Goal: Information Seeking & Learning: Find contact information

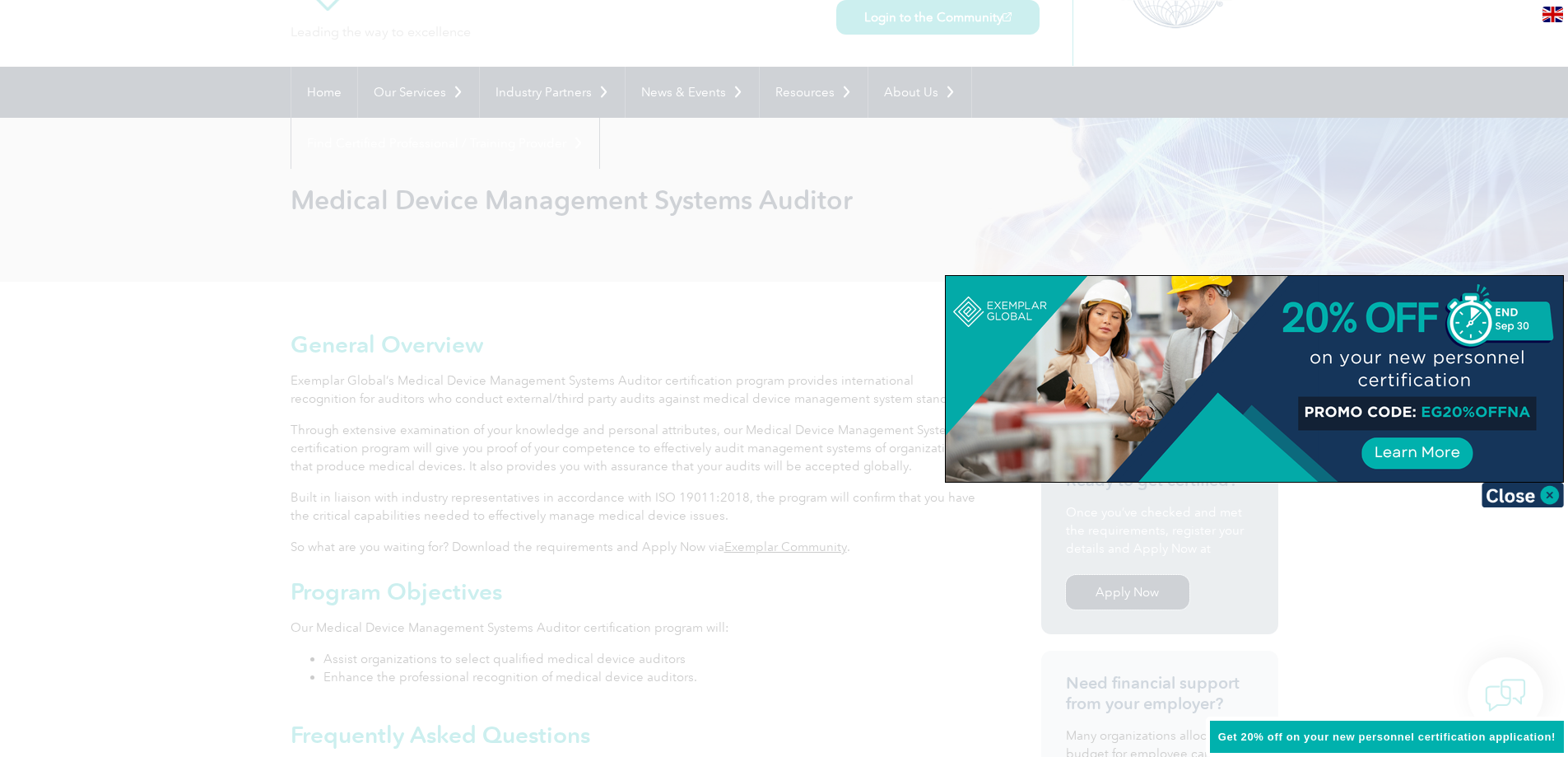
scroll to position [89, 0]
click at [1494, 494] on img at bounding box center [1522, 494] width 83 height 24
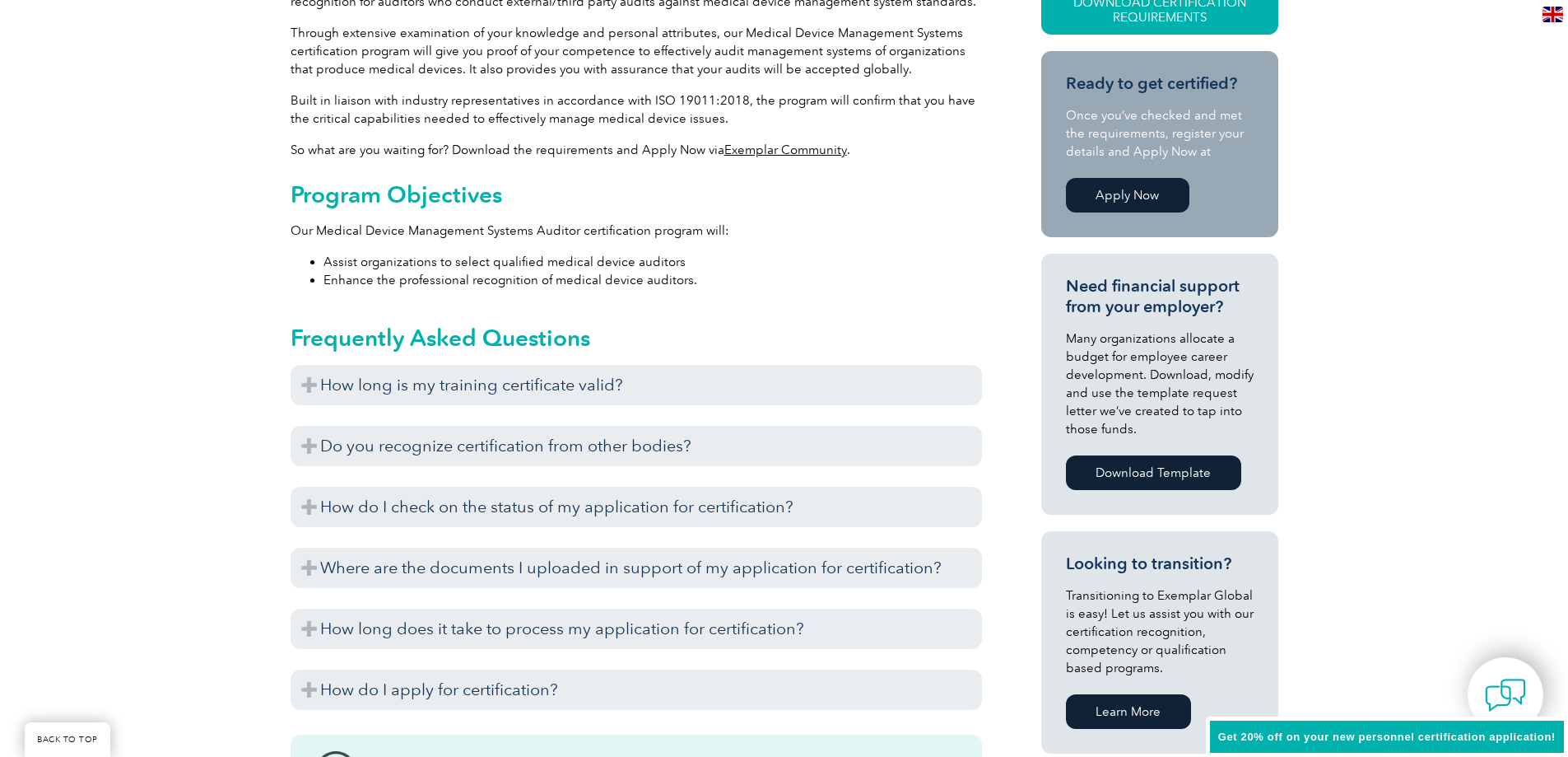
scroll to position [582, 0]
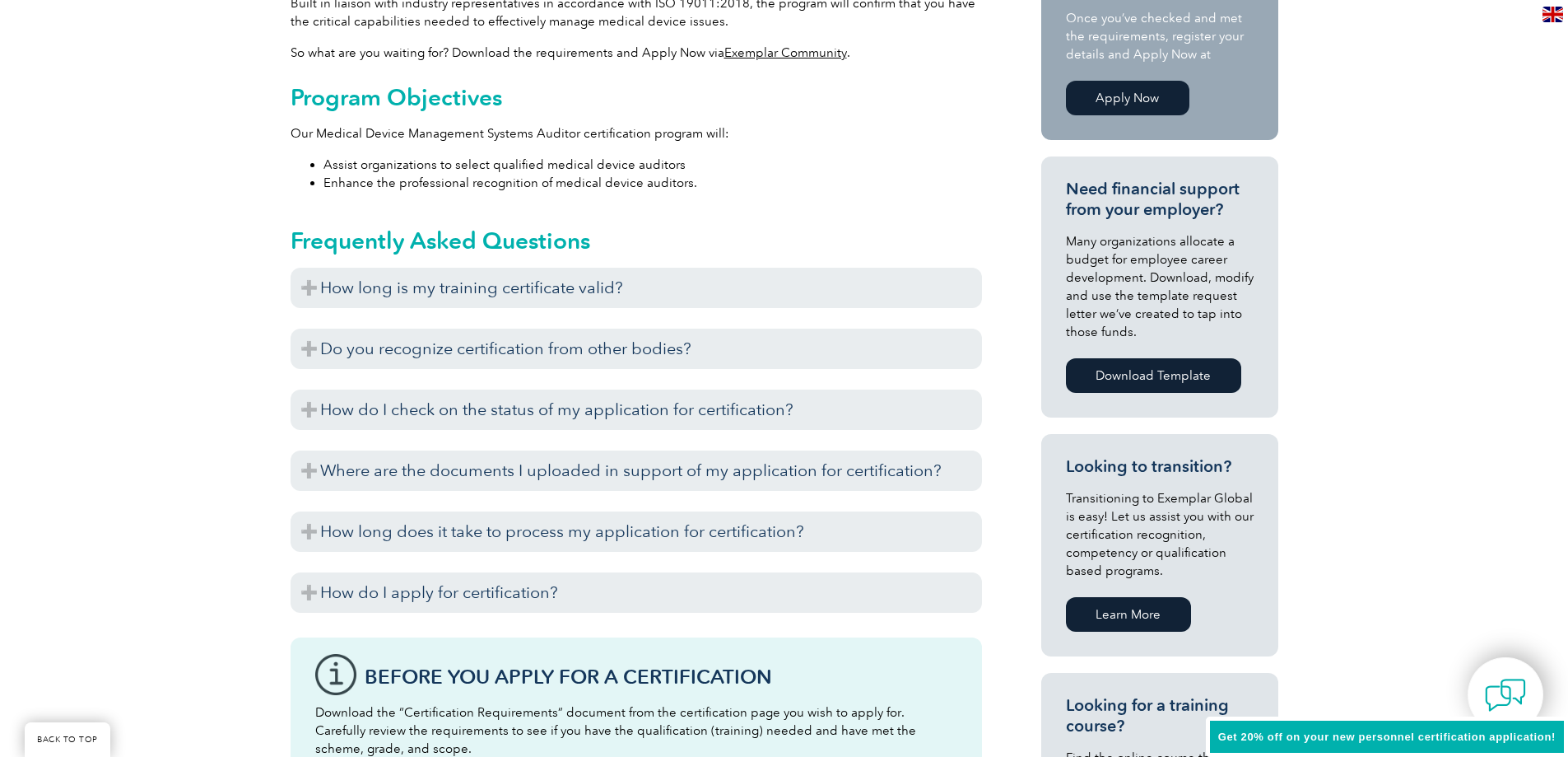
click at [481, 291] on h3 "How long is my training certificate valid?" at bounding box center [636, 287] width 692 height 40
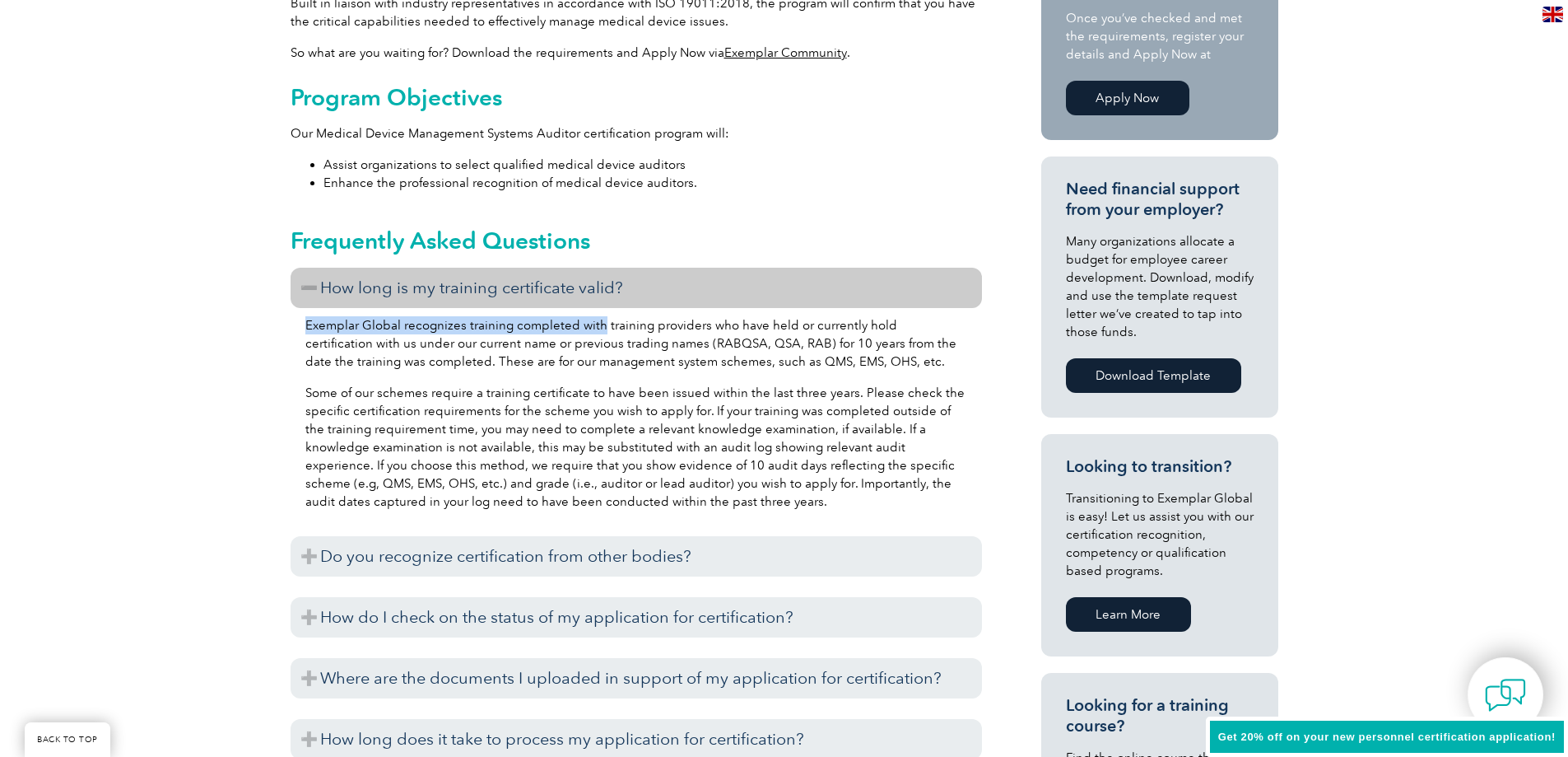
drag, startPoint x: 307, startPoint y: 324, endPoint x: 601, endPoint y: 320, distance: 294.0
click at [601, 320] on p "Exemplar Global recognizes training completed with training providers who have …" at bounding box center [636, 343] width 661 height 54
click at [658, 342] on p "Exemplar Global recognizes training completed with training providers who have …" at bounding box center [636, 343] width 661 height 54
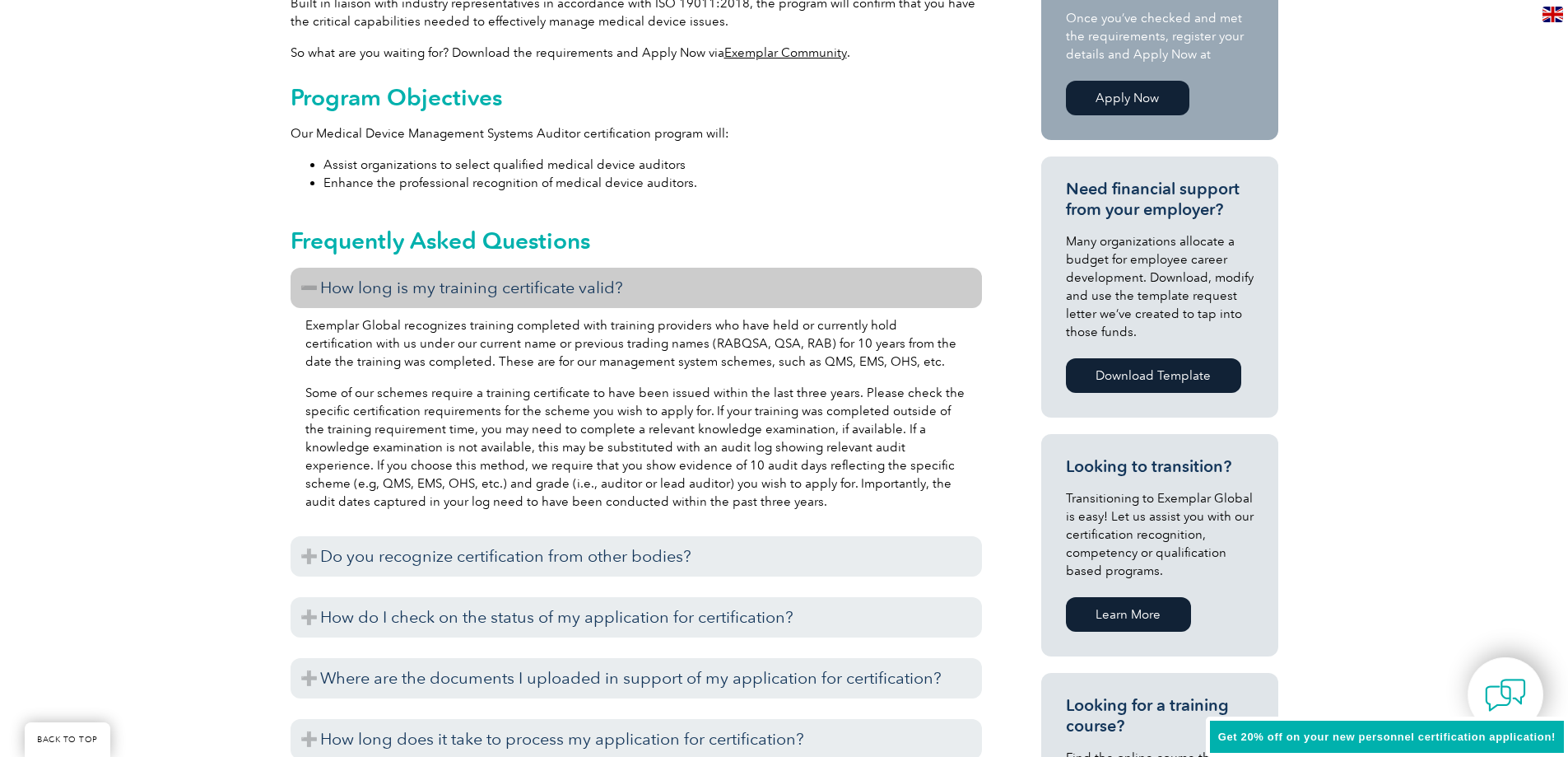
click at [567, 560] on h3 "Do you recognize certification from other bodies?" at bounding box center [636, 556] width 692 height 40
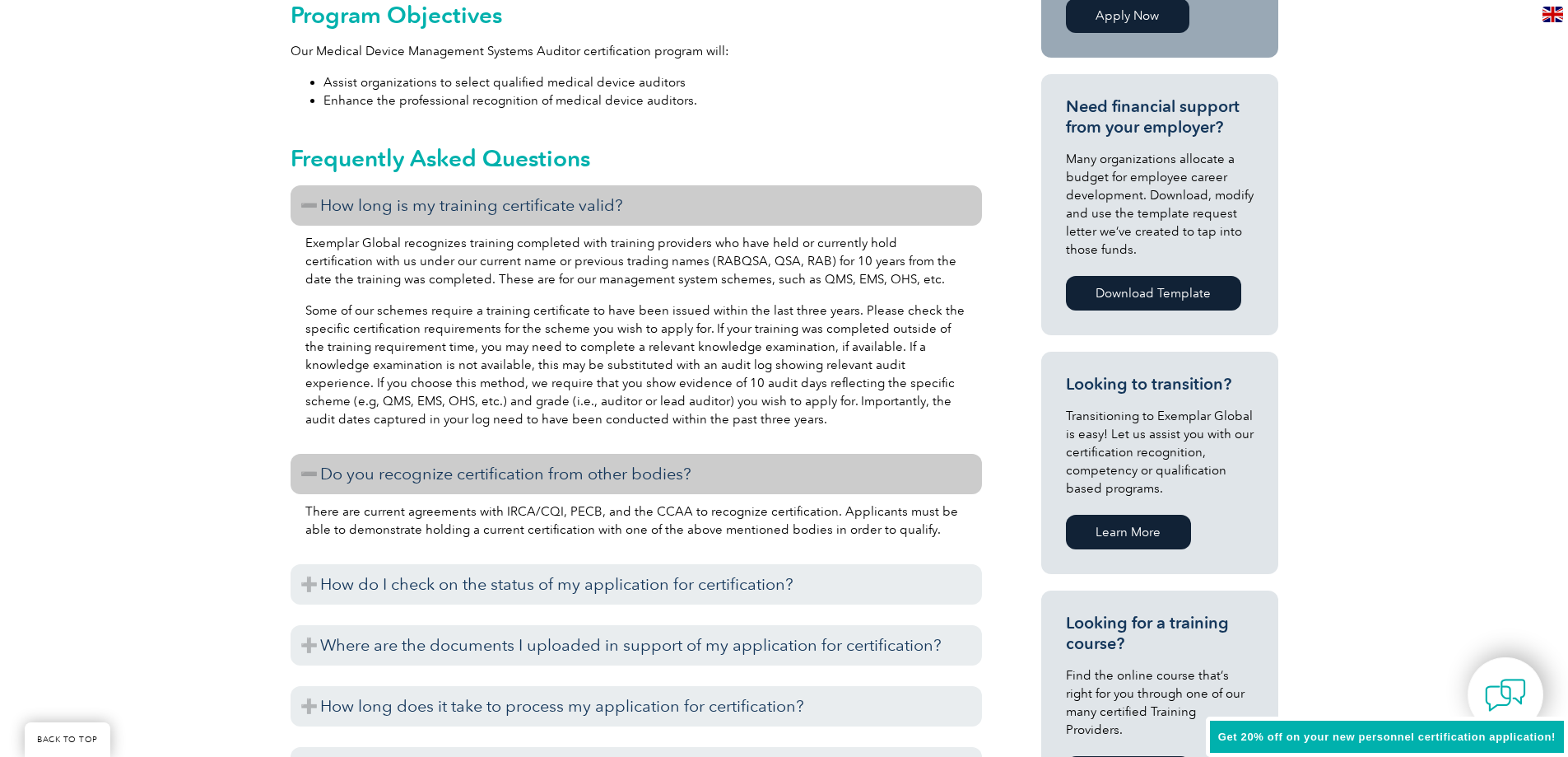
scroll to position [1191, 0]
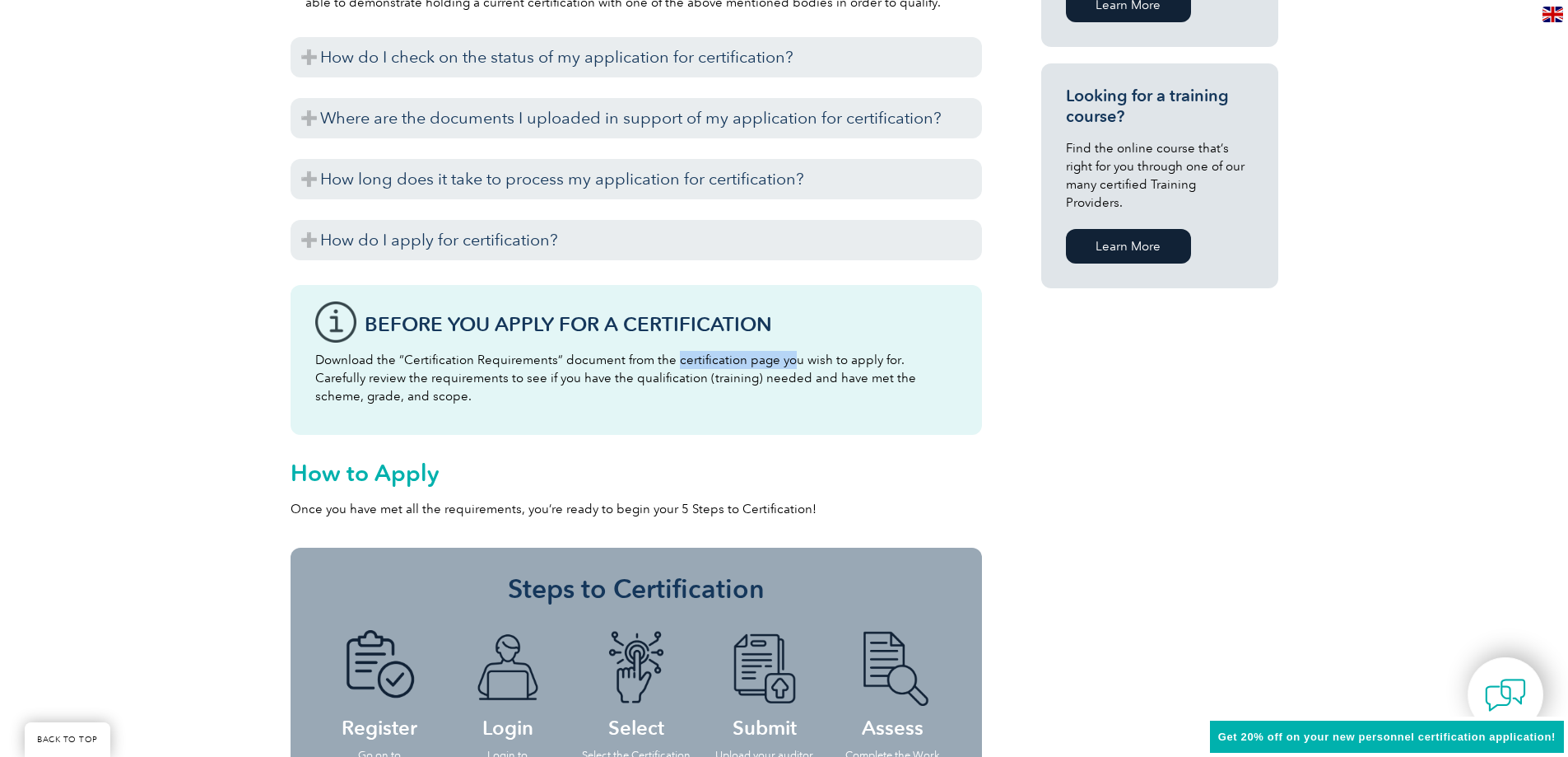
drag, startPoint x: 673, startPoint y: 360, endPoint x: 783, endPoint y: 350, distance: 110.5
click at [783, 350] on div "Before You Apply For a Certification Download the “Certification Requirements” …" at bounding box center [636, 360] width 692 height 150
click at [471, 400] on p "Download the “Certification Requirements” document from the certification page …" at bounding box center [636, 378] width 642 height 54
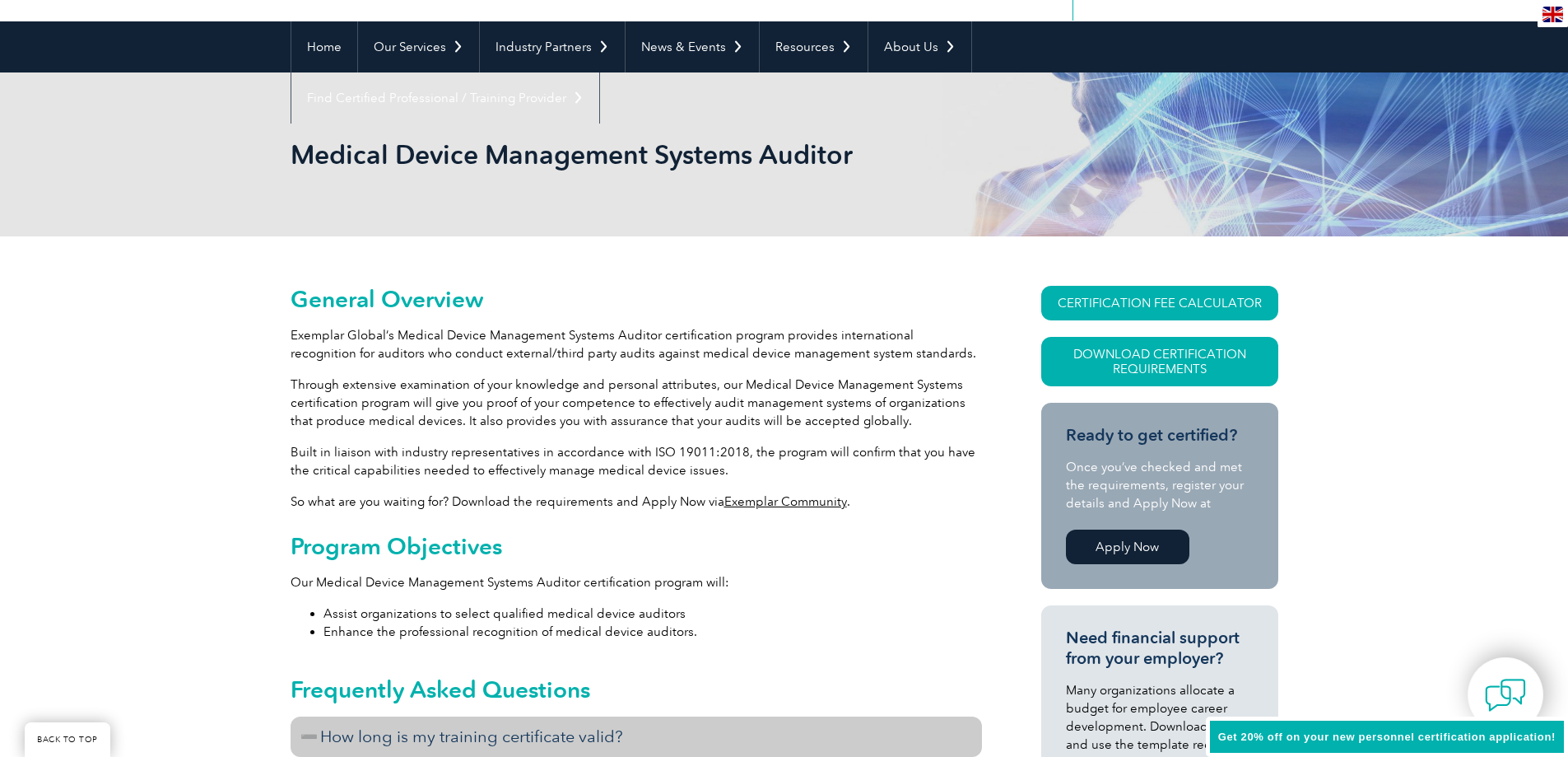
scroll to position [0, 0]
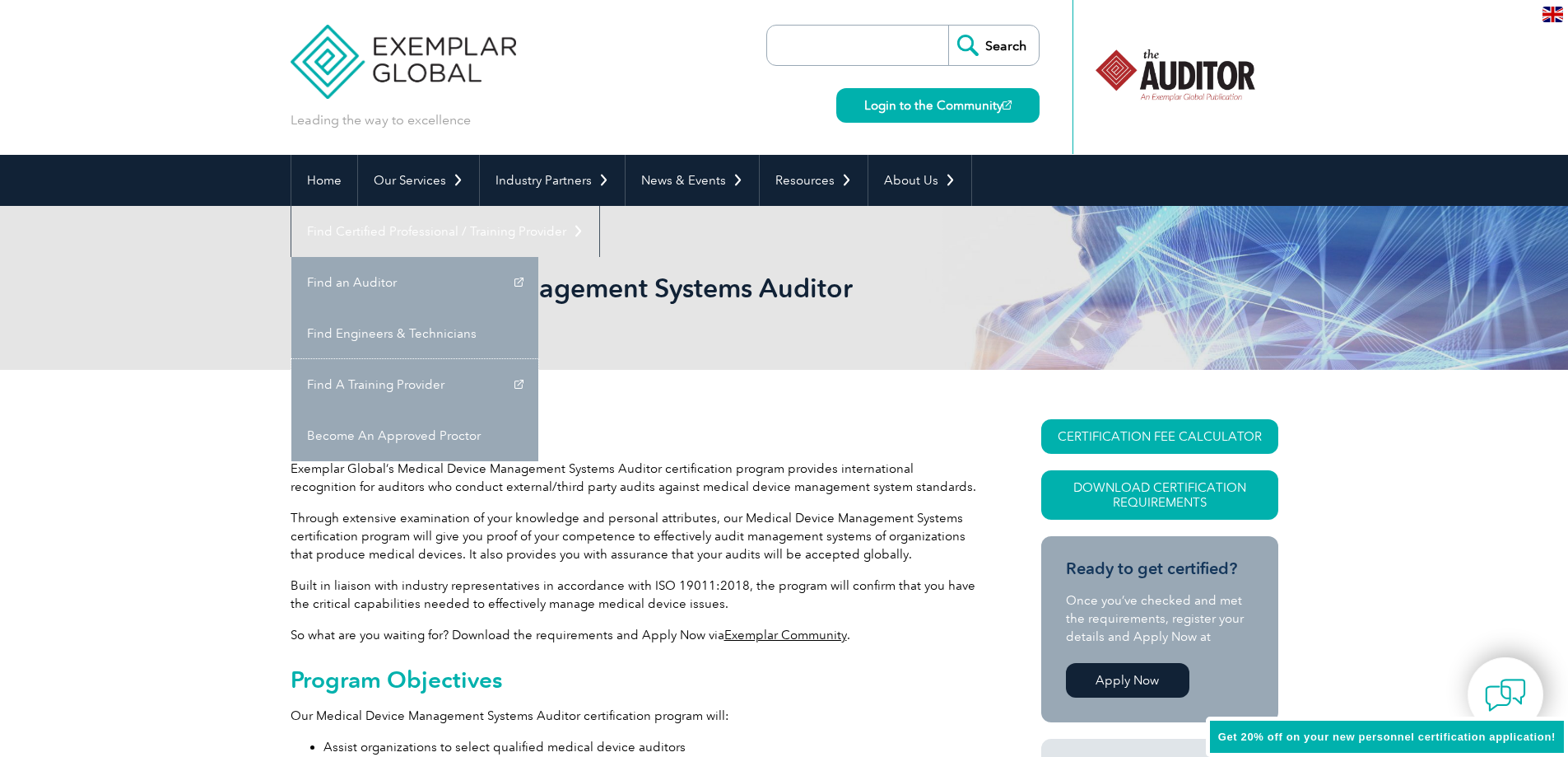
click at [538, 359] on link "Find A Training Provider" at bounding box center [415, 384] width 247 height 51
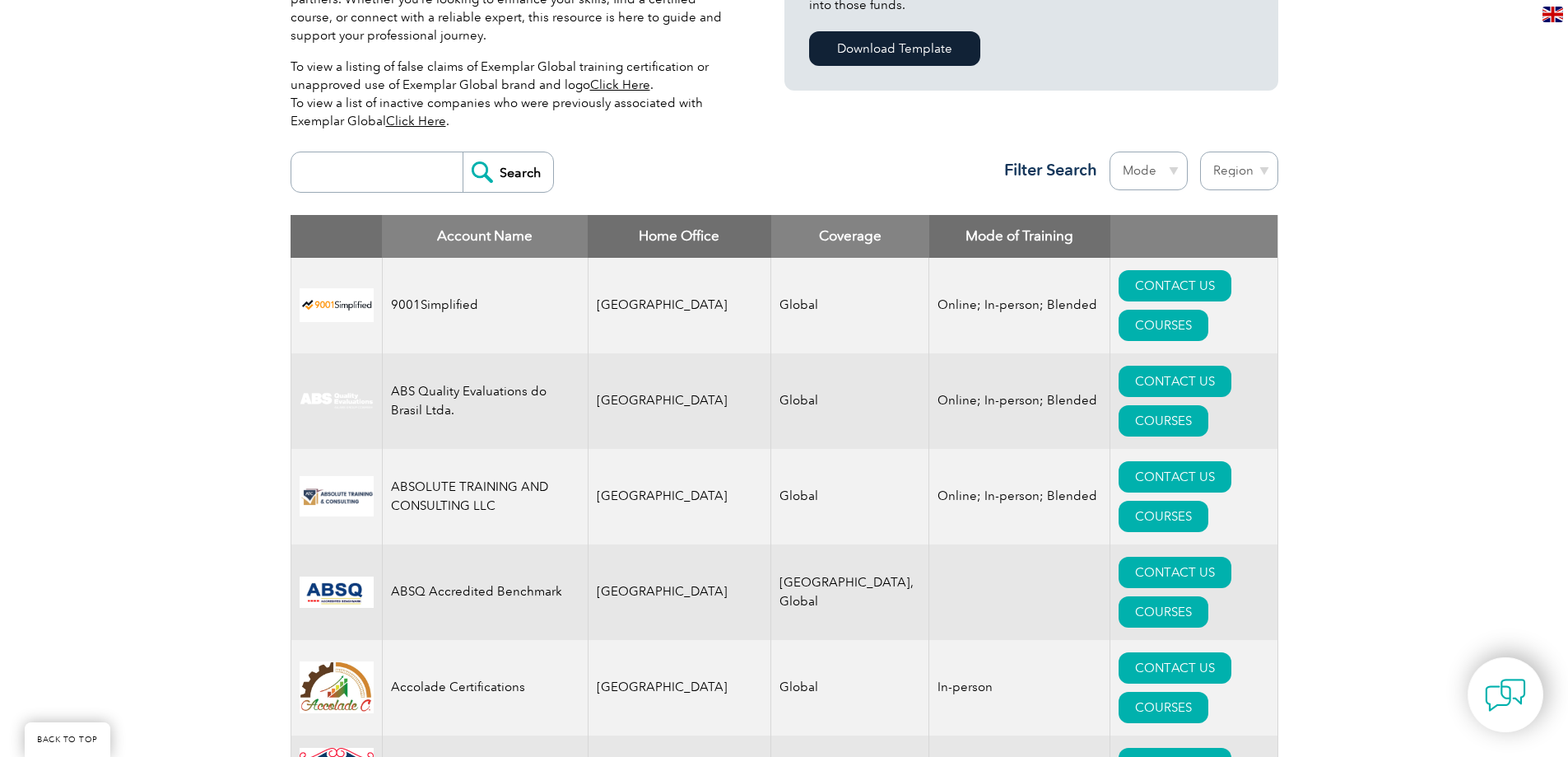
scroll to position [247, 0]
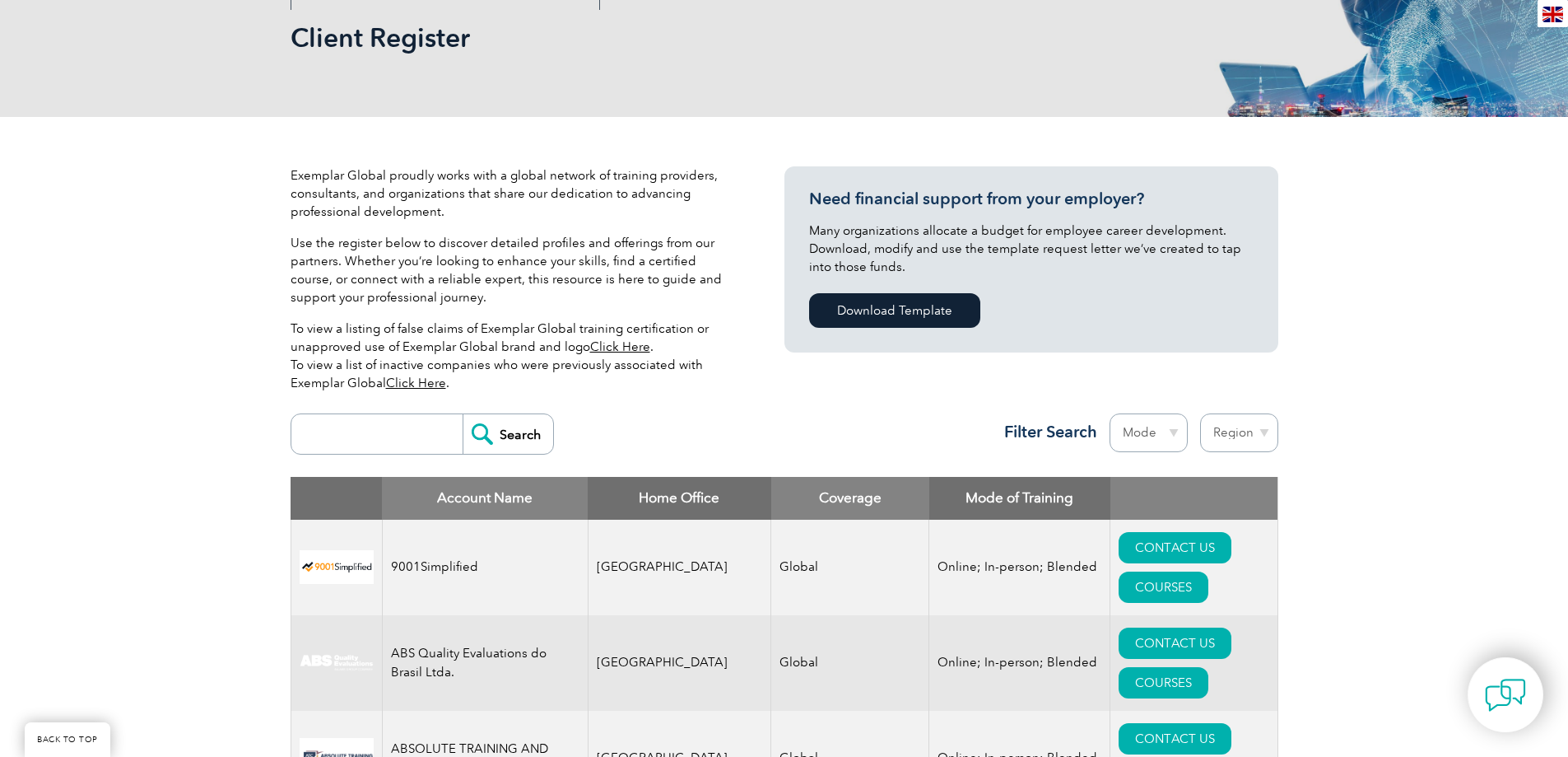
click at [392, 422] on input "search" at bounding box center [381, 434] width 163 height 40
type input "gxp"
click at [492, 417] on input "Search" at bounding box center [507, 434] width 90 height 40
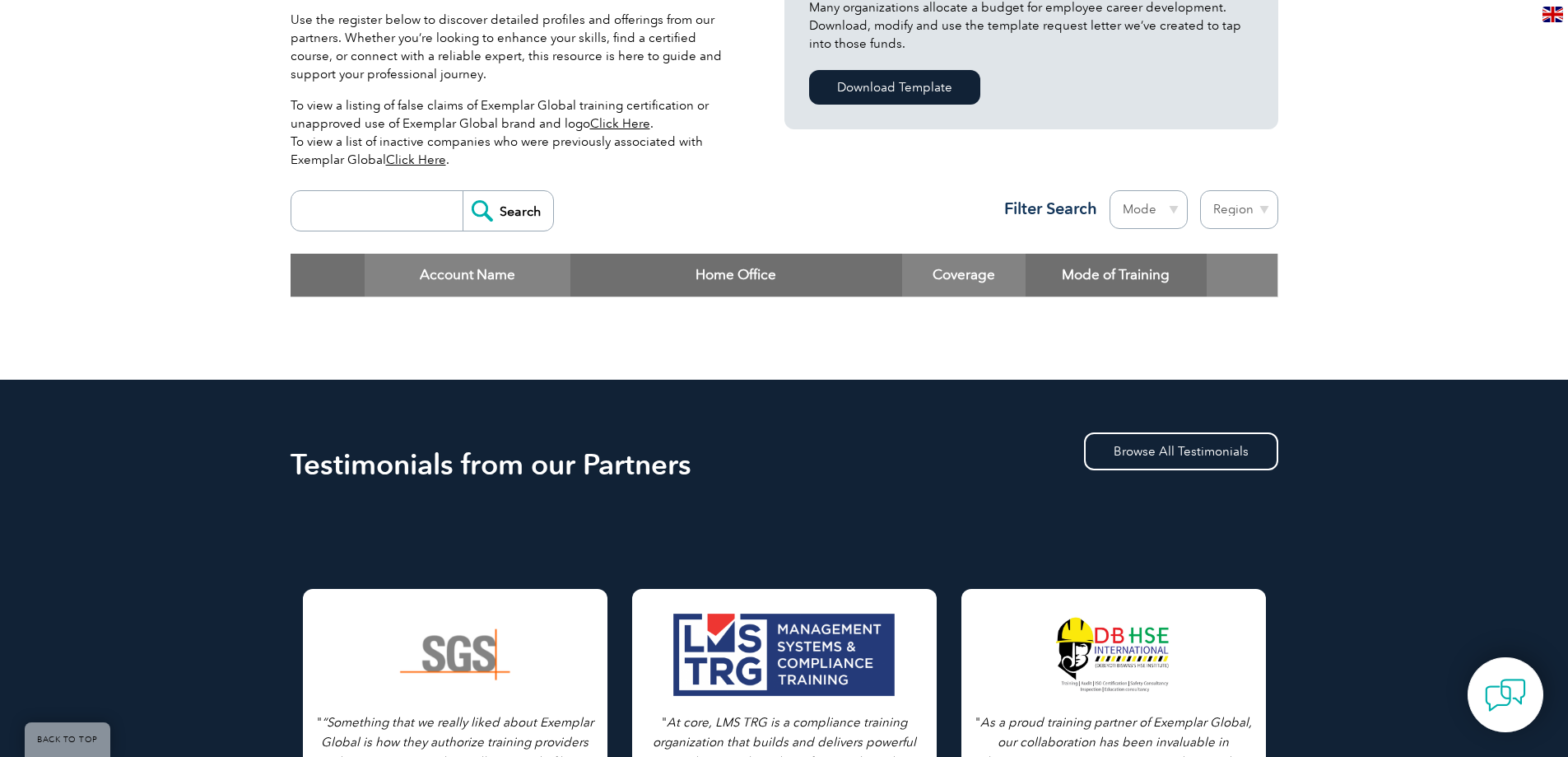
scroll to position [494, 0]
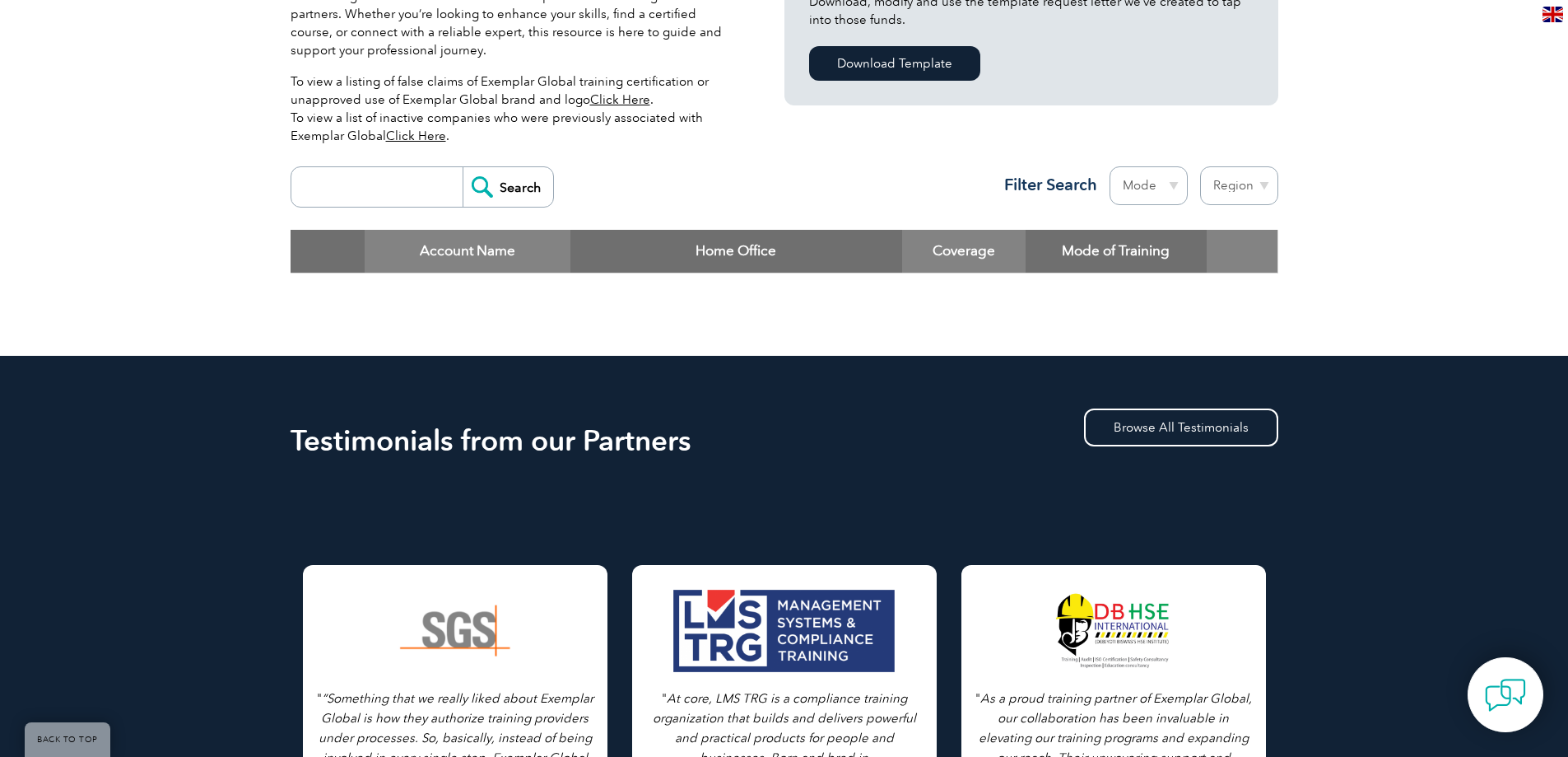
click at [479, 193] on input "Search" at bounding box center [507, 187] width 90 height 40
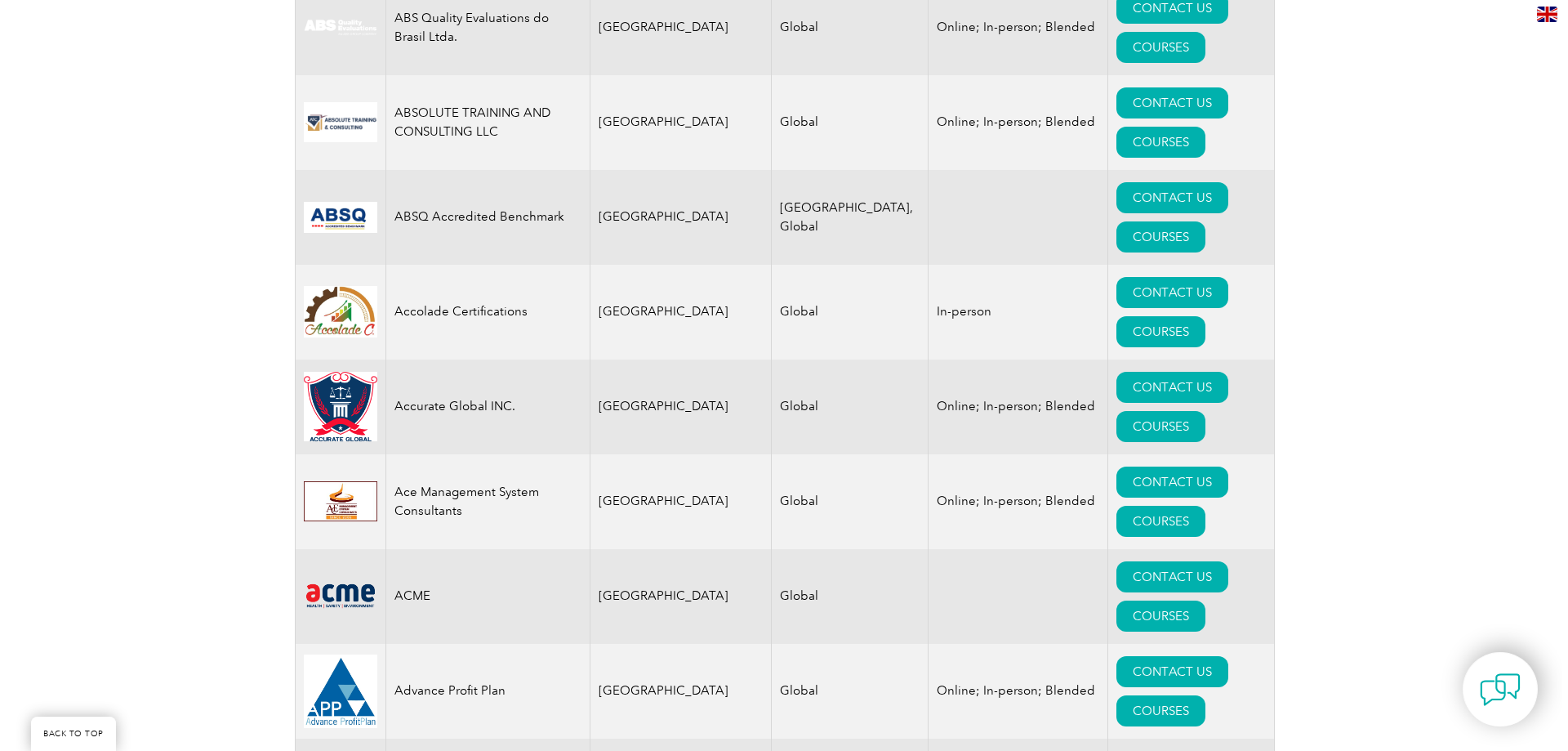
scroll to position [906, 0]
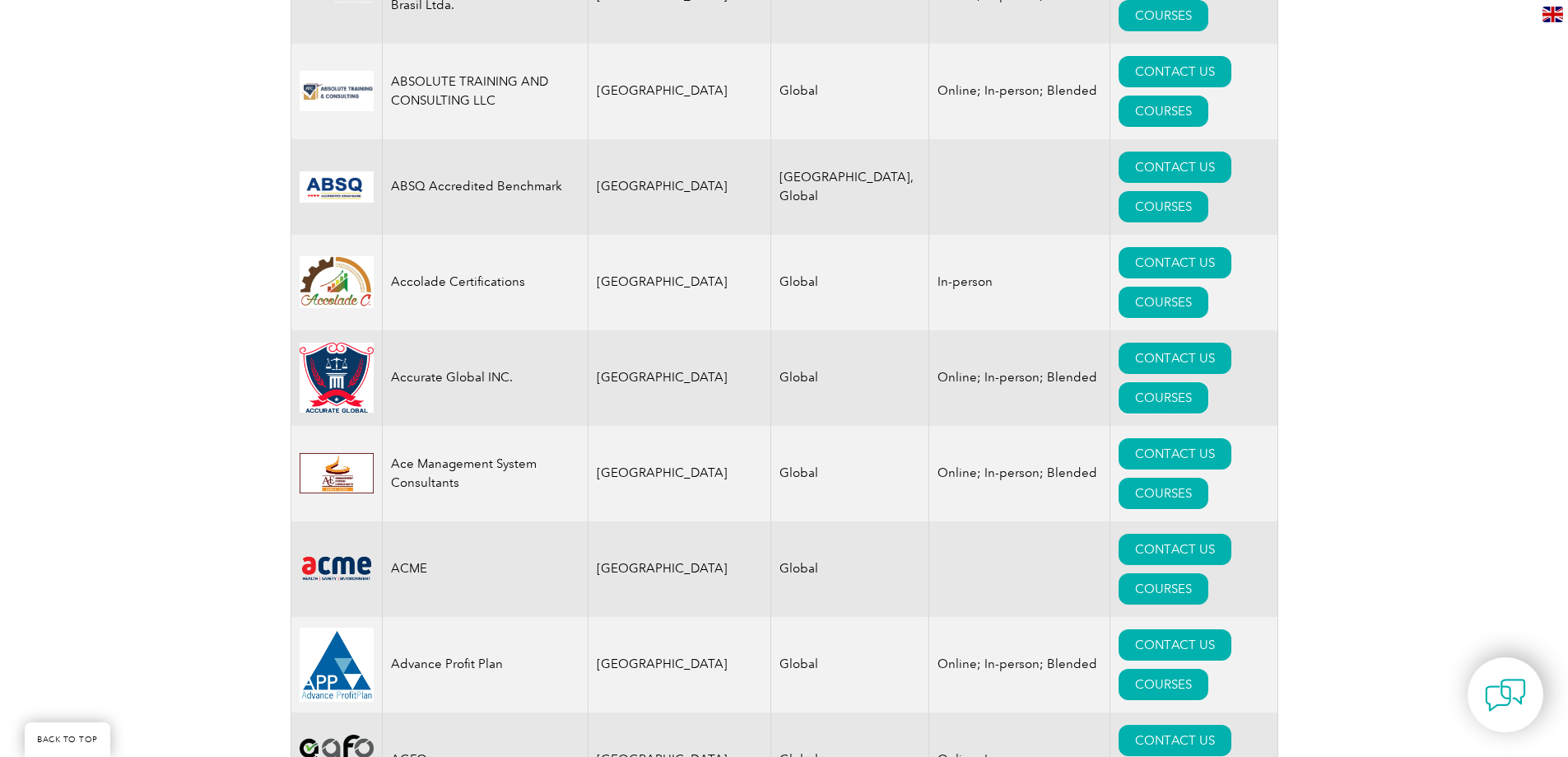
click at [1199, 382] on link "COURSES" at bounding box center [1163, 398] width 89 height 31
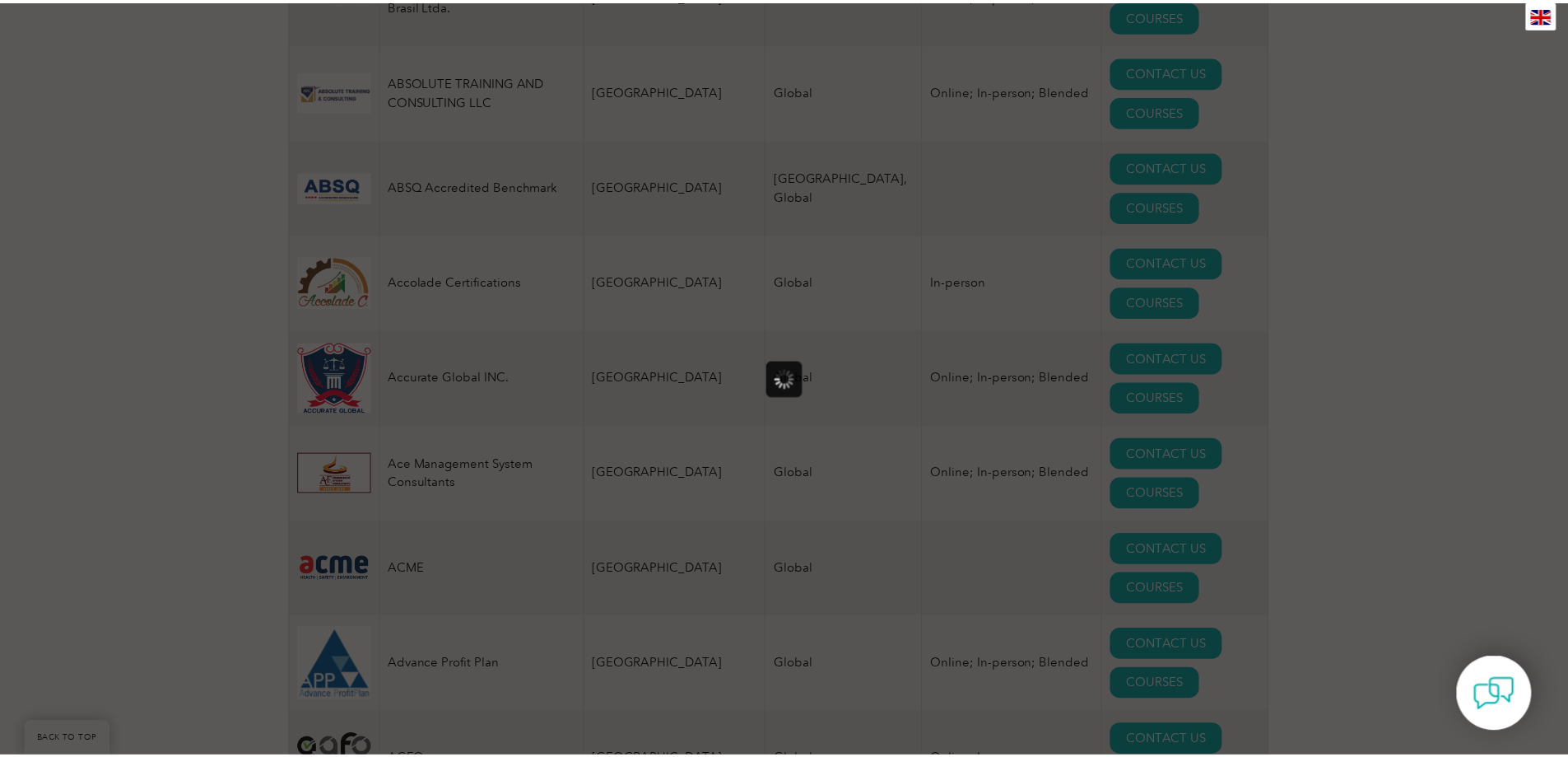
scroll to position [0, 0]
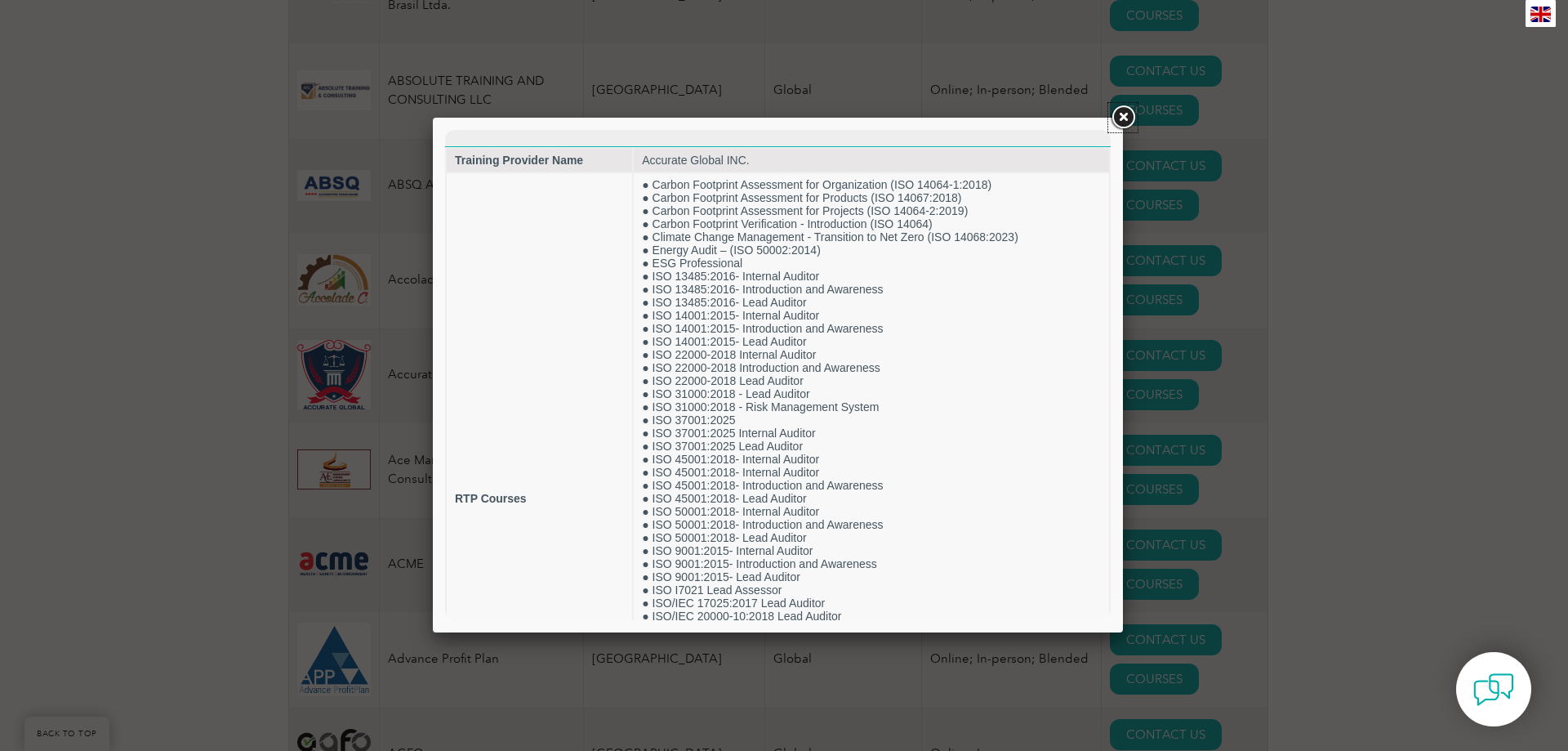
click at [1117, 116] on link at bounding box center [1123, 118] width 29 height 29
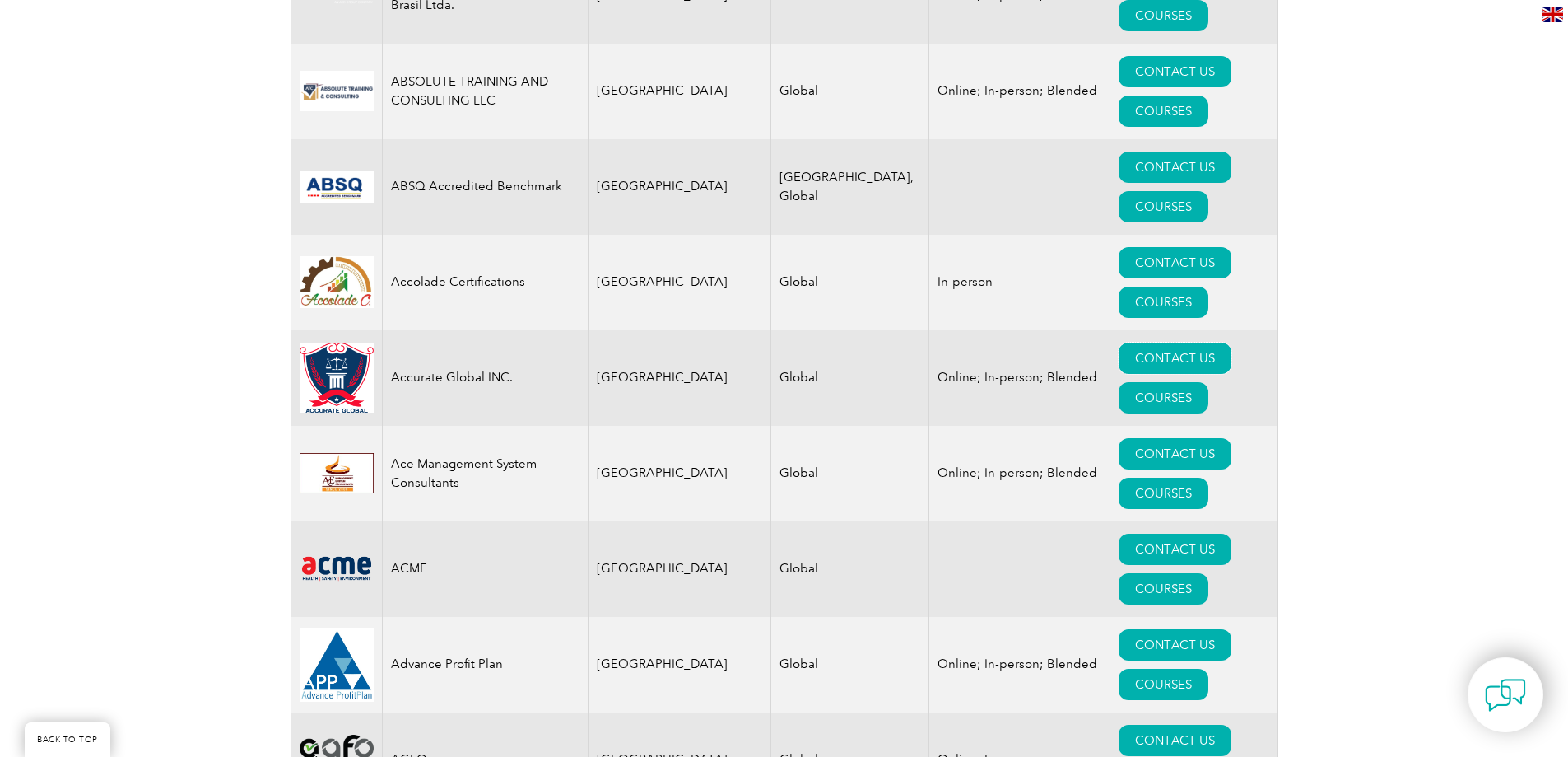
click at [1119, 342] on link "CONTACT US" at bounding box center [1175, 358] width 113 height 31
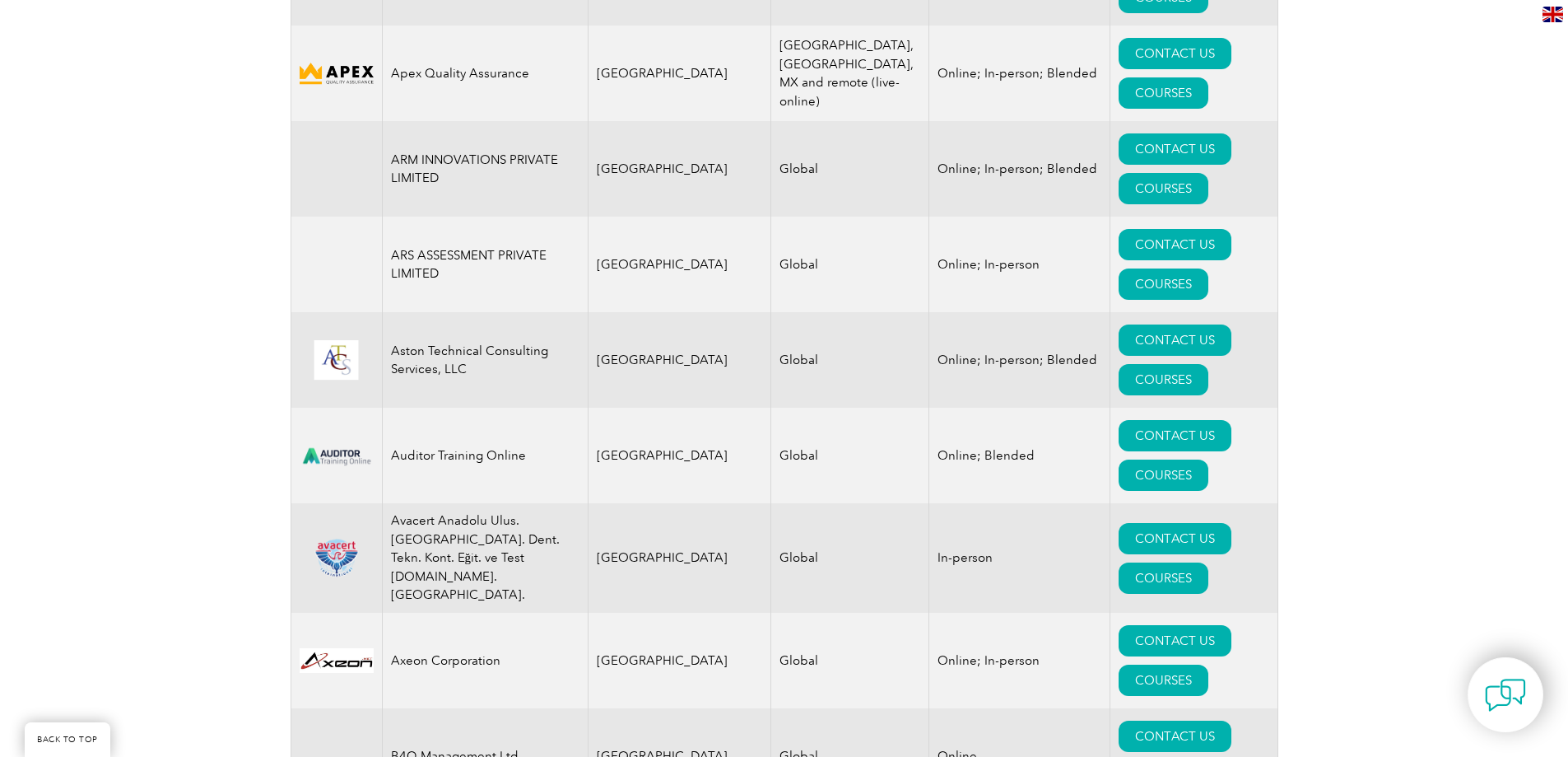
scroll to position [2396, 0]
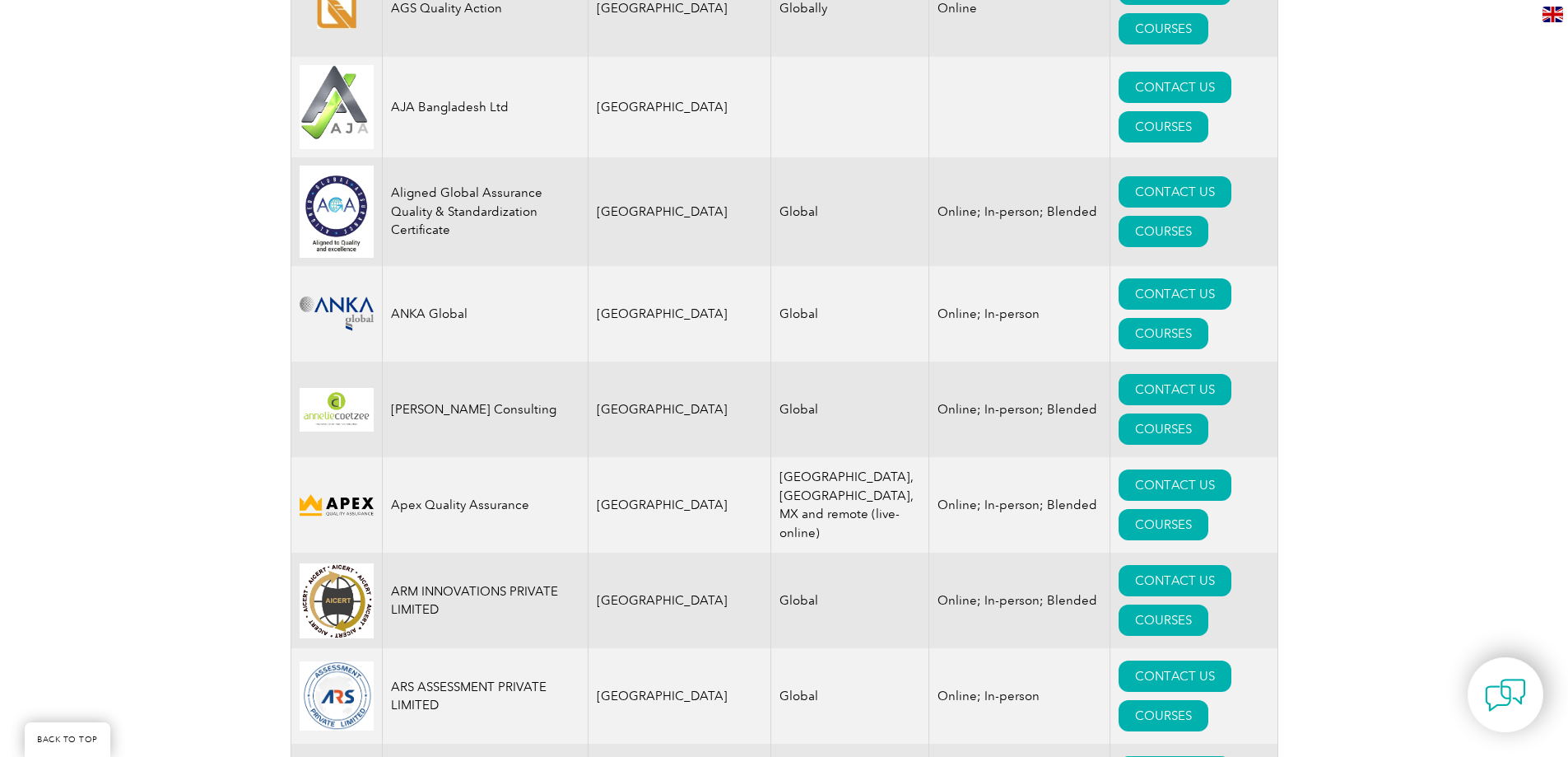
drag, startPoint x: 570, startPoint y: 398, endPoint x: 545, endPoint y: 90, distance: 309.0
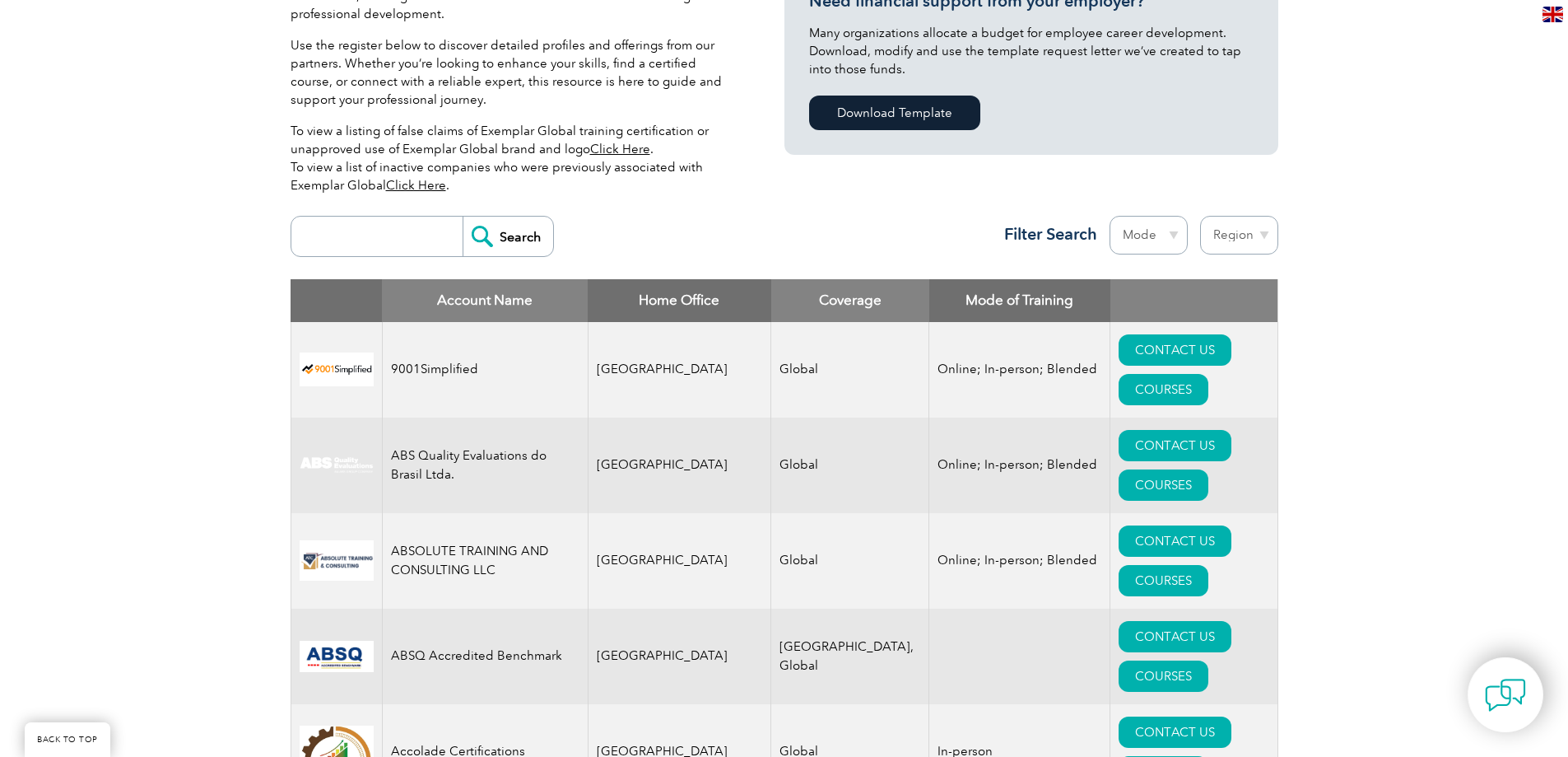
scroll to position [659, 0]
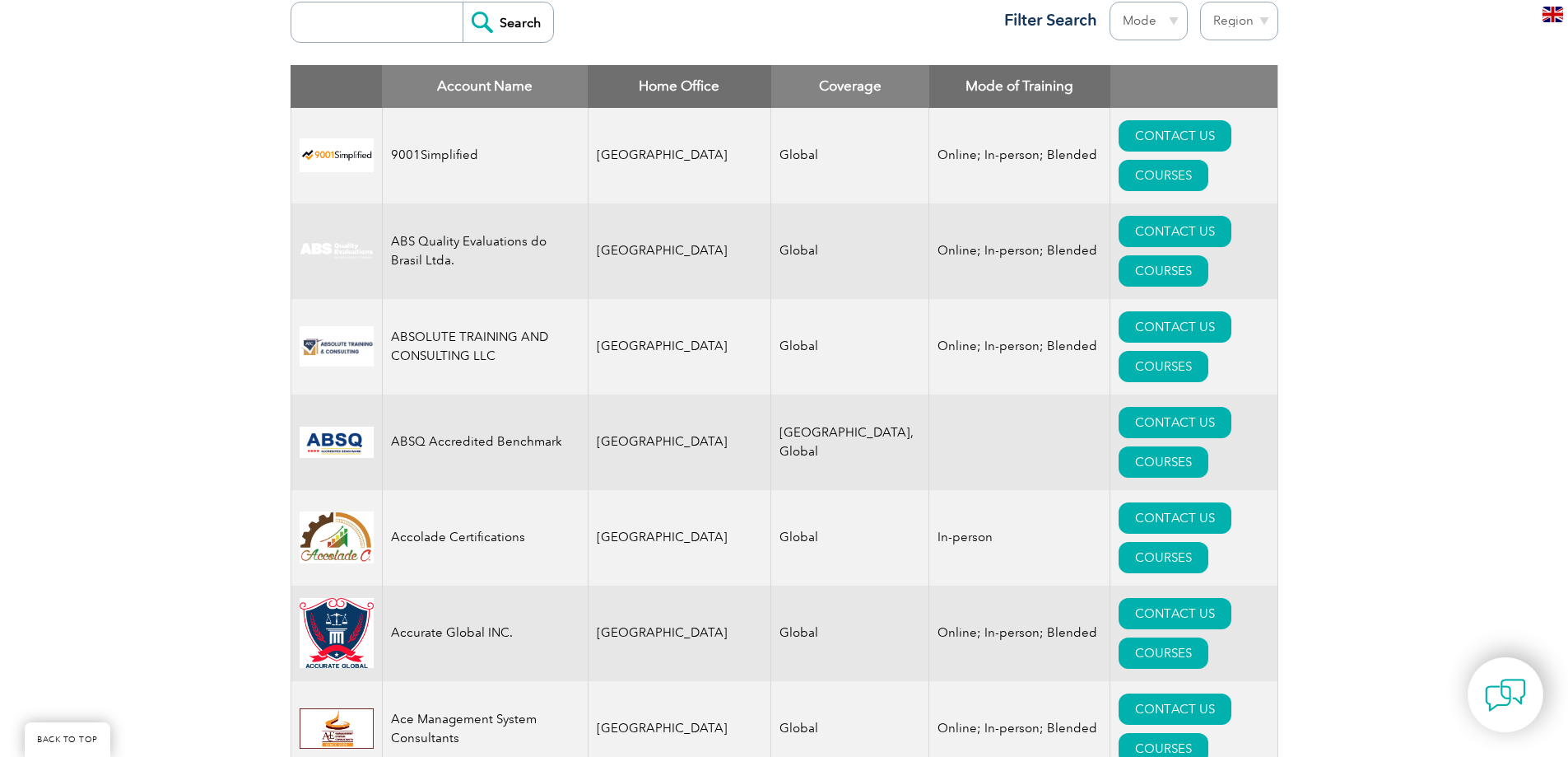
click at [644, 82] on th "Home Office" at bounding box center [679, 87] width 184 height 43
click at [771, 73] on th "Coverage" at bounding box center [850, 87] width 158 height 43
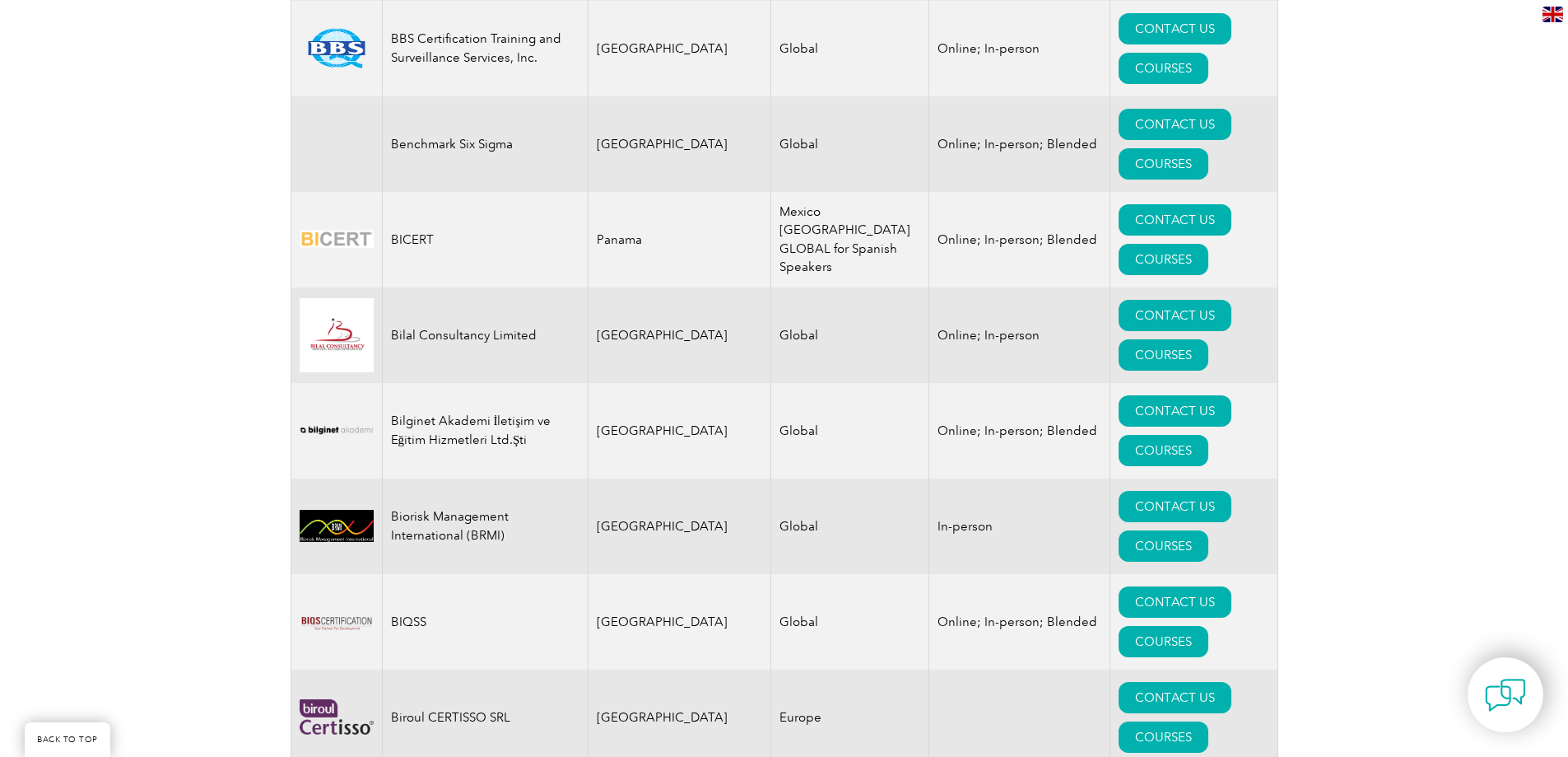
scroll to position [3128, 0]
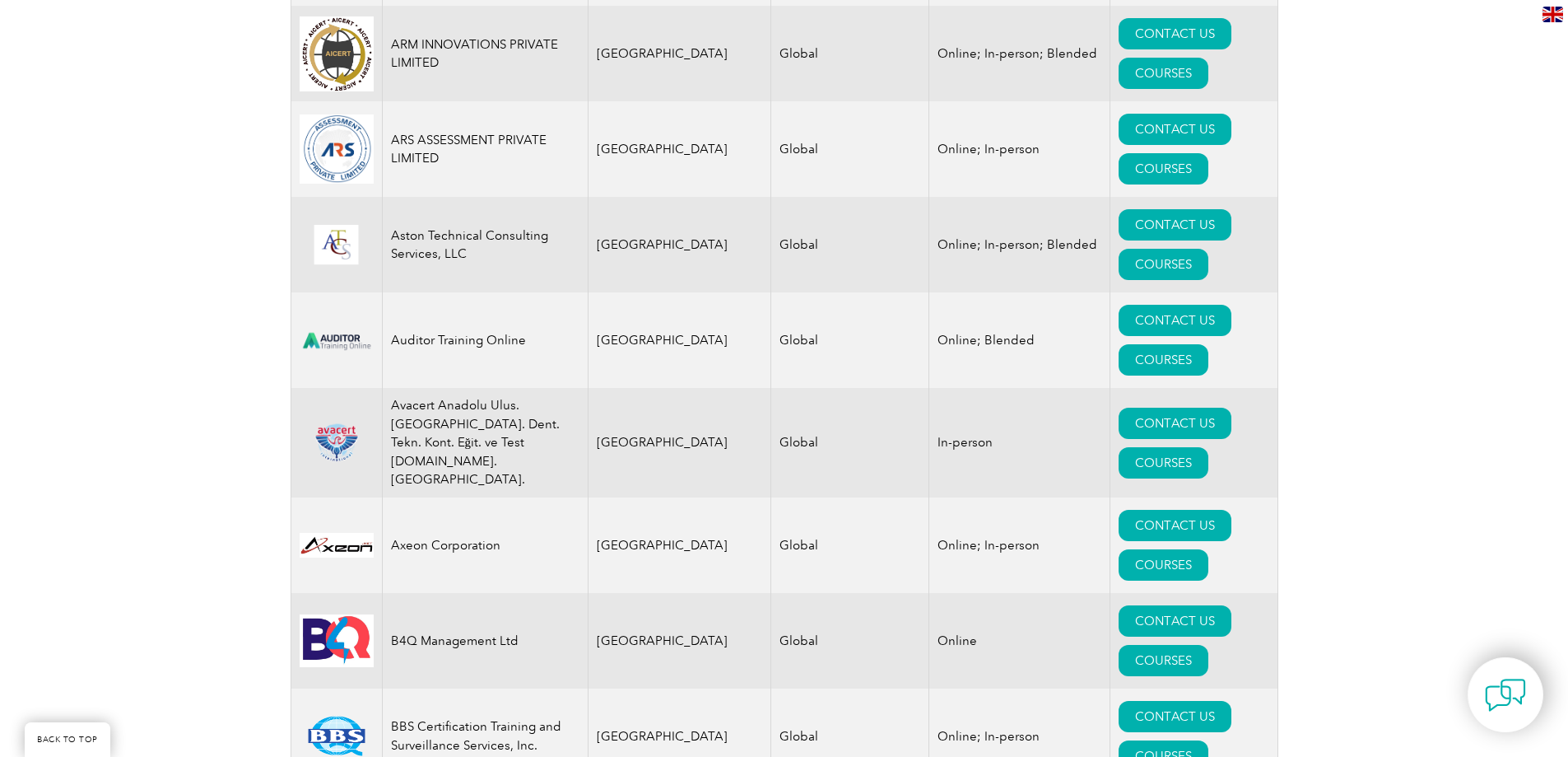
scroll to position [0, 0]
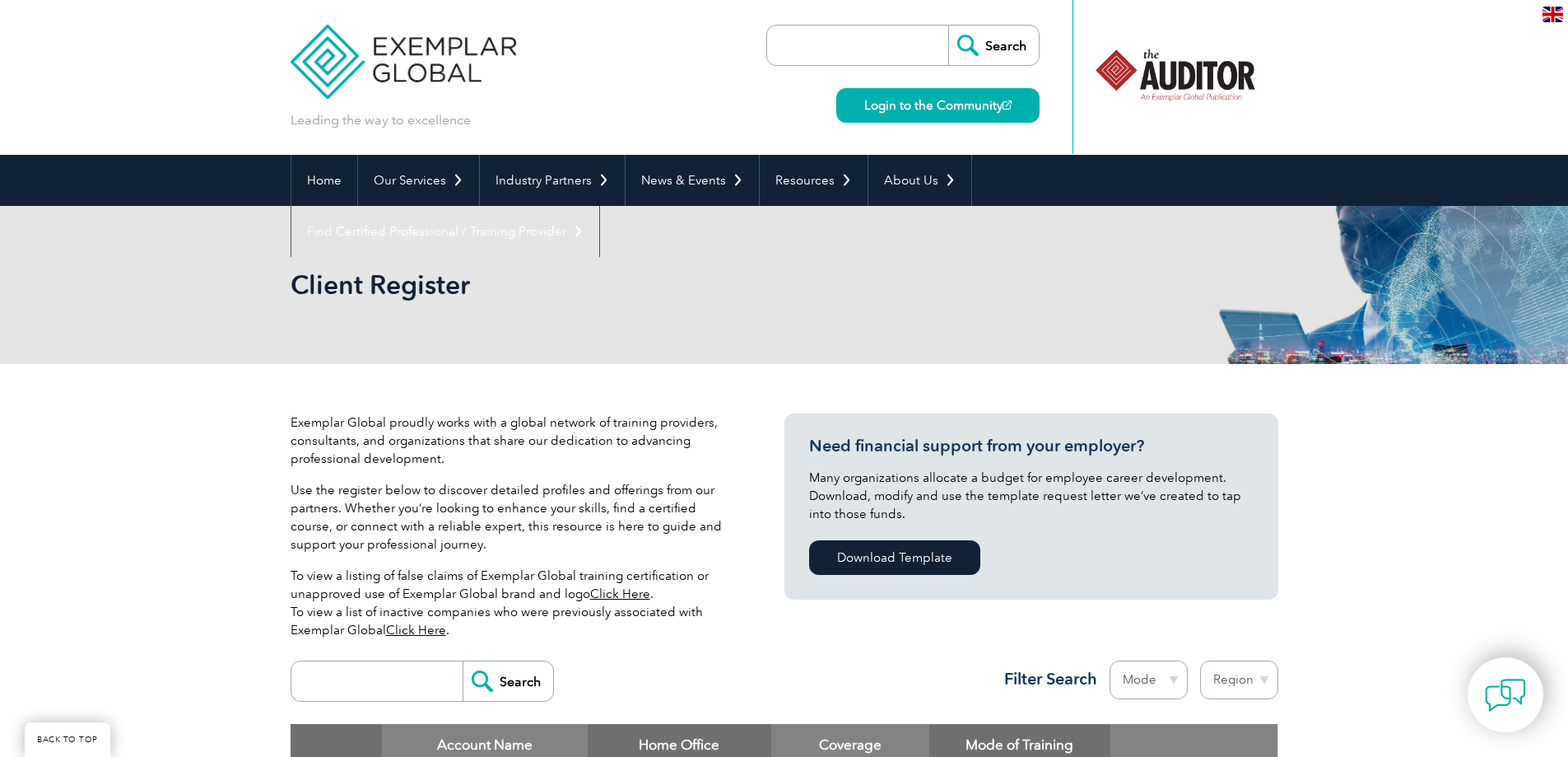
drag, startPoint x: 911, startPoint y: 388, endPoint x: 826, endPoint y: 18, distance: 379.6
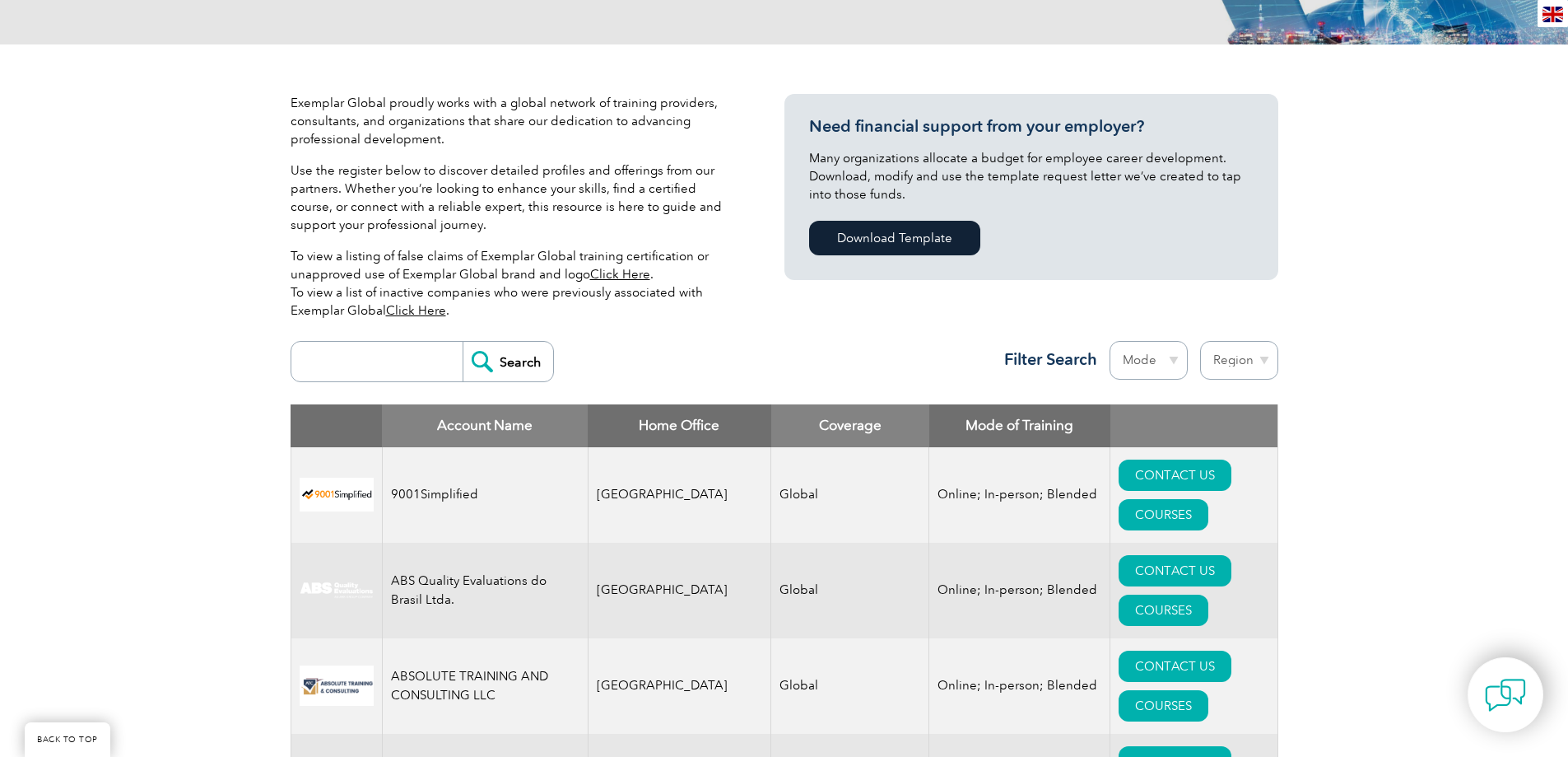
scroll to position [329, 0]
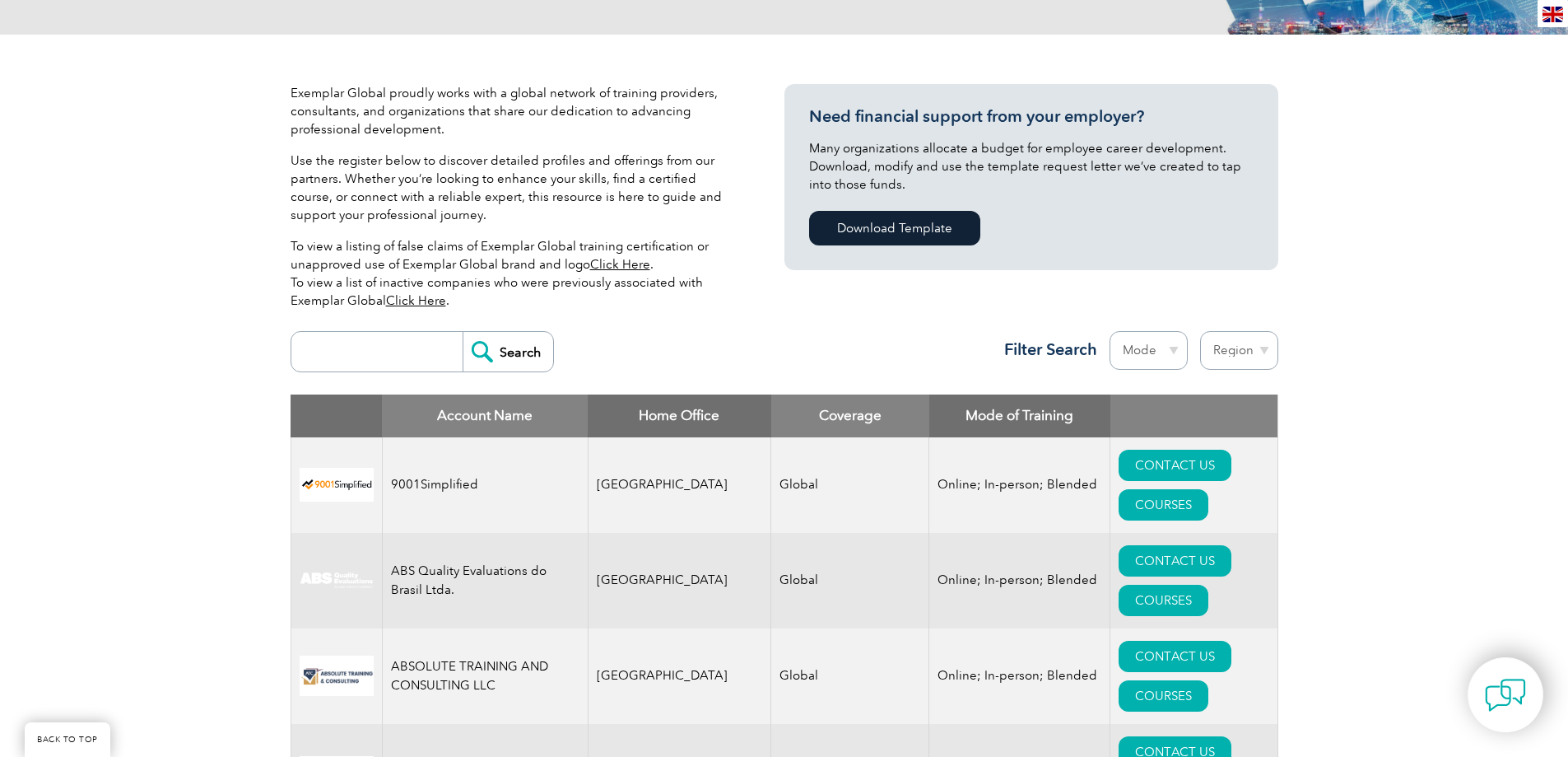
click at [929, 416] on th "Mode of Training" at bounding box center [1019, 415] width 181 height 43
click at [929, 484] on td "Online; In-person; Blended" at bounding box center [1019, 485] width 181 height 95
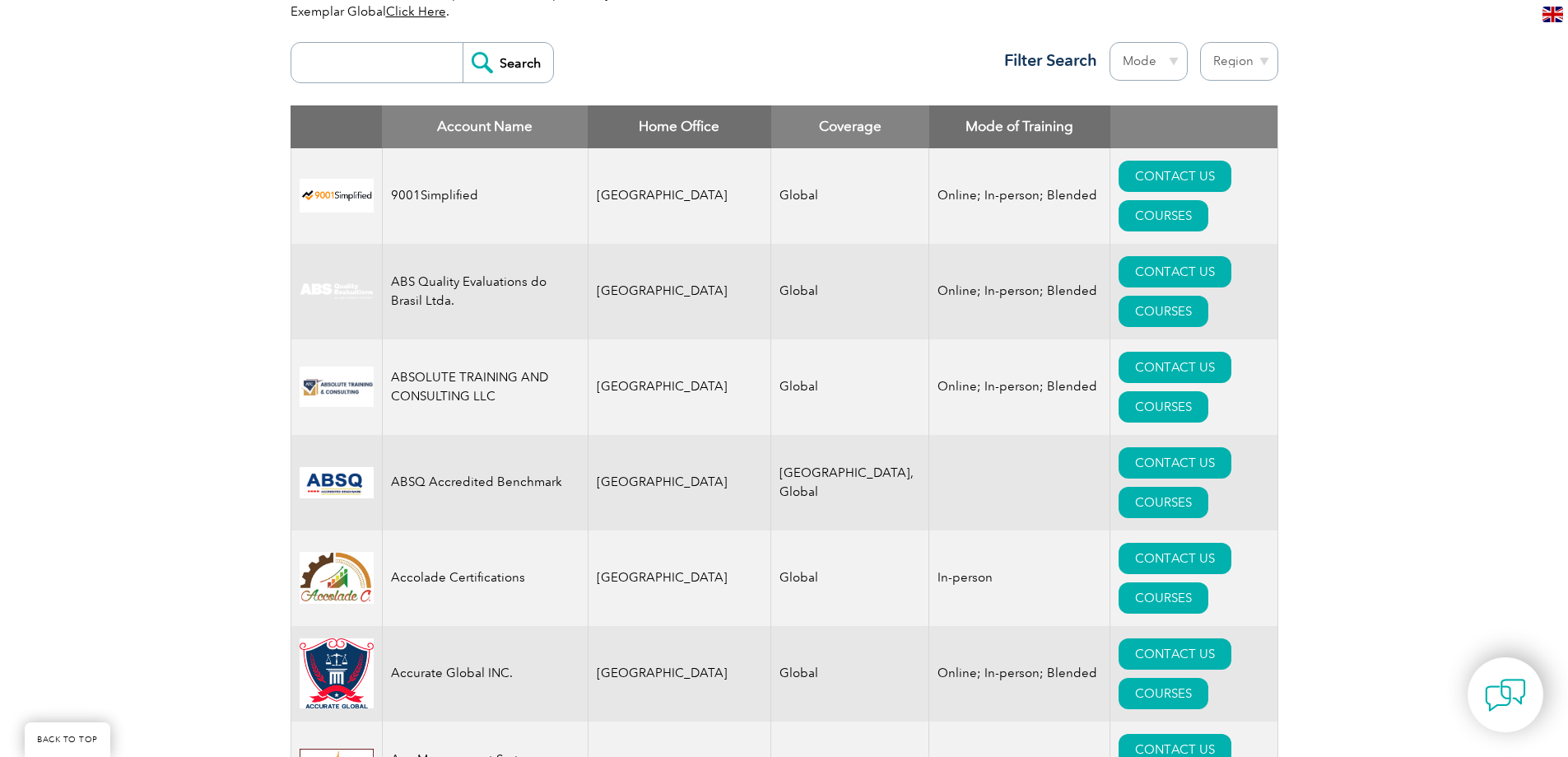
scroll to position [659, 0]
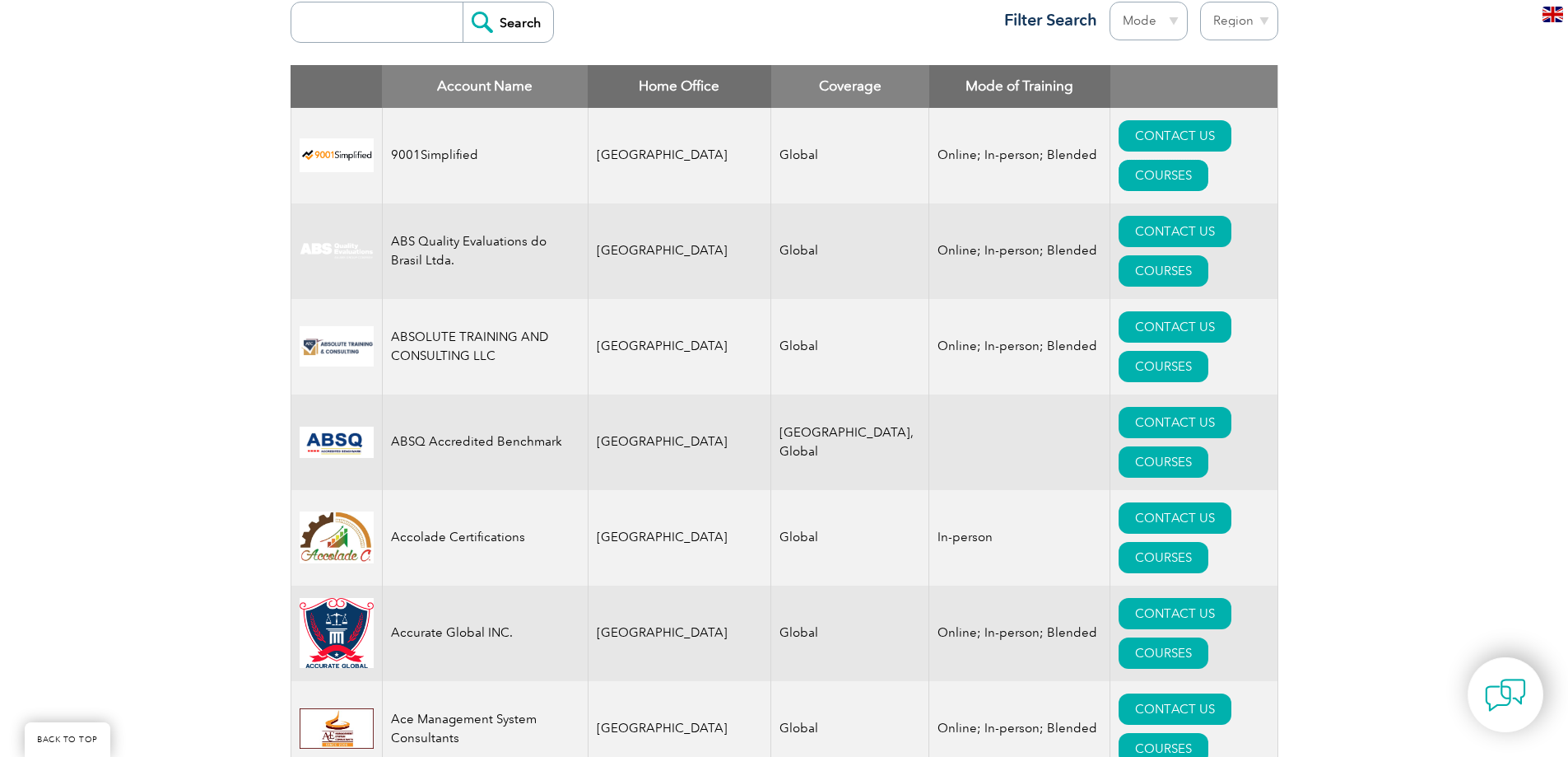
click at [1178, 160] on link "COURSES" at bounding box center [1163, 175] width 89 height 31
click at [1119, 216] on link "CONTACT US" at bounding box center [1175, 232] width 113 height 31
click at [1119, 139] on link "CONTACT US" at bounding box center [1175, 136] width 113 height 31
click at [1208, 160] on link "COURSES" at bounding box center [1163, 175] width 89 height 31
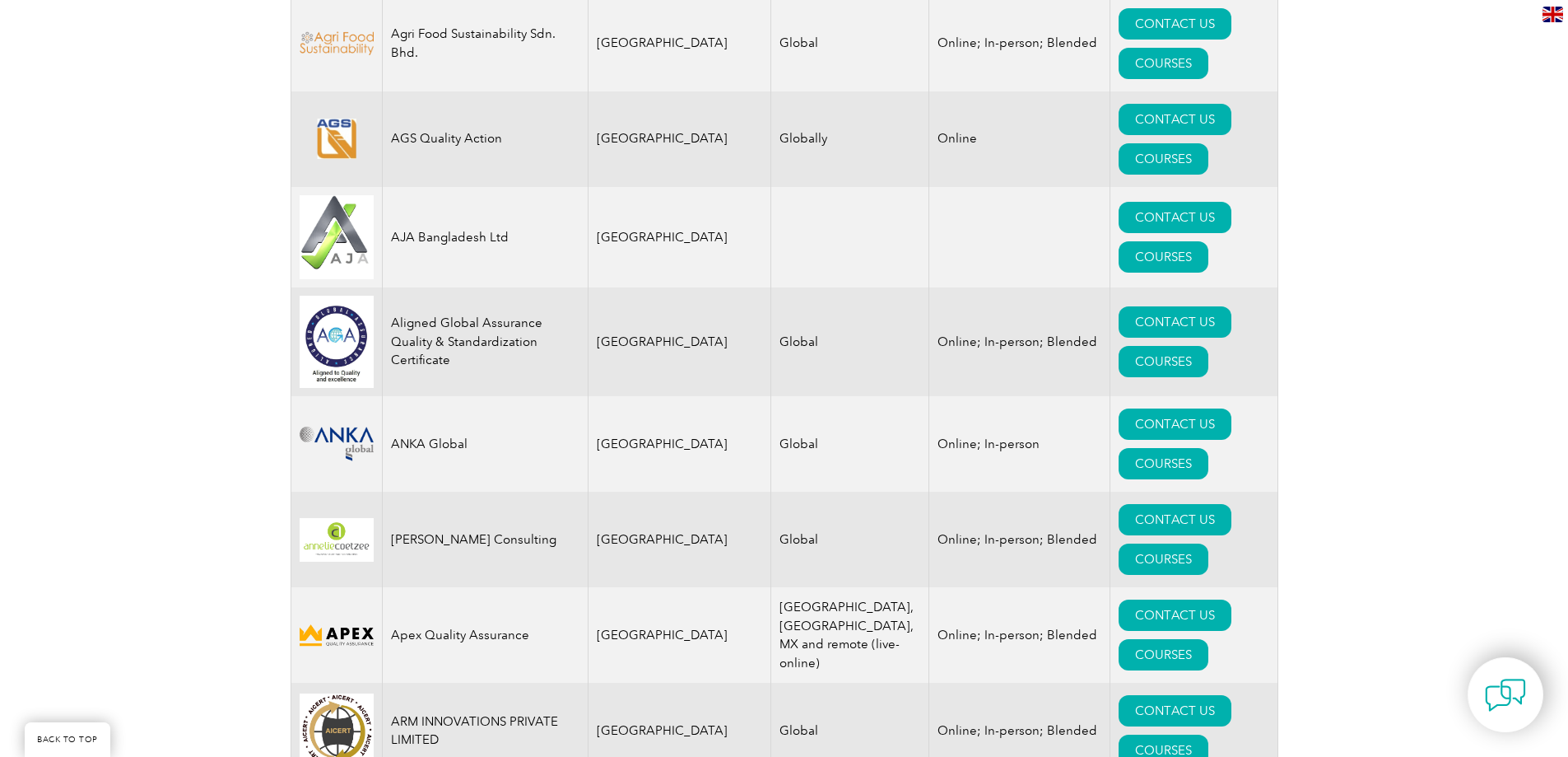
scroll to position [1729, 0]
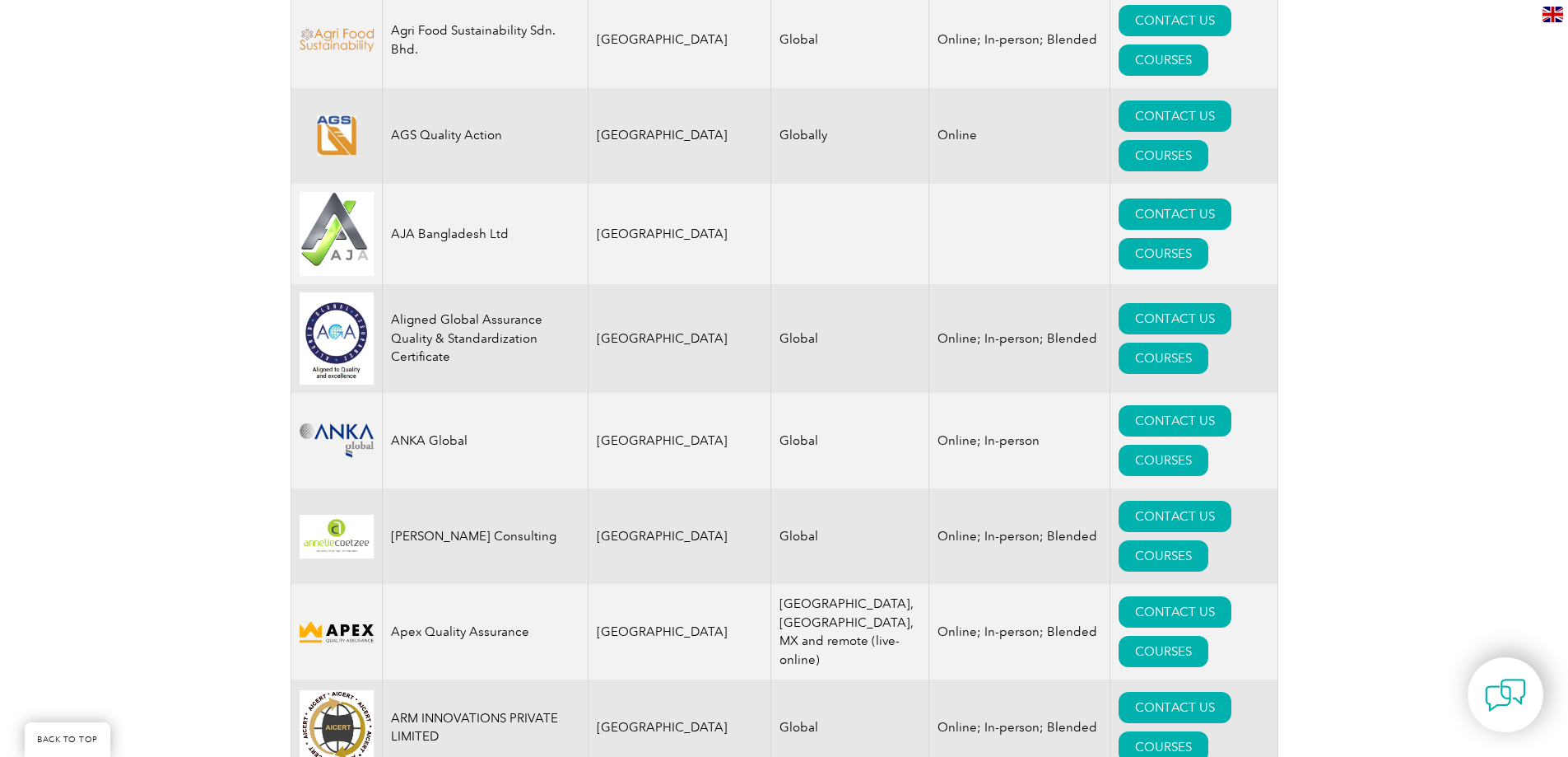
click at [1119, 596] on link "CONTACT US" at bounding box center [1175, 612] width 113 height 31
click at [1169, 635] on link "COURSES" at bounding box center [1163, 651] width 89 height 31
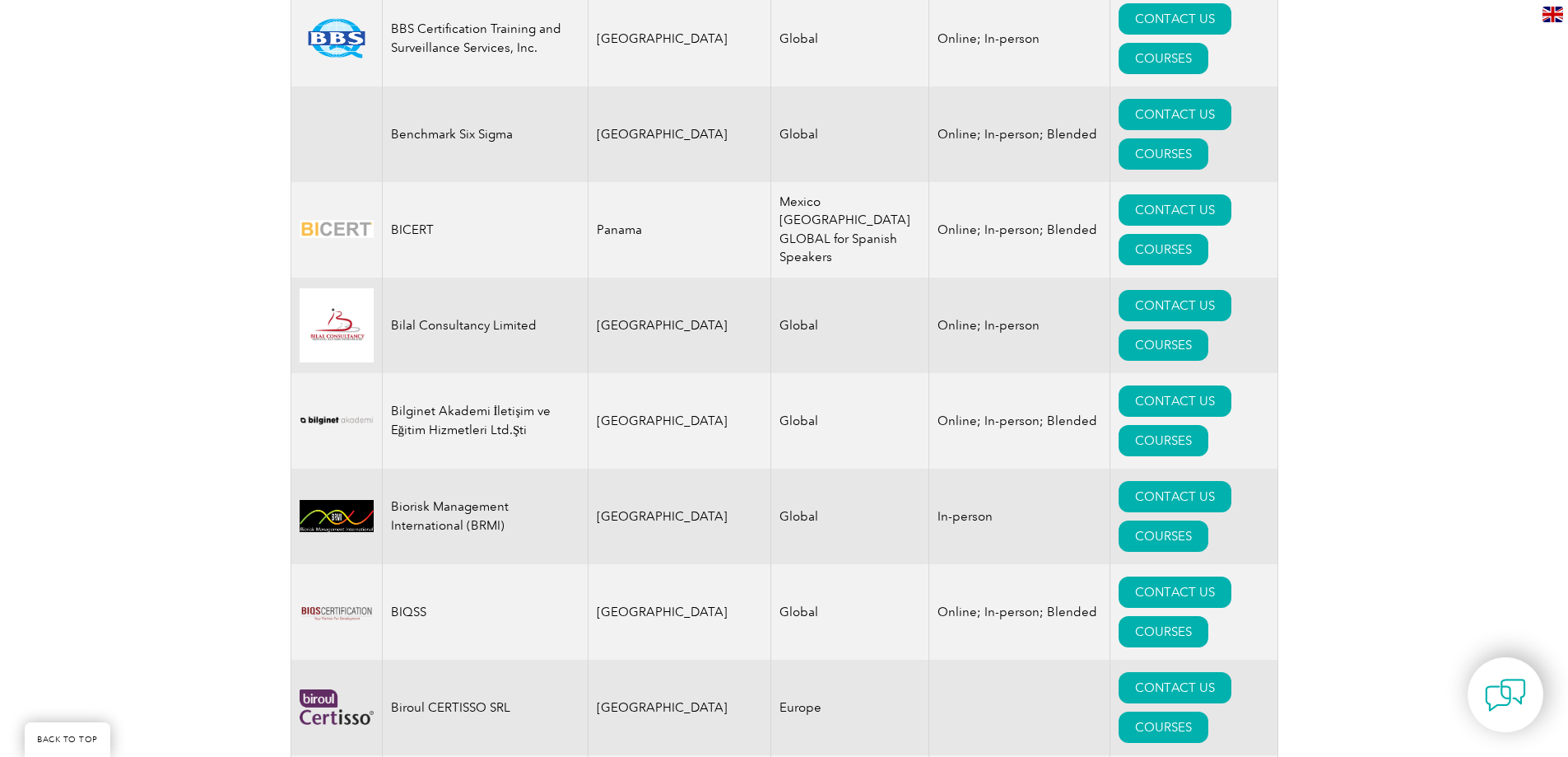
scroll to position [3128, 0]
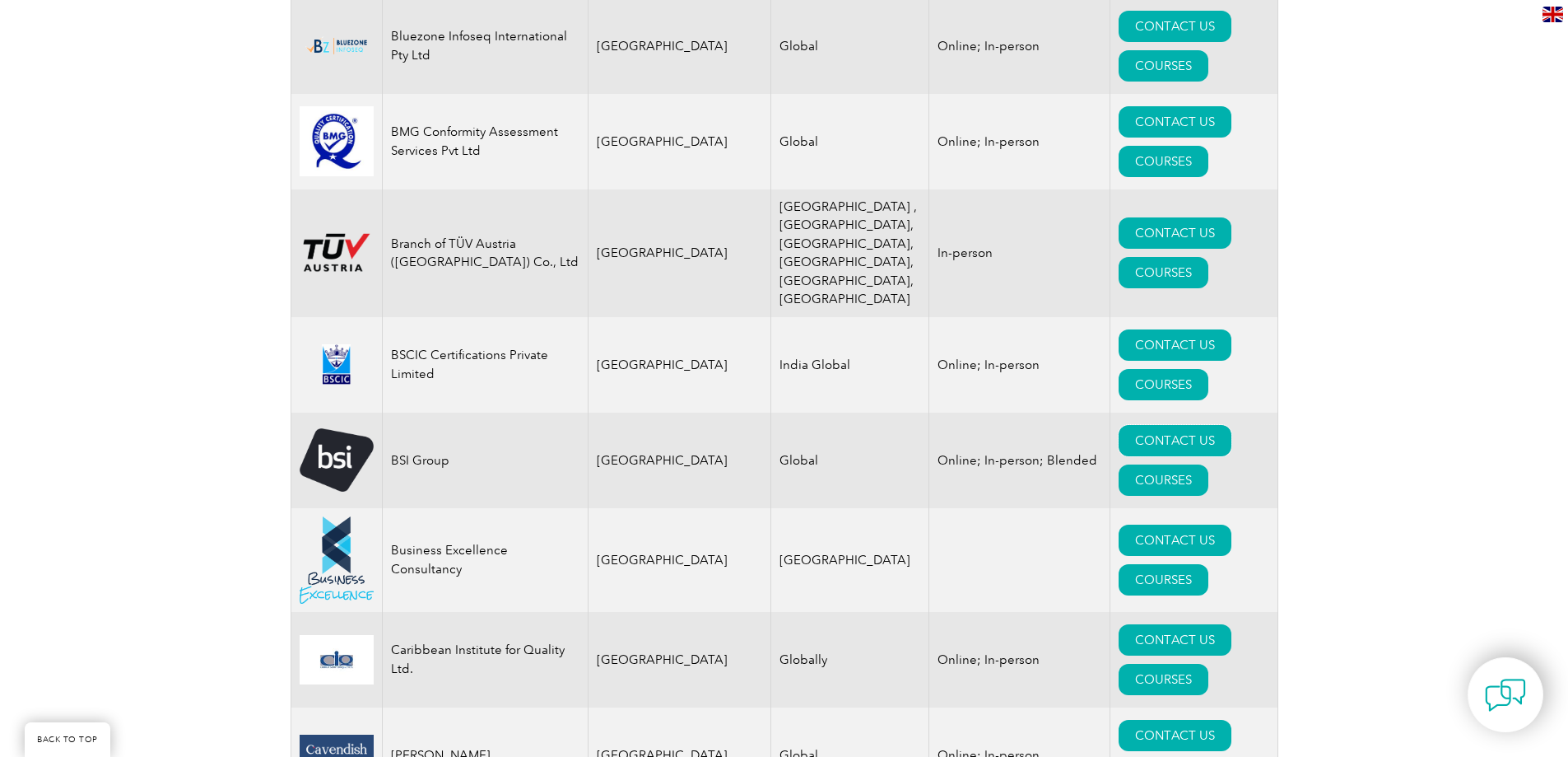
scroll to position [4116, 0]
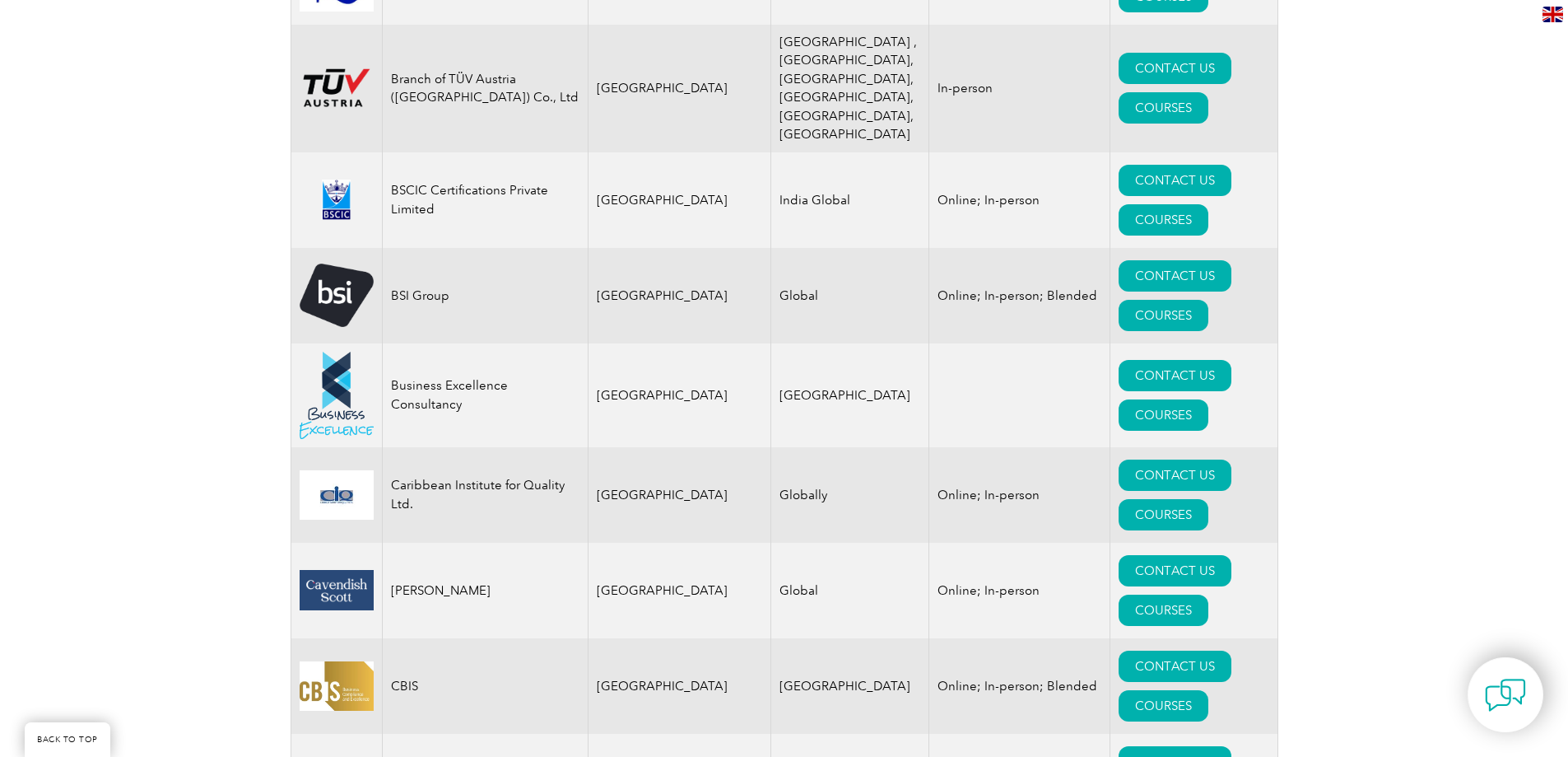
drag, startPoint x: 596, startPoint y: 391, endPoint x: 812, endPoint y: 390, distance: 216.0
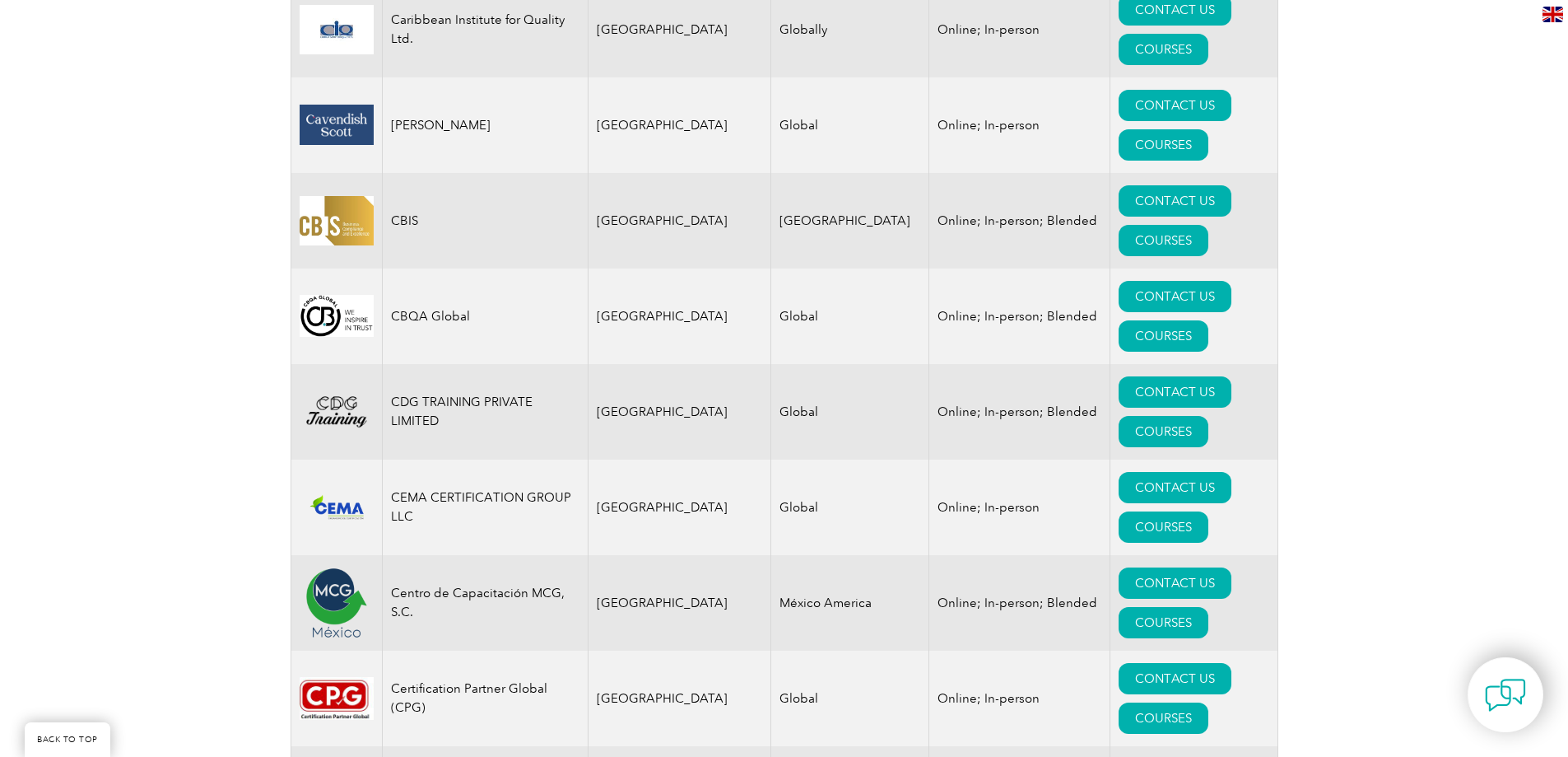
scroll to position [4610, 0]
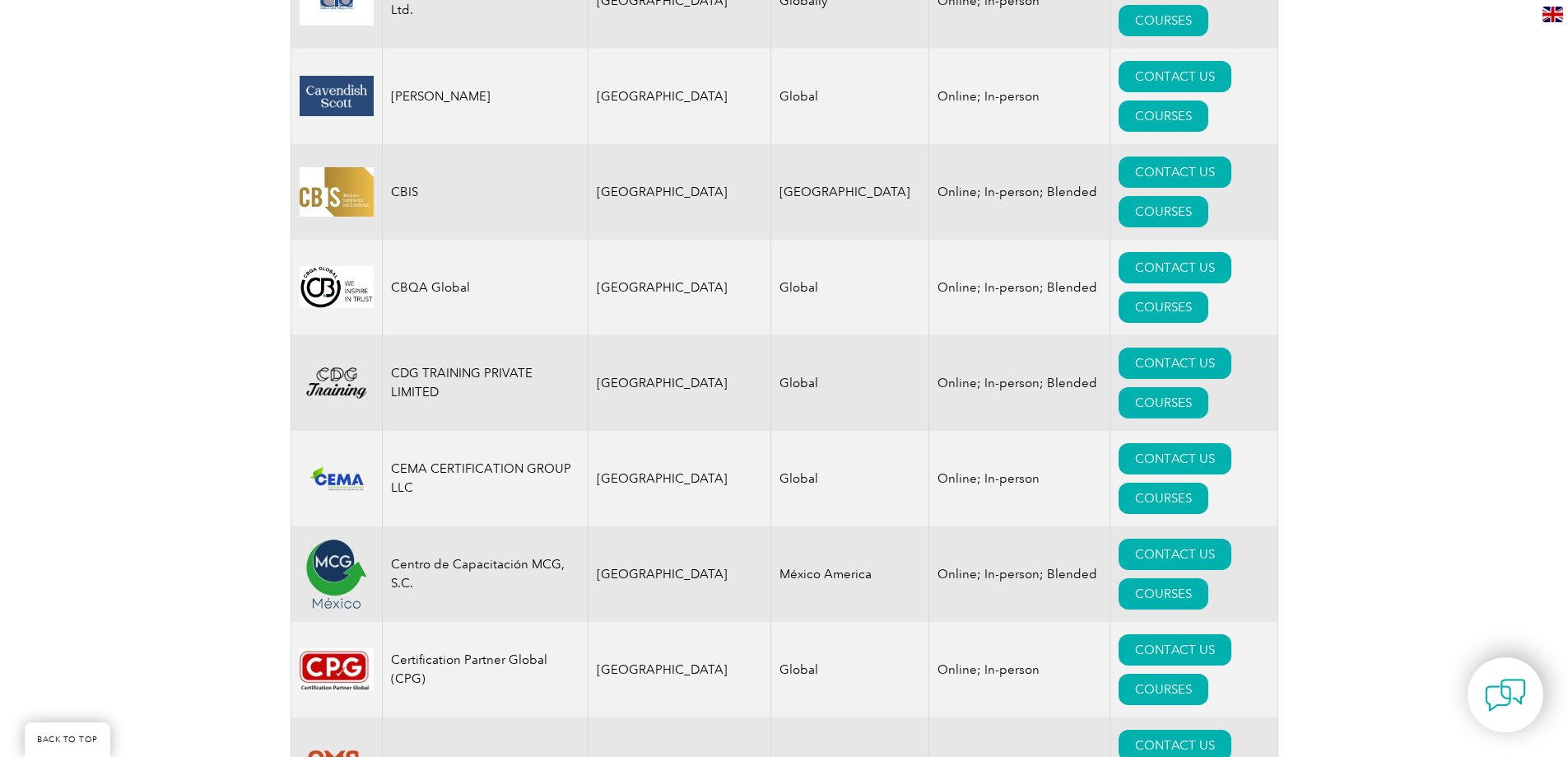
drag, startPoint x: 599, startPoint y: 393, endPoint x: 882, endPoint y: 382, distance: 283.2
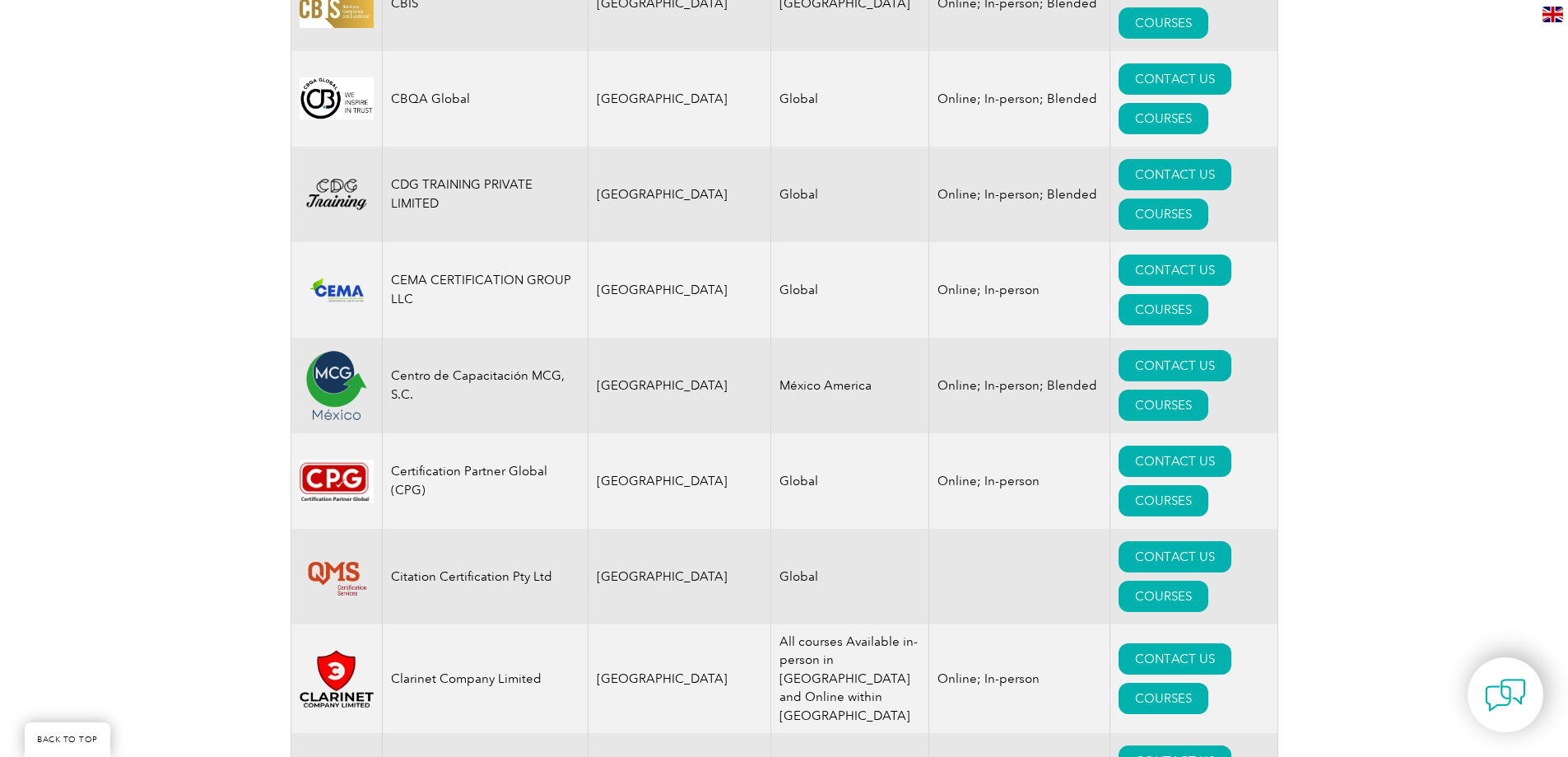
scroll to position [4857, 0]
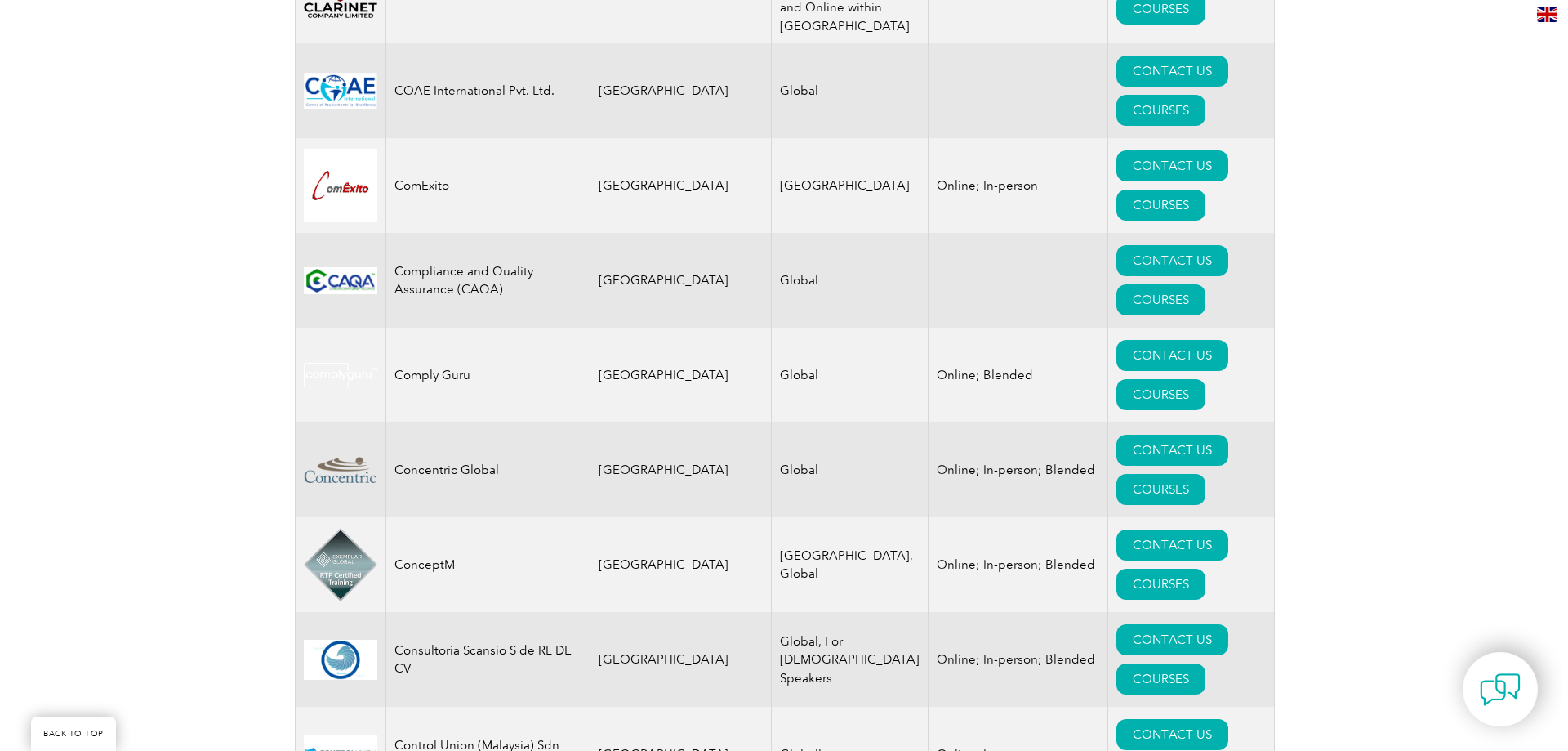
scroll to position [5472, 0]
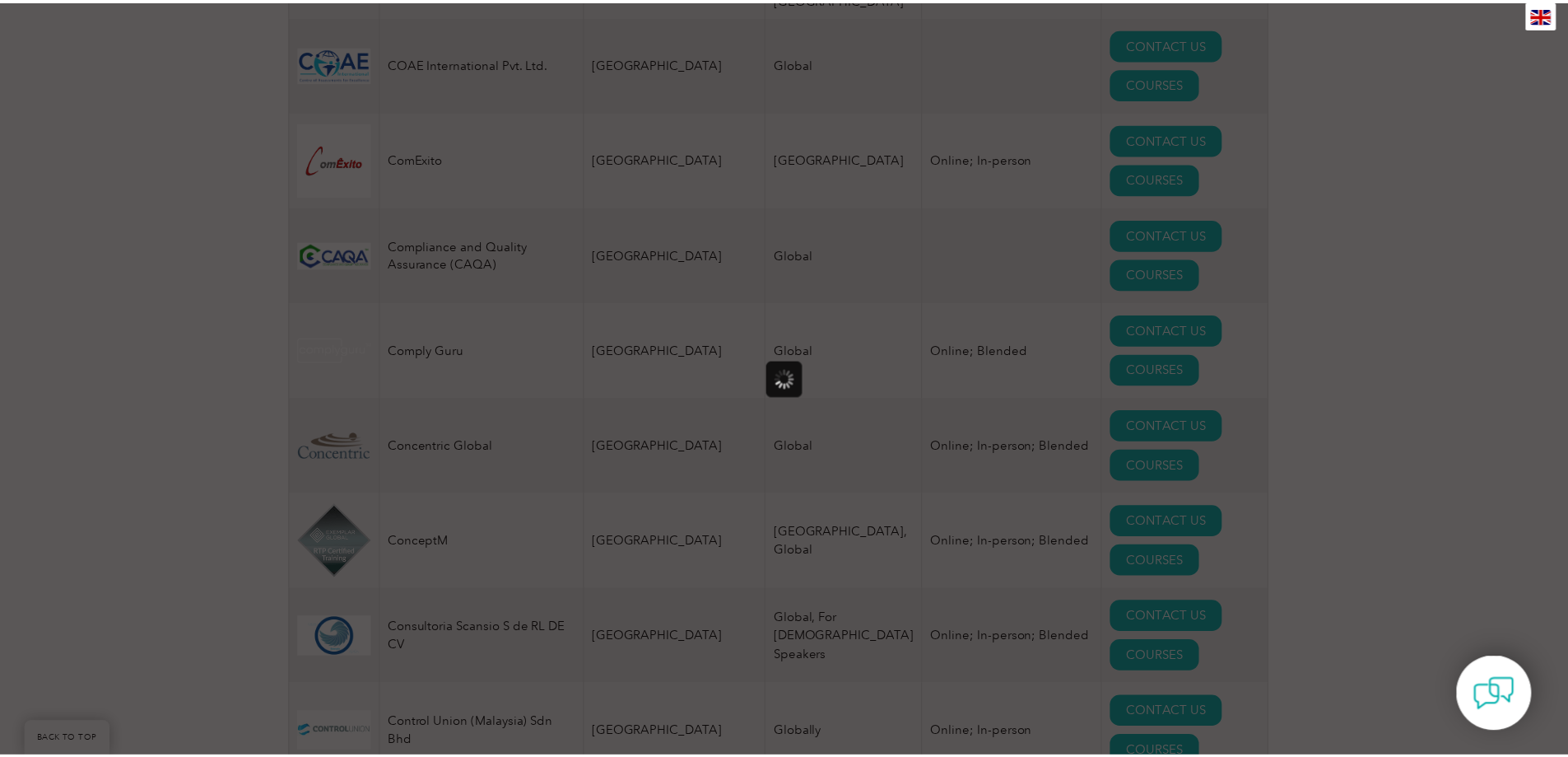
scroll to position [0, 0]
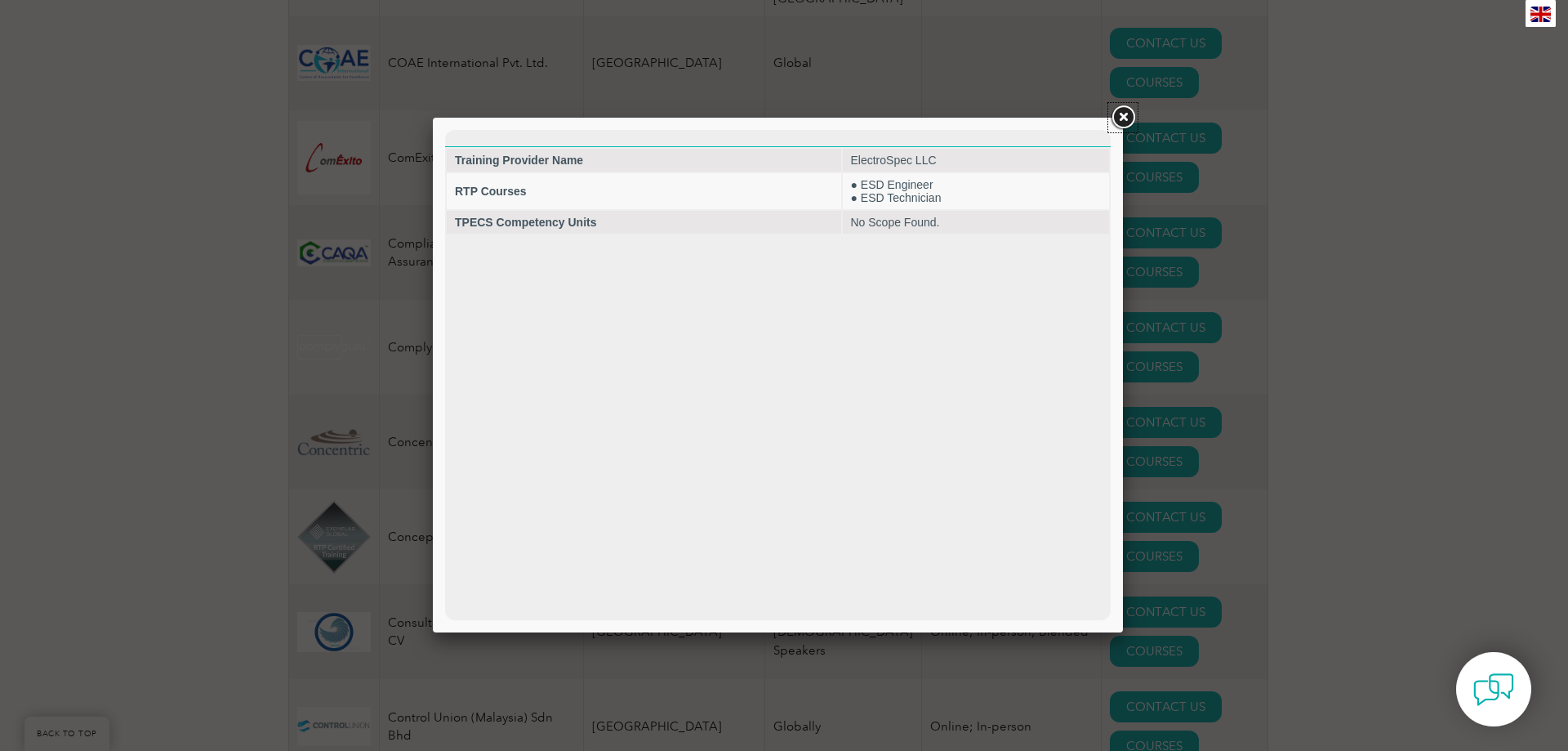
click at [1117, 128] on link at bounding box center [1123, 118] width 29 height 29
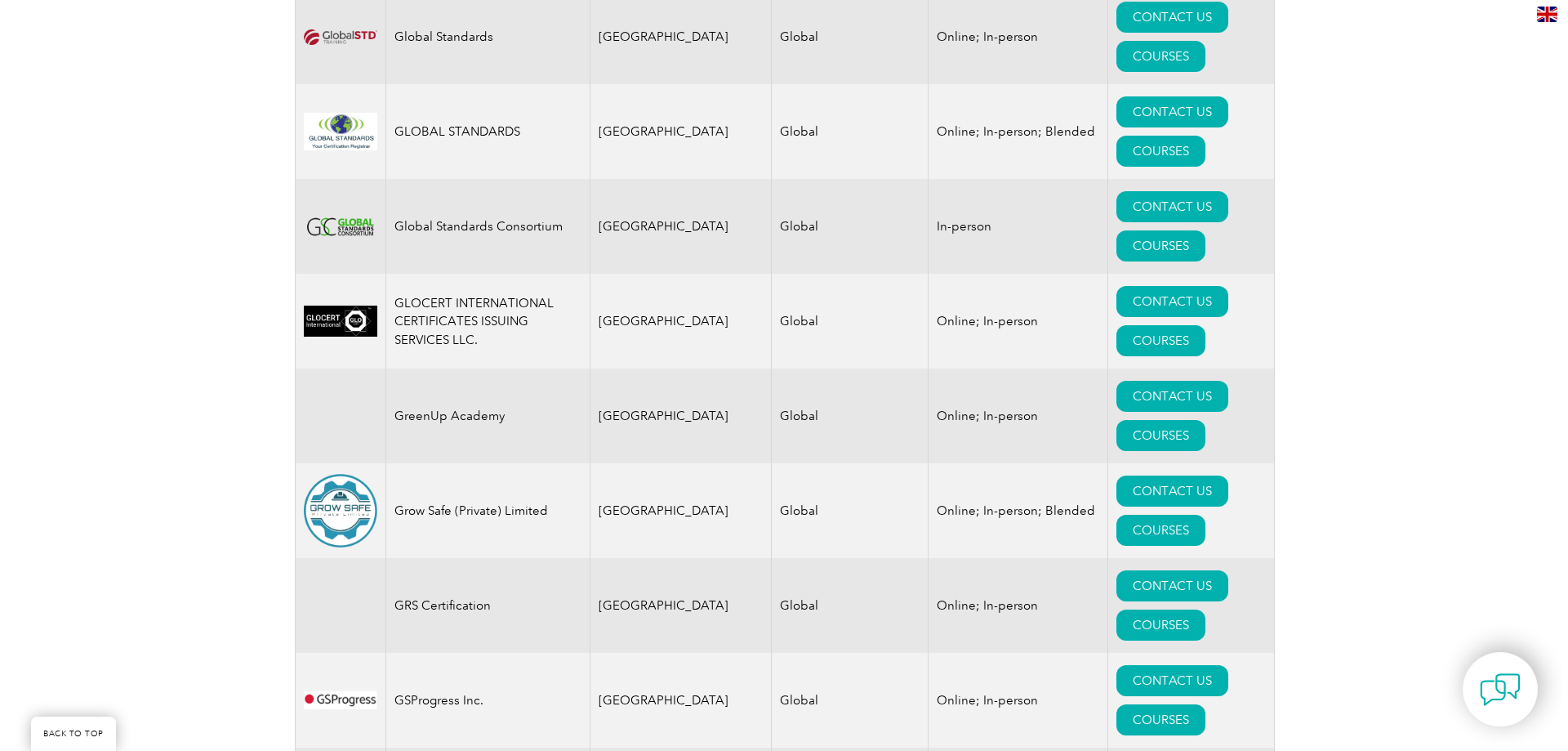
scroll to position [11460, 0]
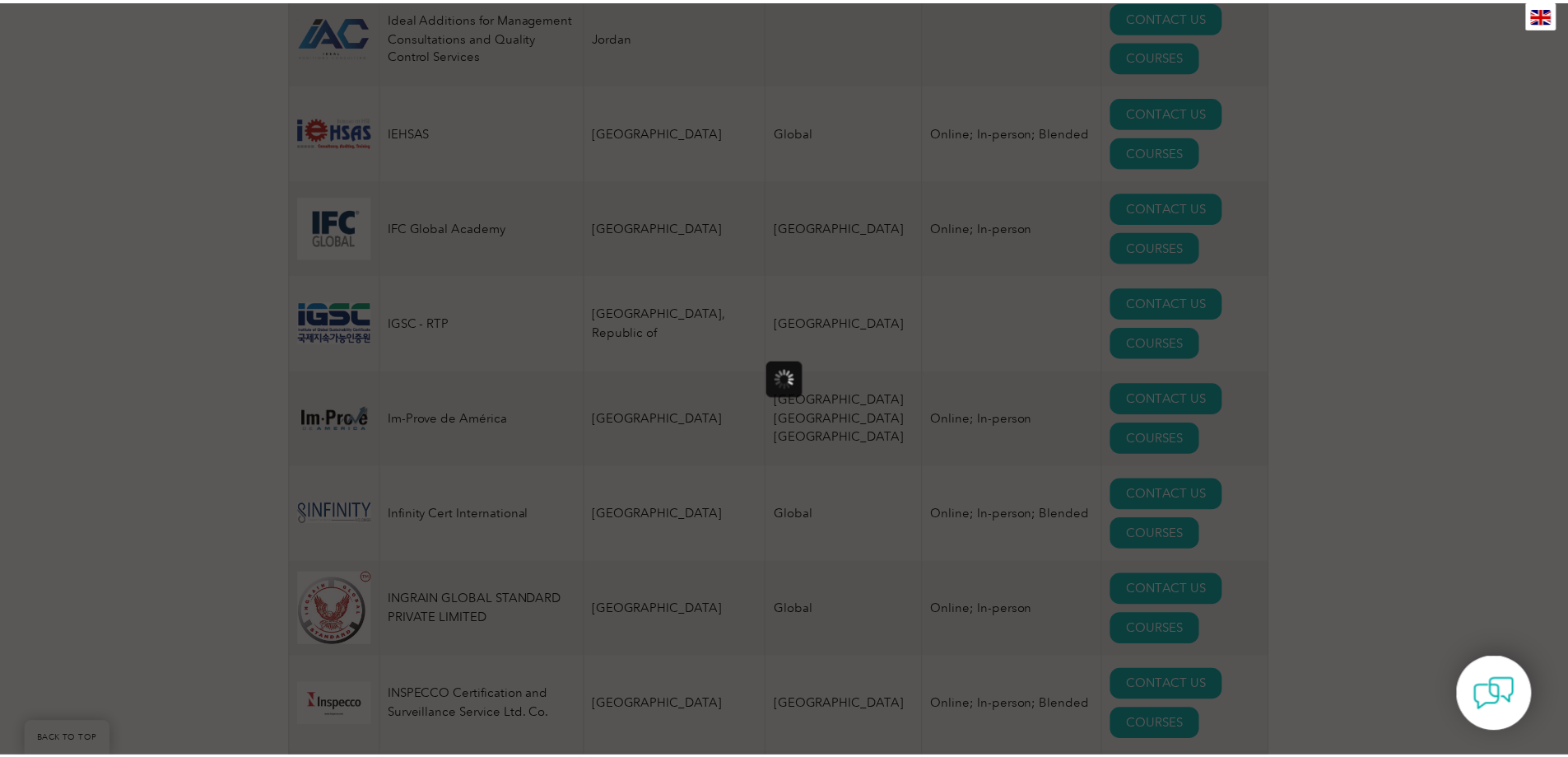
scroll to position [0, 0]
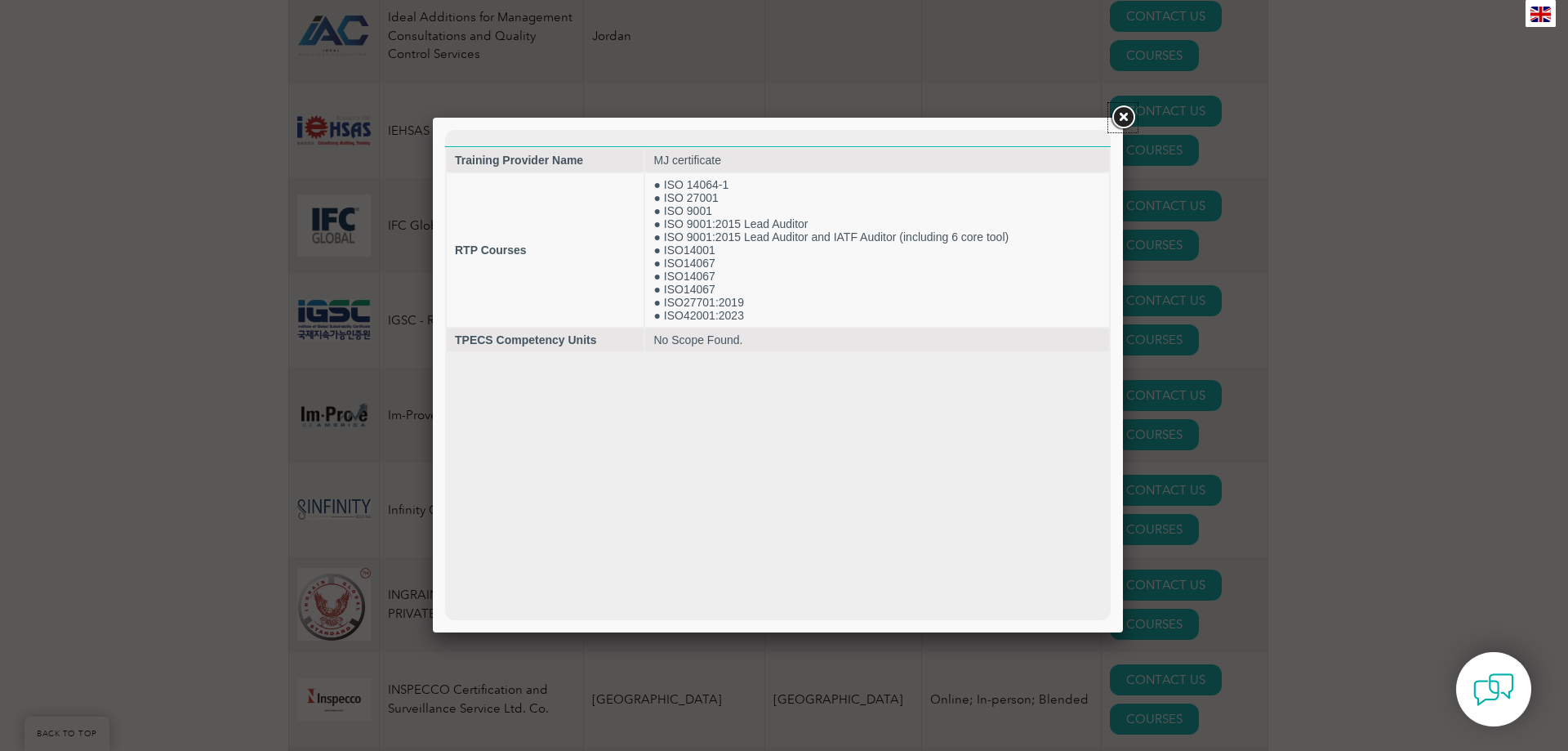
click at [1115, 121] on link at bounding box center [1123, 118] width 29 height 29
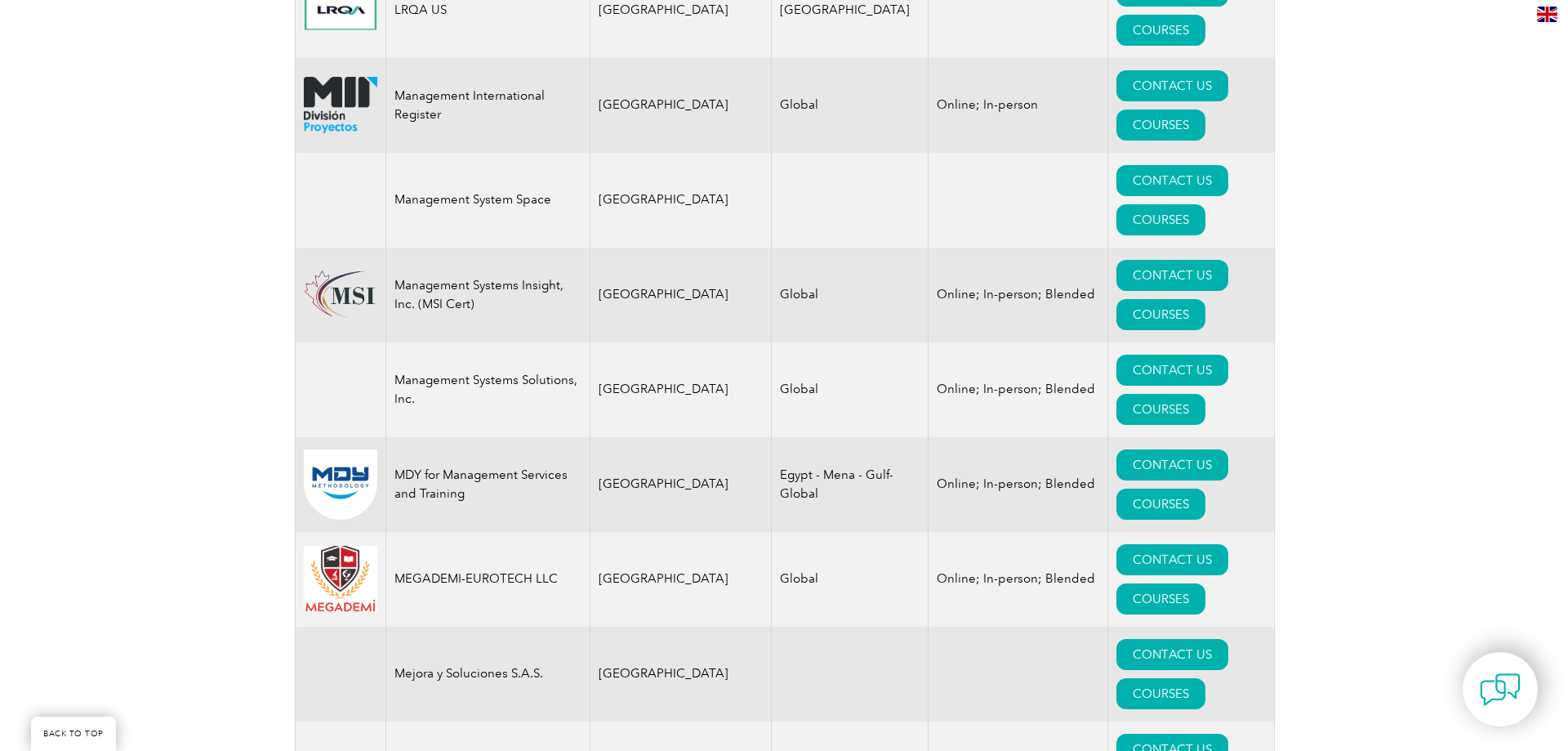
scroll to position [16027, 0]
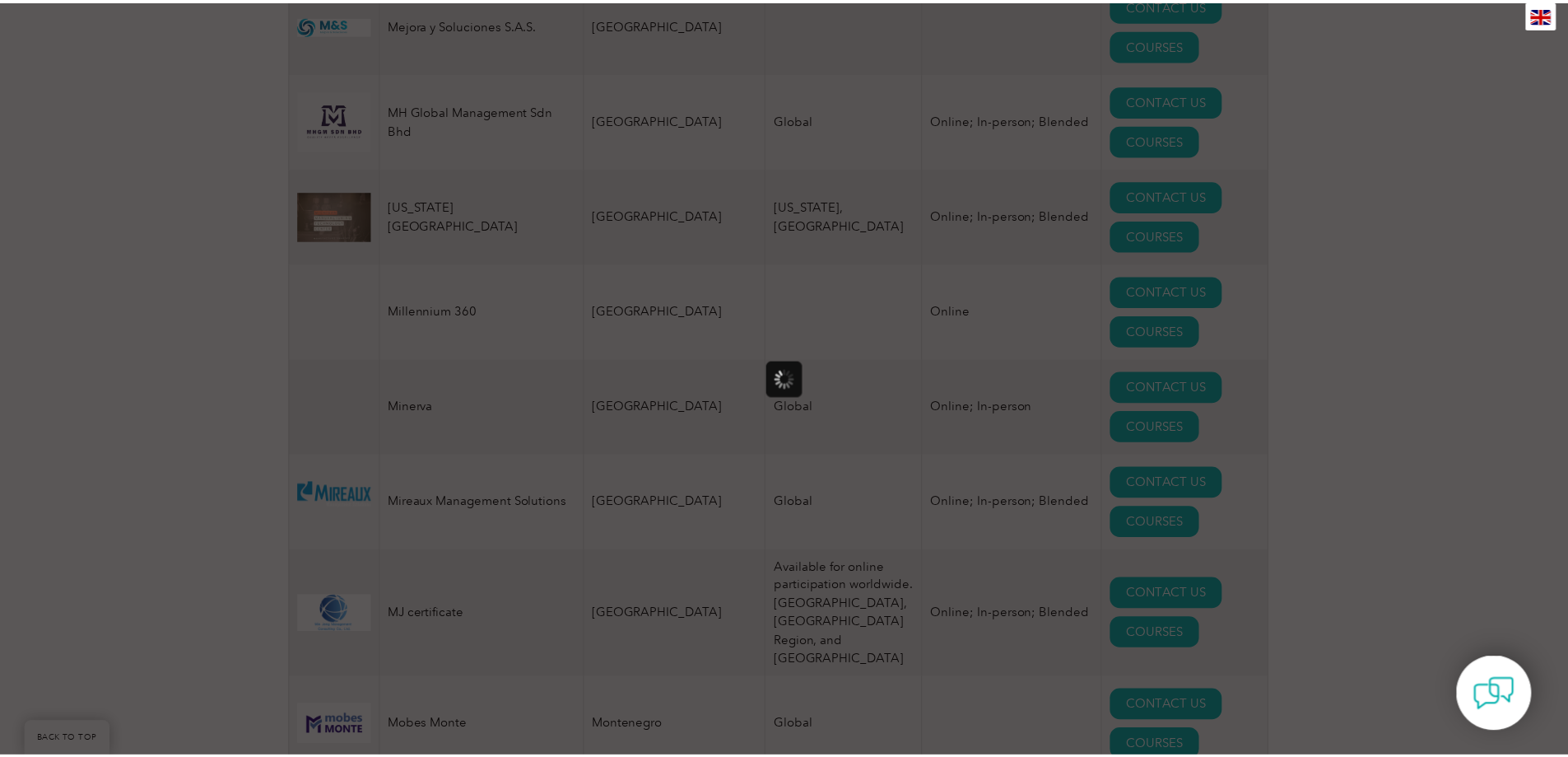
scroll to position [0, 0]
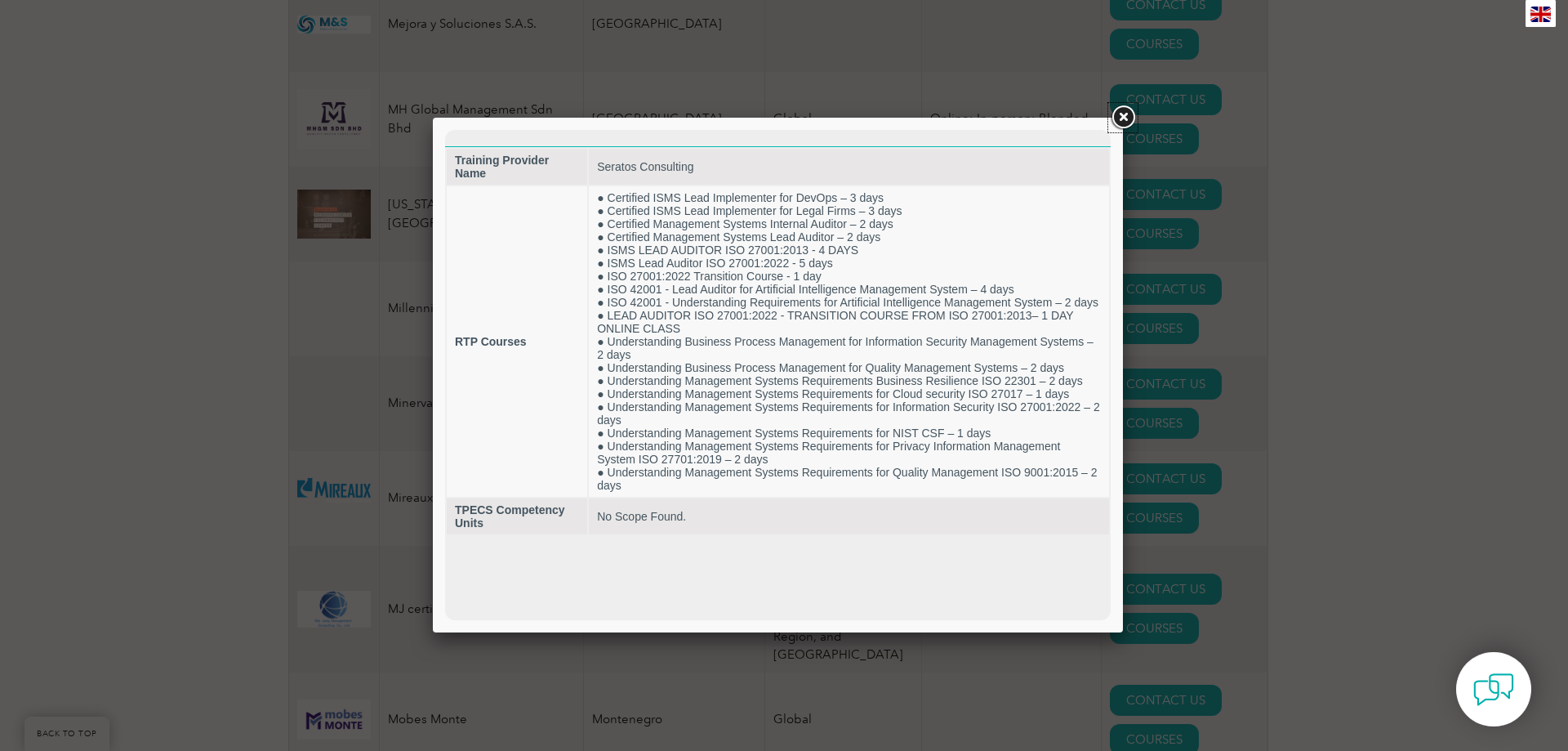
click at [1122, 114] on link at bounding box center [1123, 118] width 29 height 29
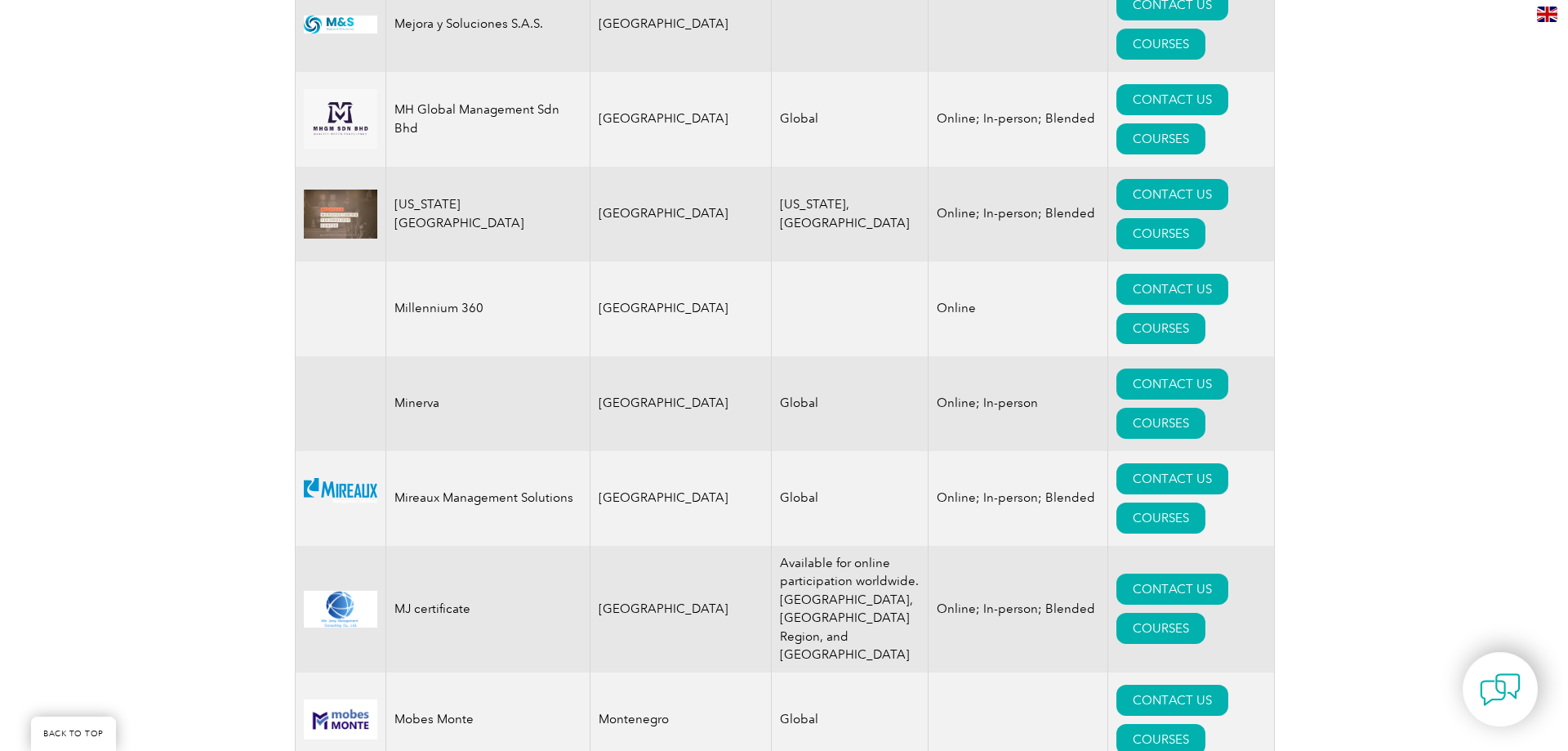
scroll to position [18415, 0]
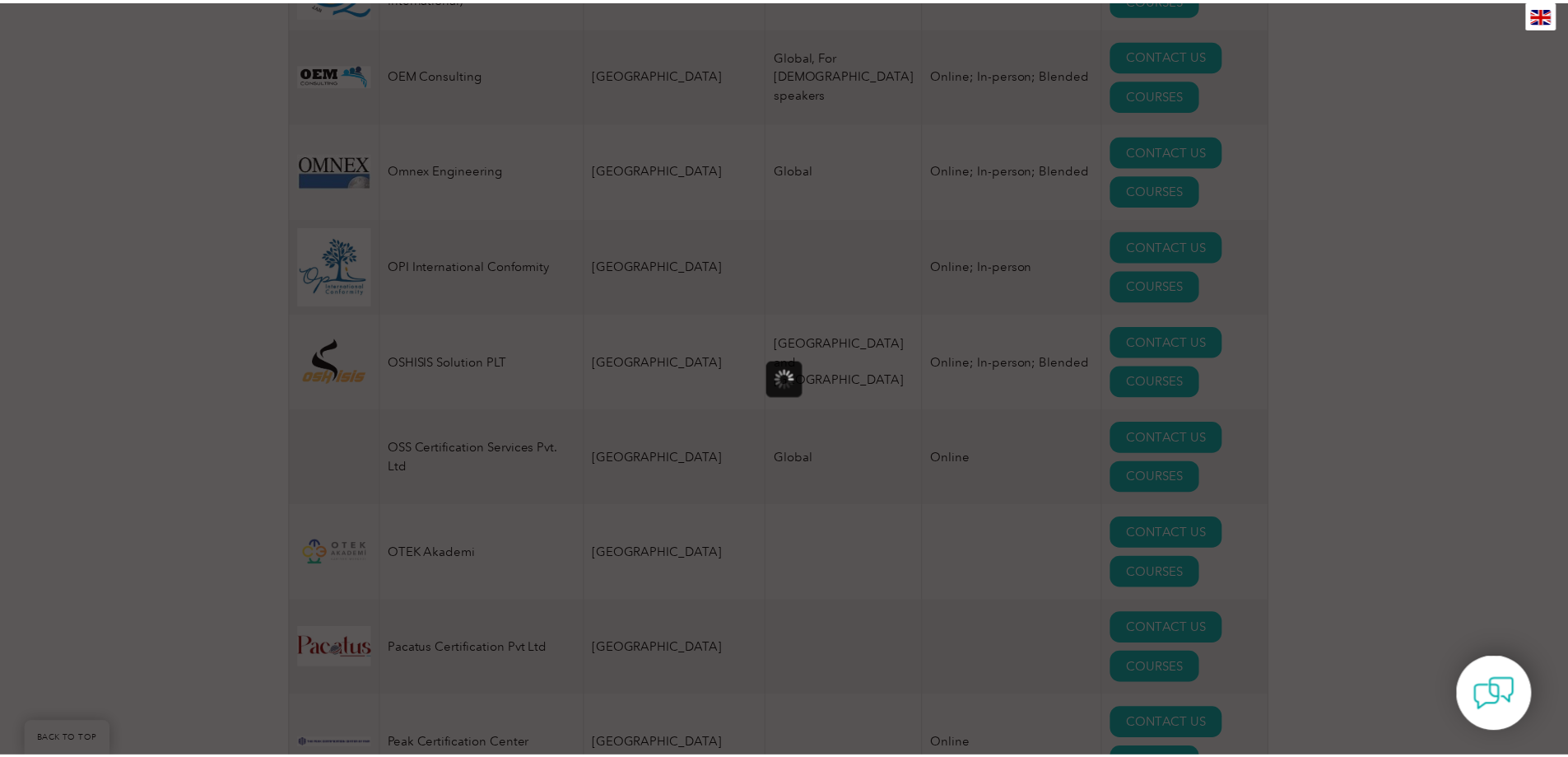
scroll to position [0, 0]
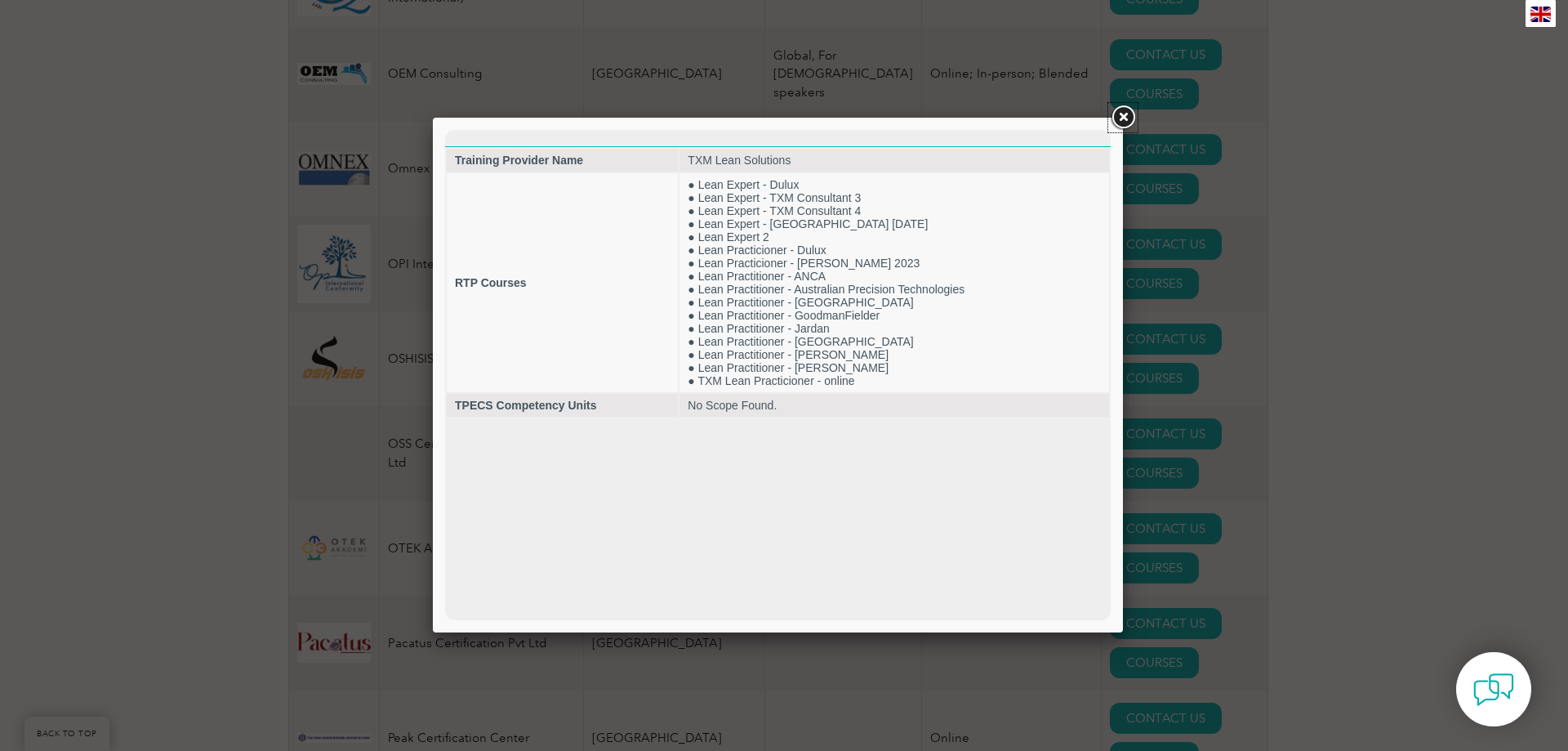
click at [1122, 121] on link at bounding box center [1123, 118] width 29 height 29
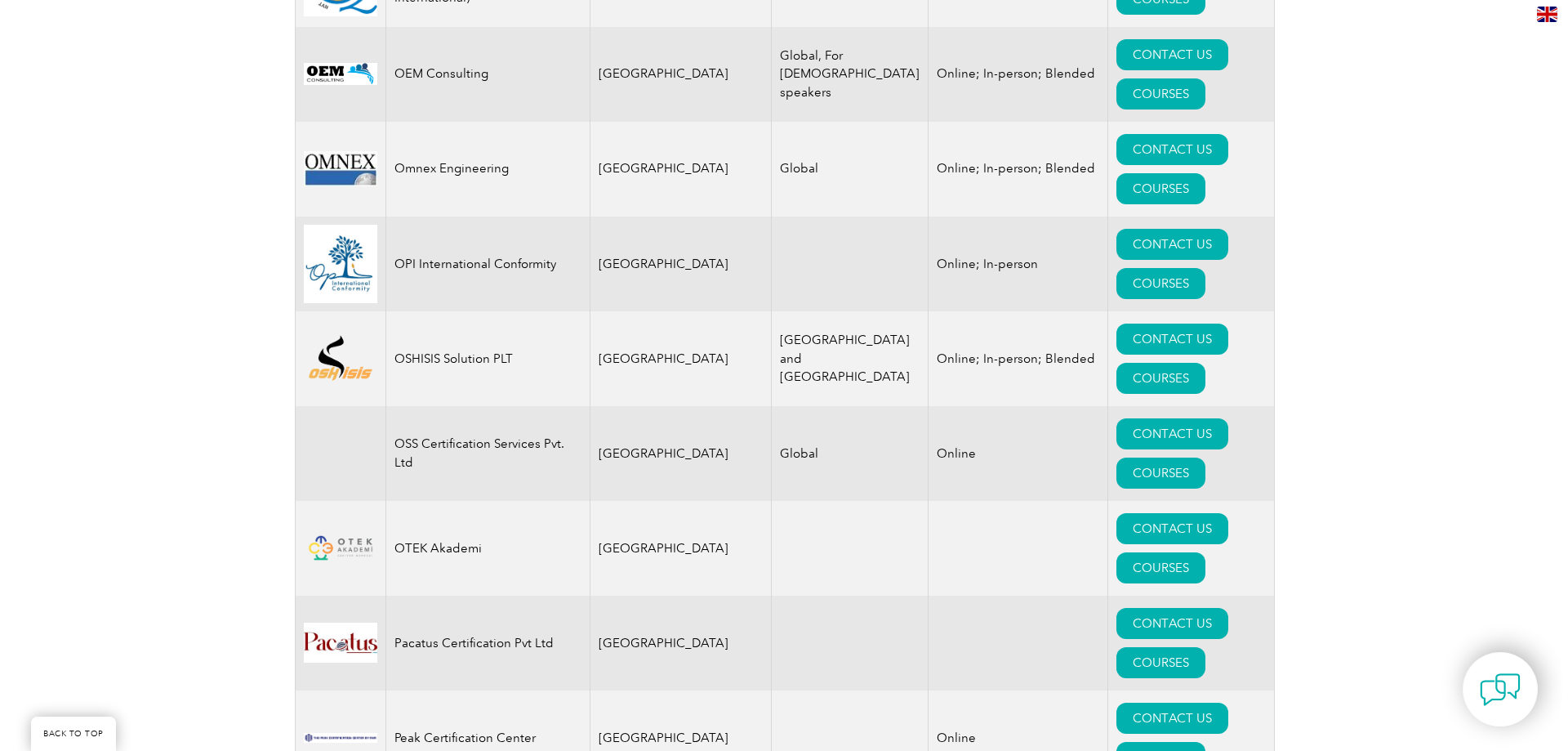
scroll to position [4425, 0]
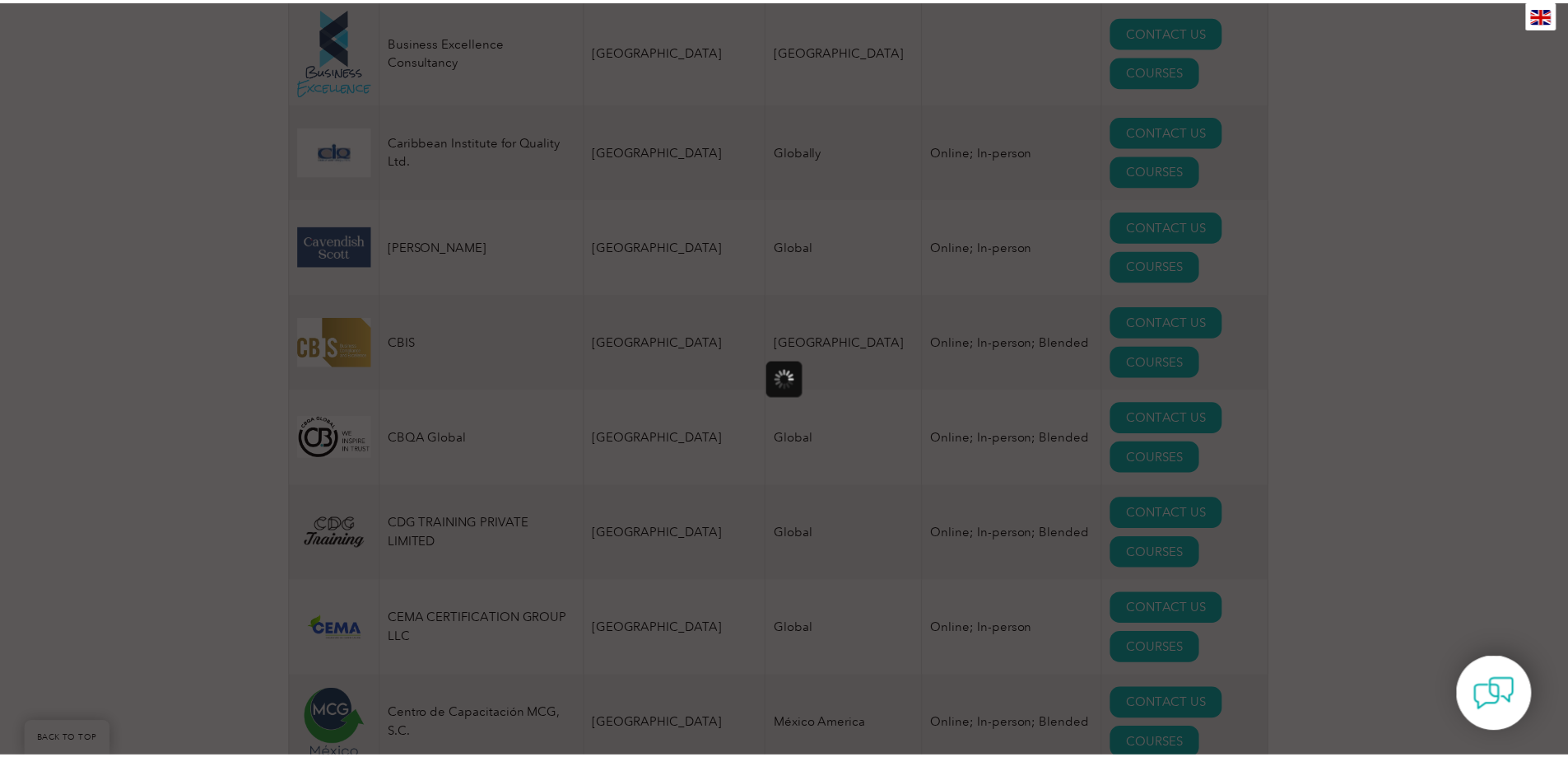
scroll to position [0, 0]
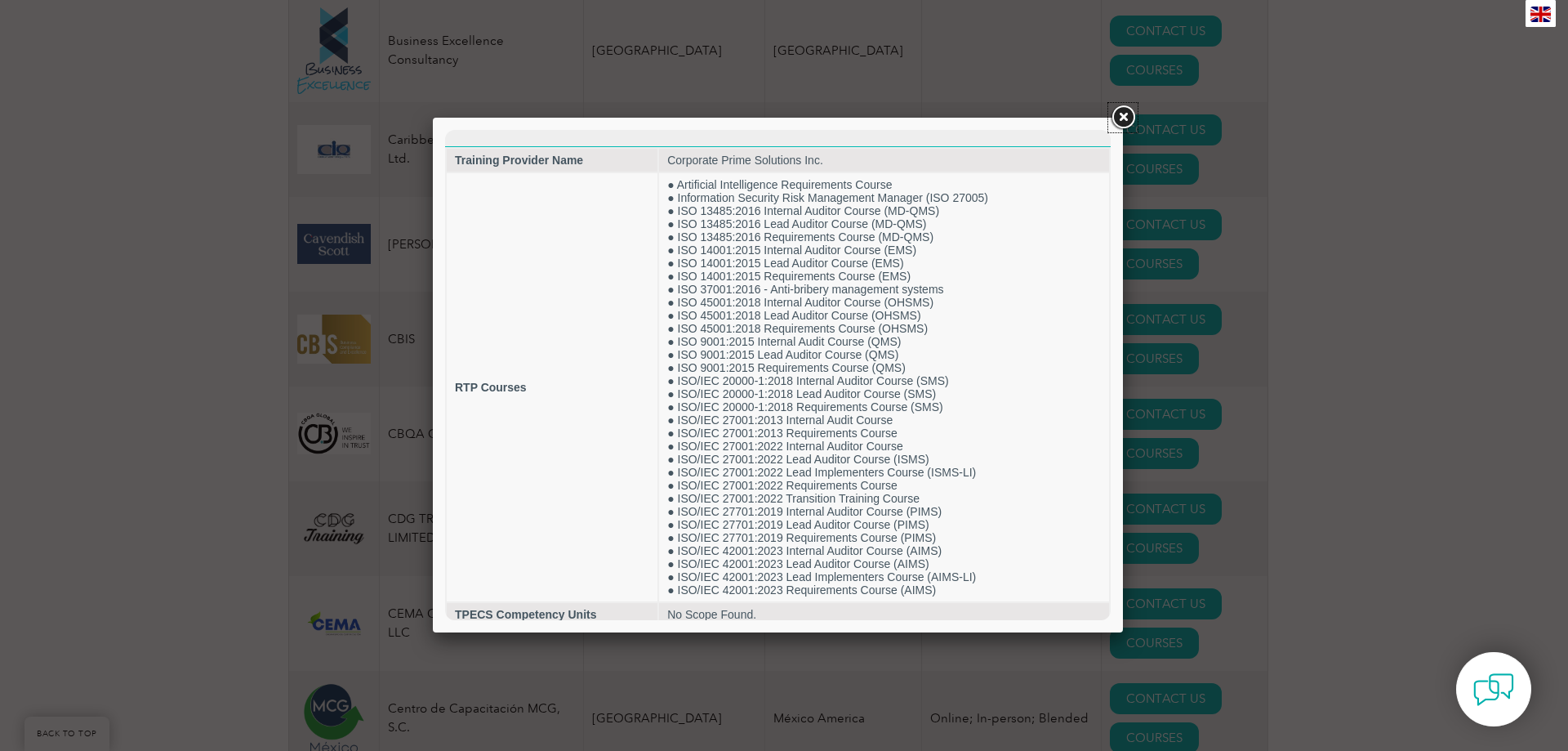
click at [1114, 111] on link at bounding box center [1123, 118] width 29 height 29
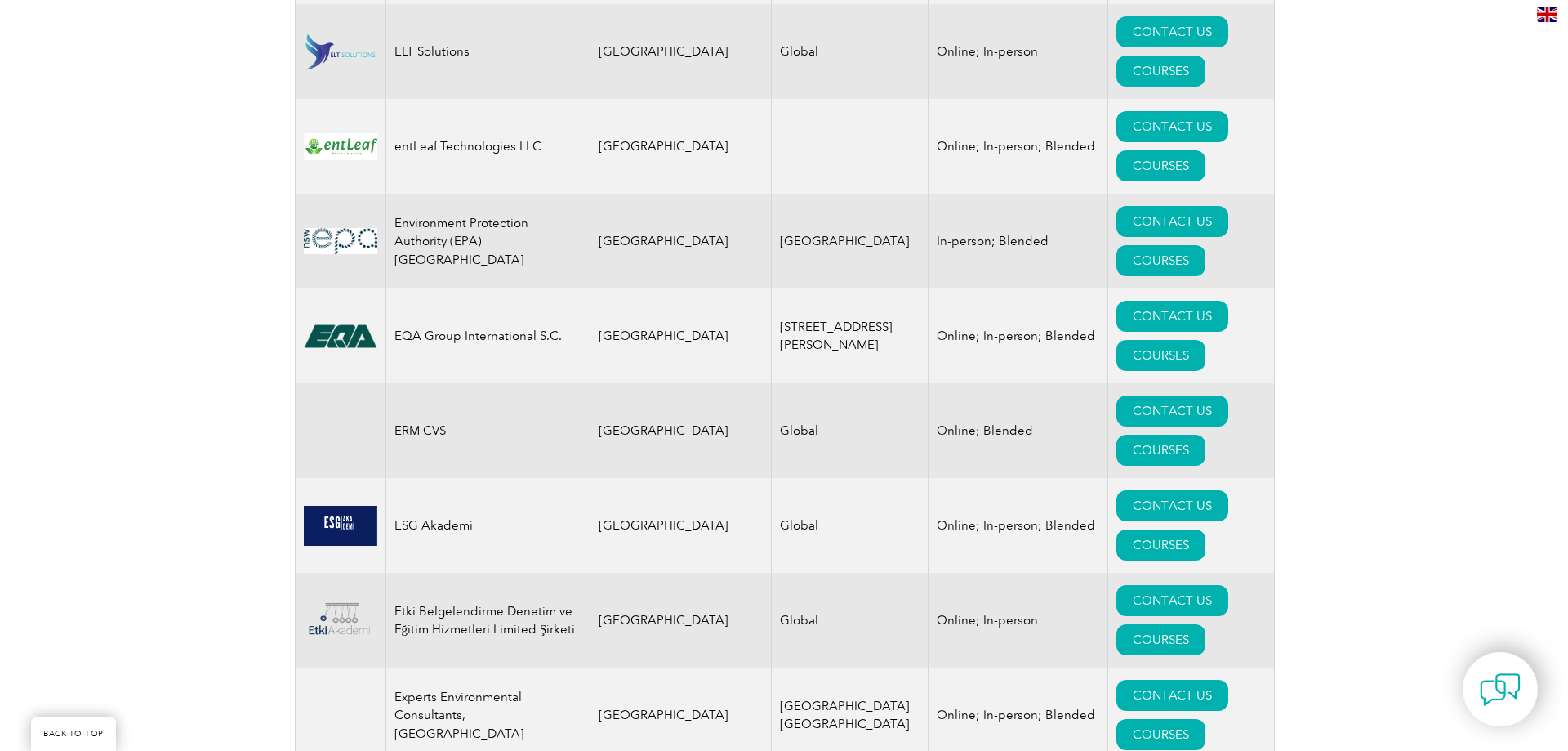
scroll to position [9430, 0]
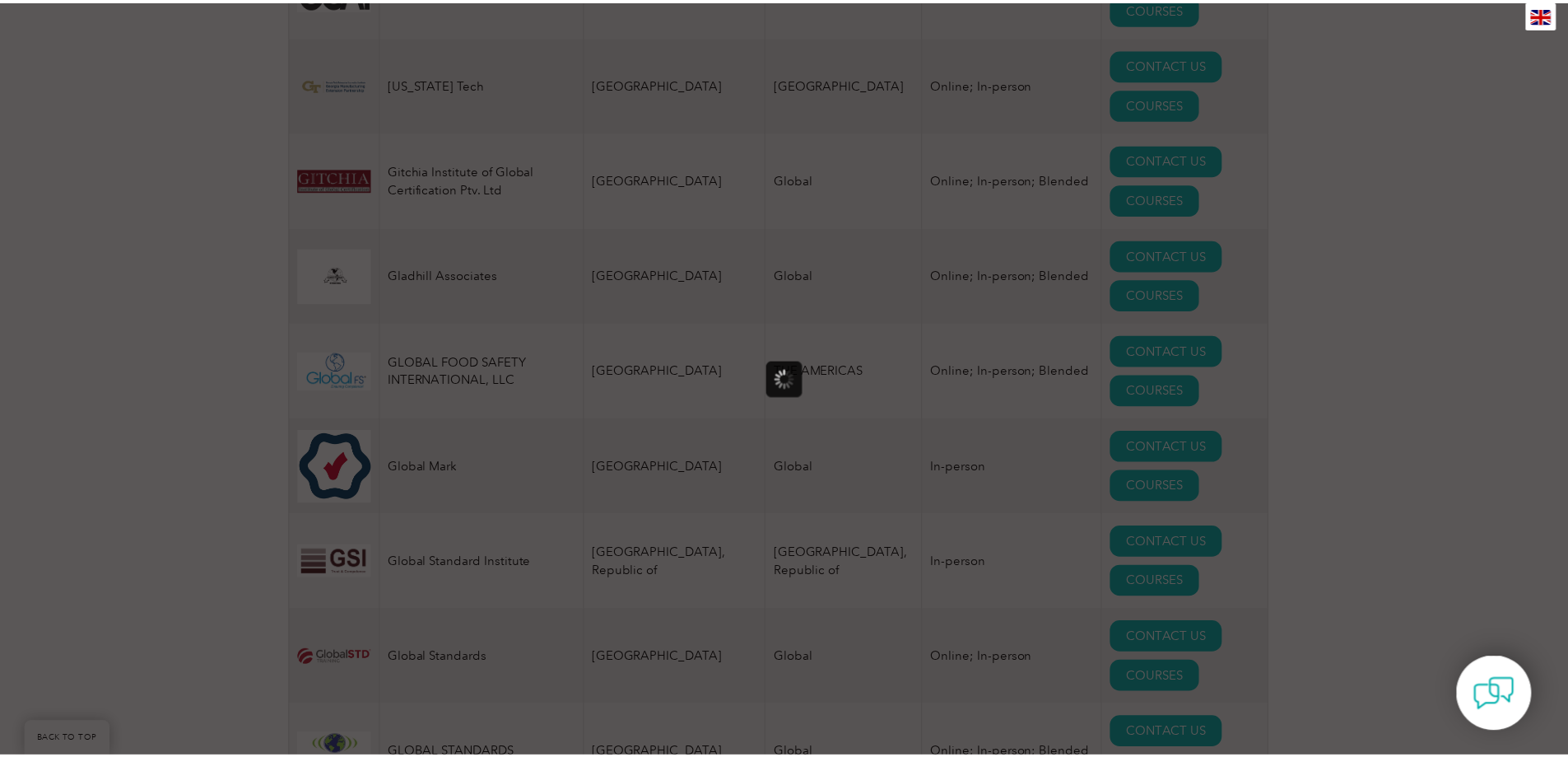
scroll to position [0, 0]
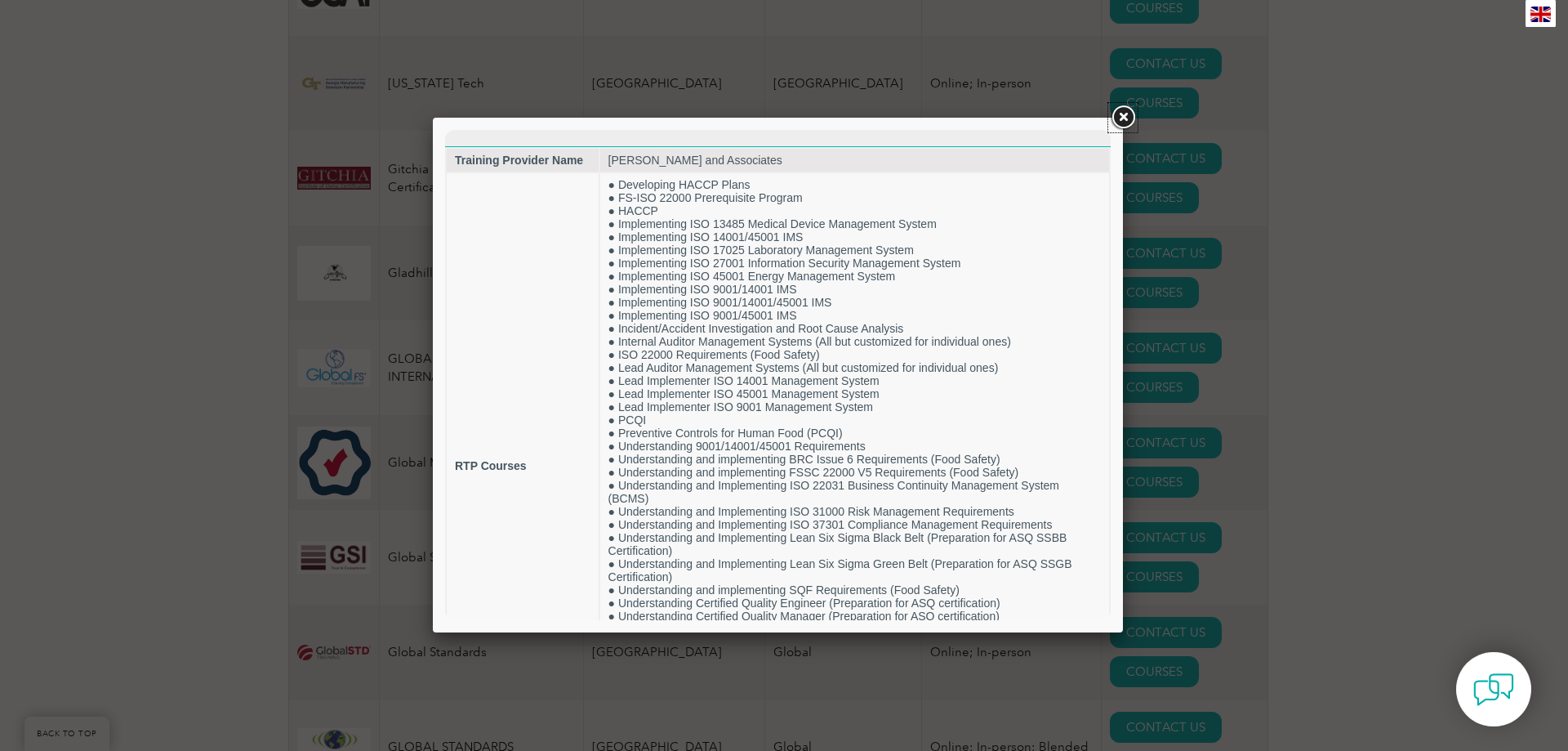
click at [1118, 123] on link at bounding box center [1123, 118] width 29 height 29
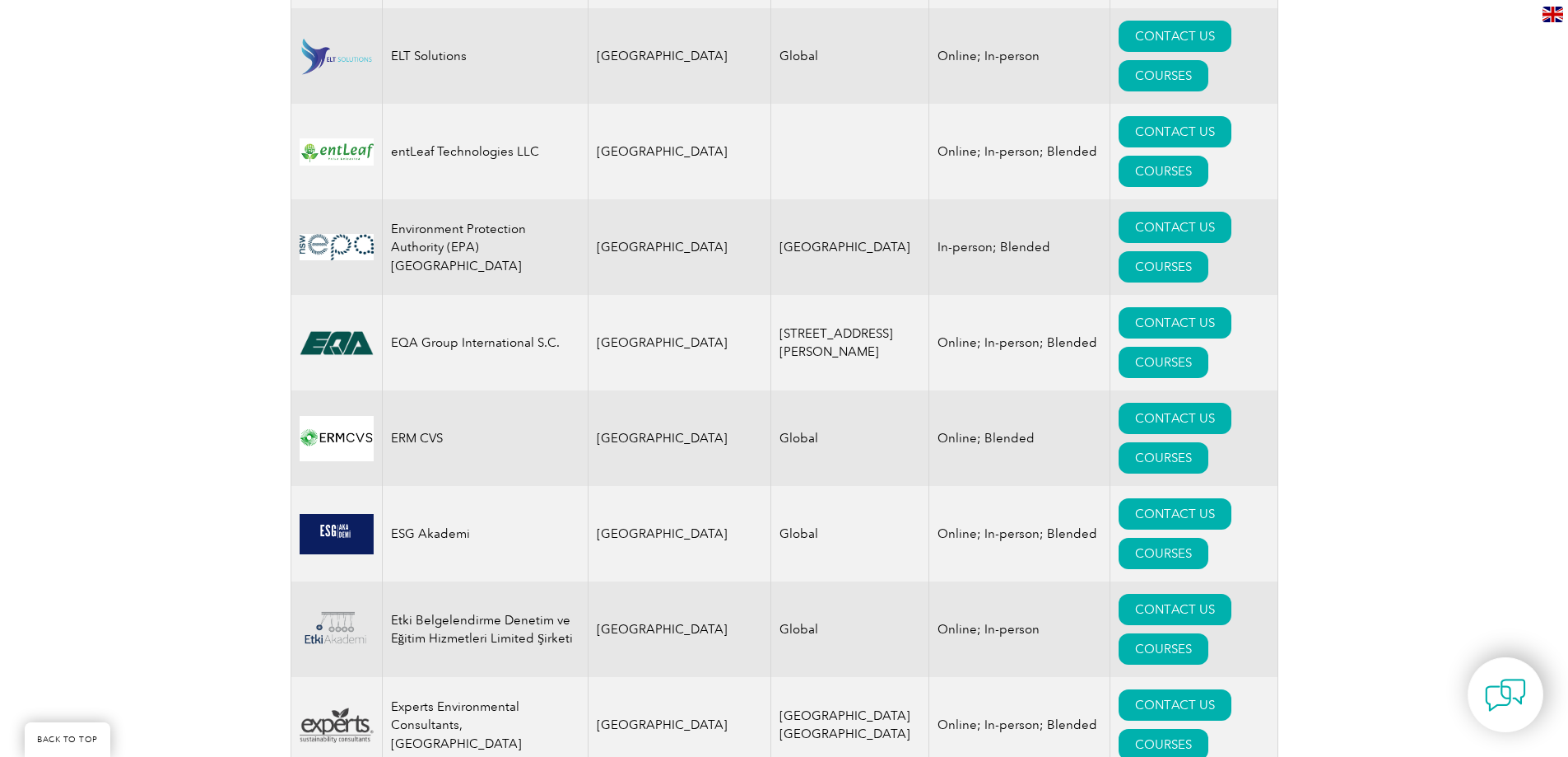
scroll to position [0, 0]
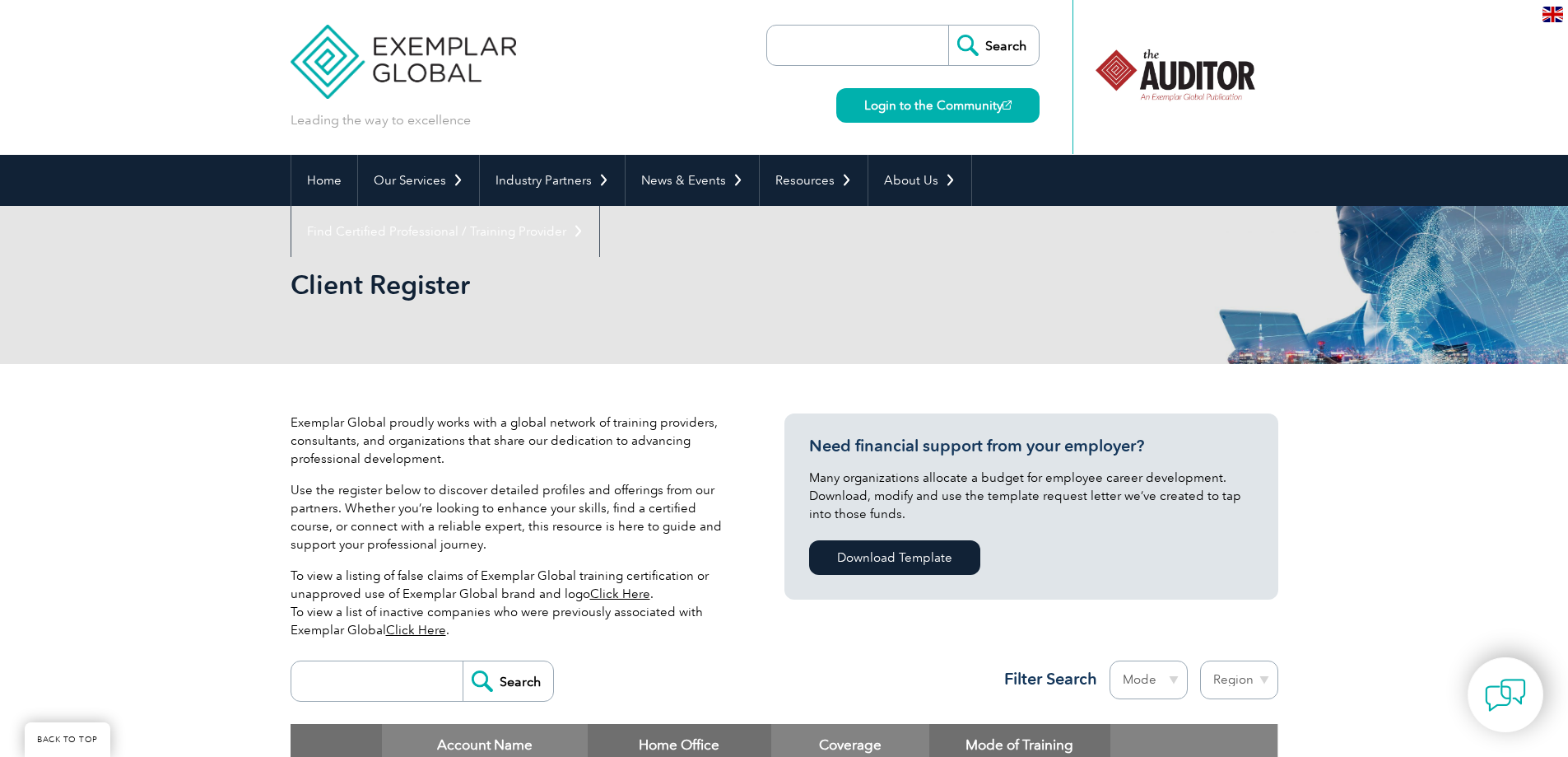
drag, startPoint x: 308, startPoint y: 525, endPoint x: 206, endPoint y: 136, distance: 402.2
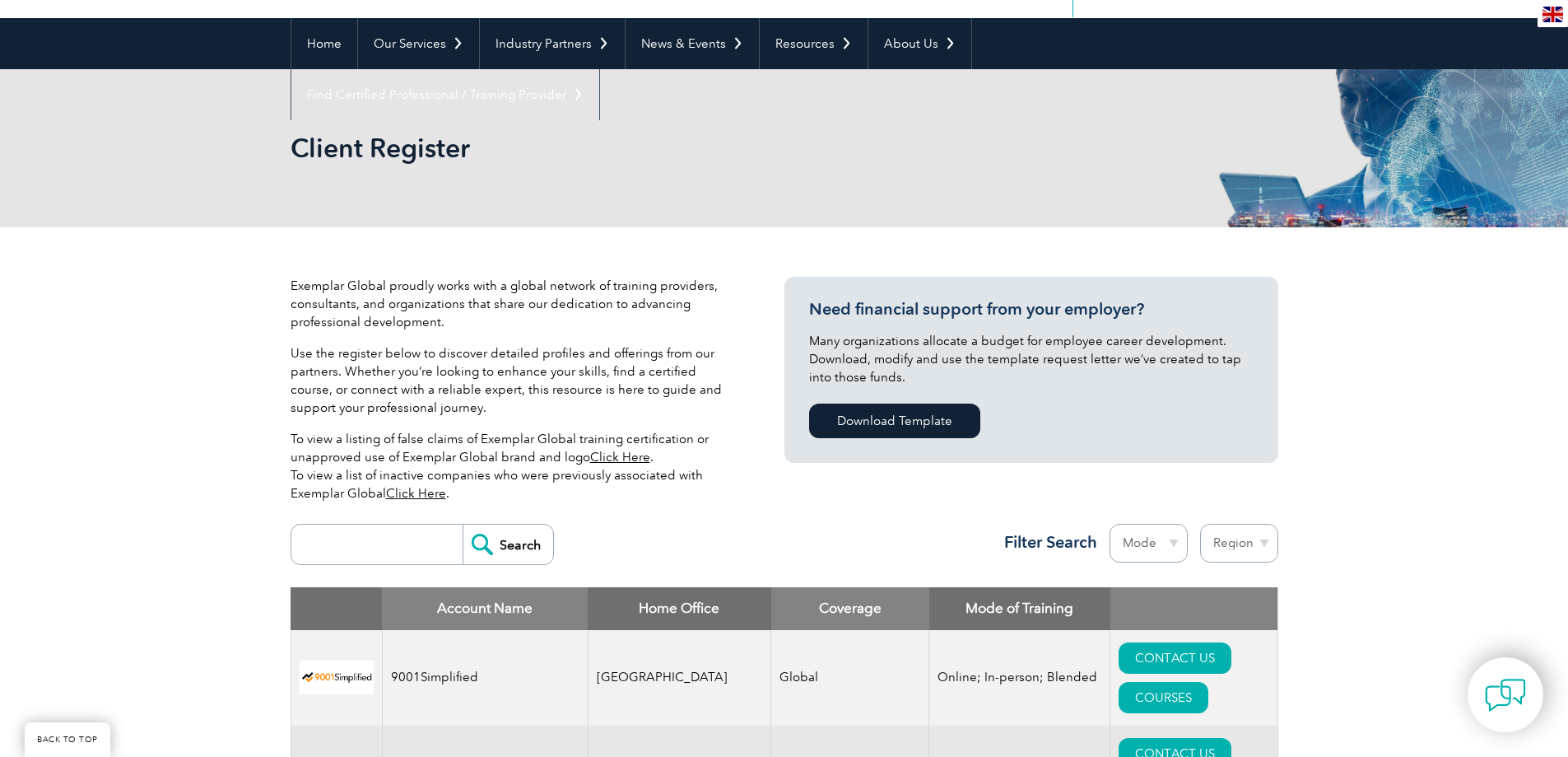
scroll to position [247, 0]
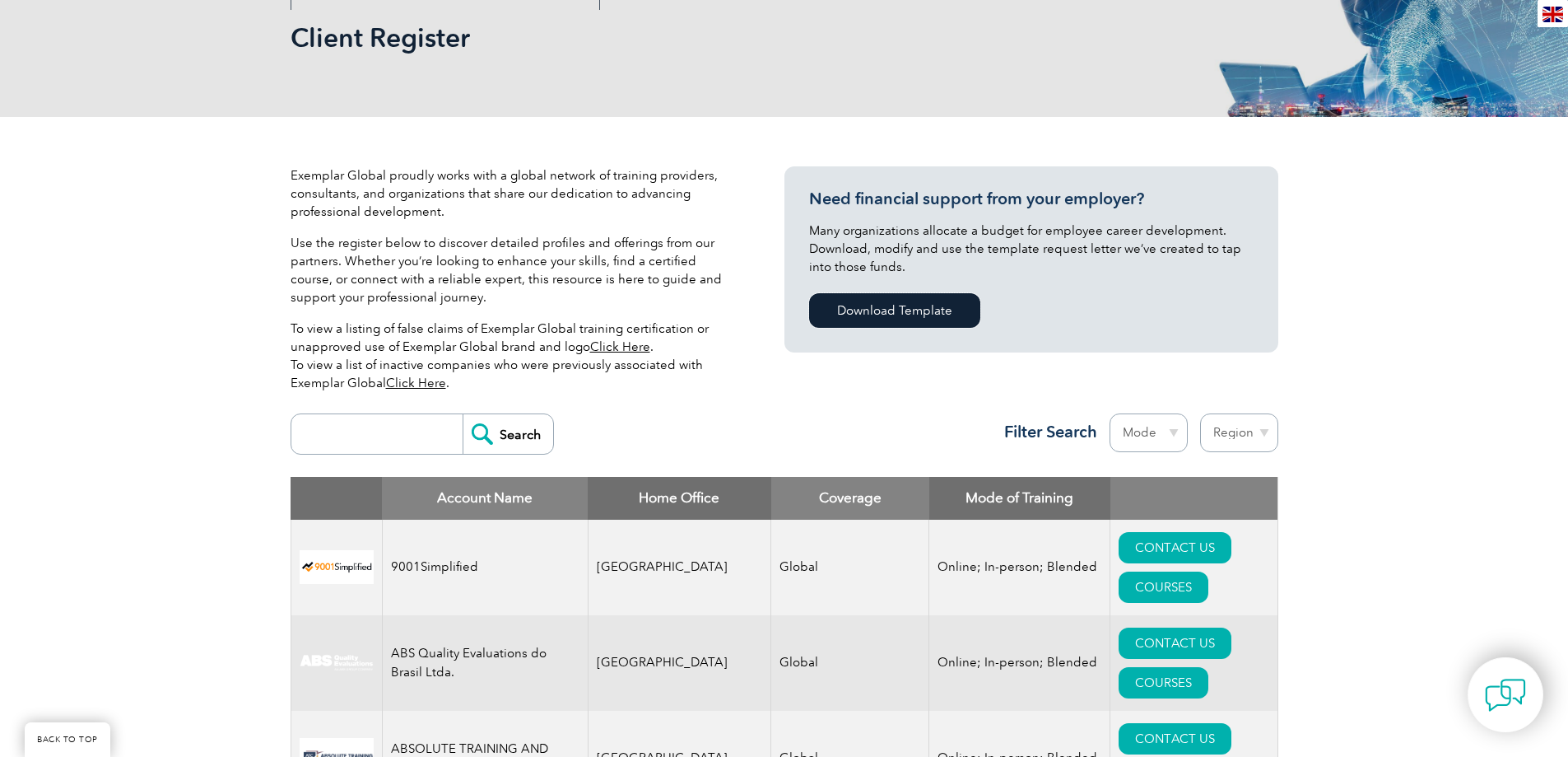
click at [936, 311] on link "Download Template" at bounding box center [895, 310] width 171 height 35
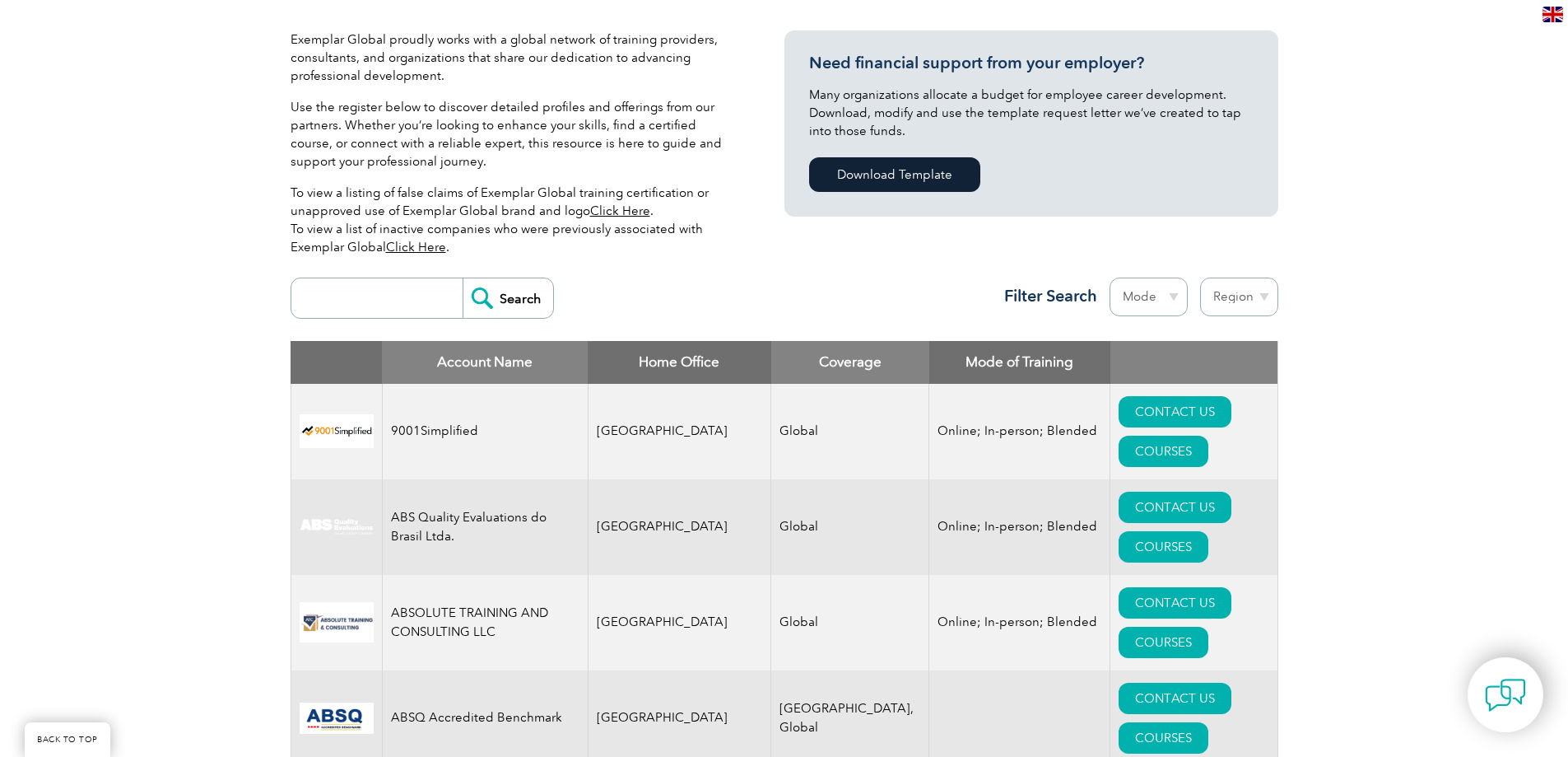
scroll to position [412, 0]
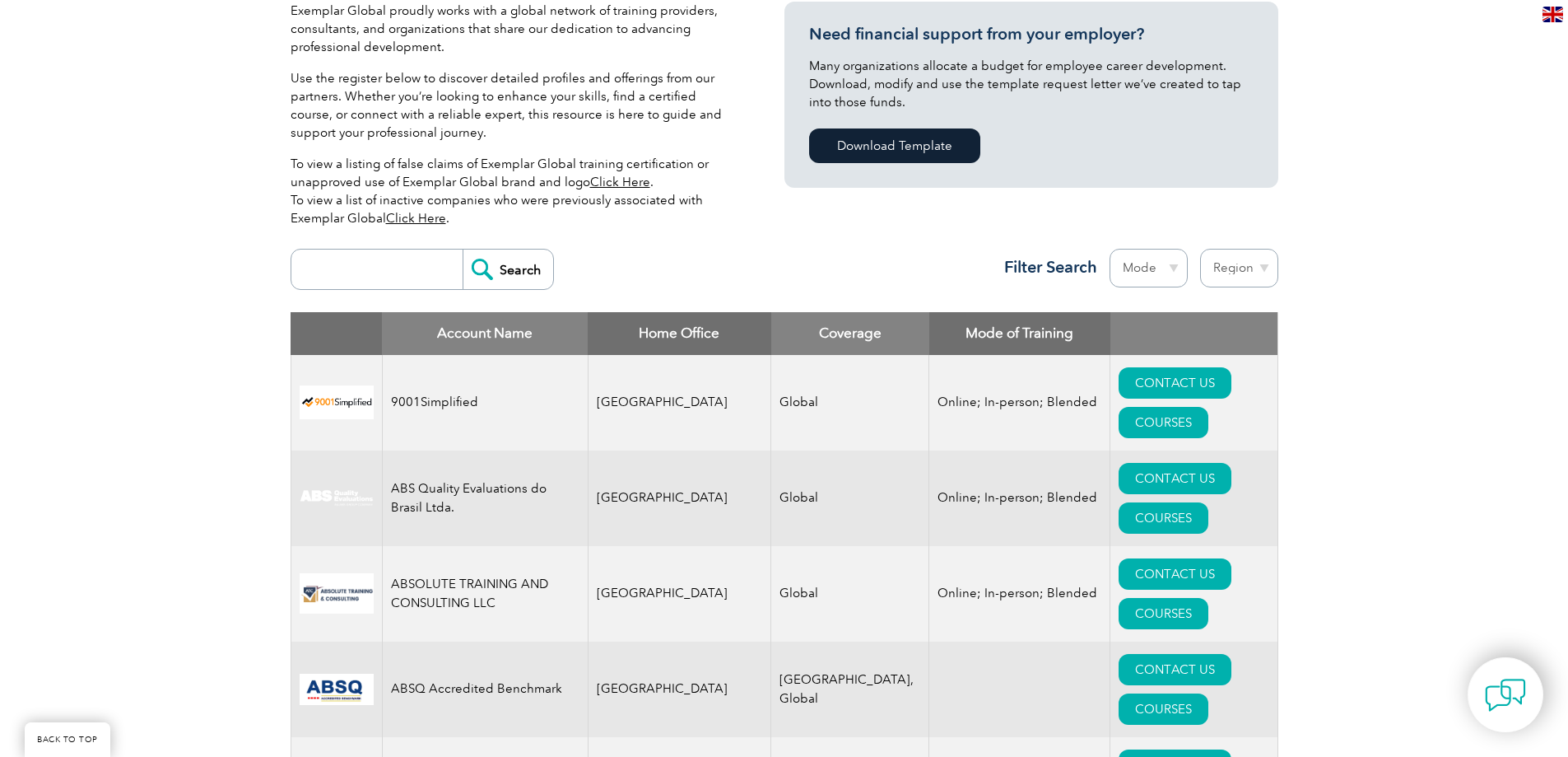
click at [366, 281] on input "search" at bounding box center [381, 269] width 163 height 40
type input "13485"
click at [462, 249] on input "Search" at bounding box center [507, 269] width 90 height 40
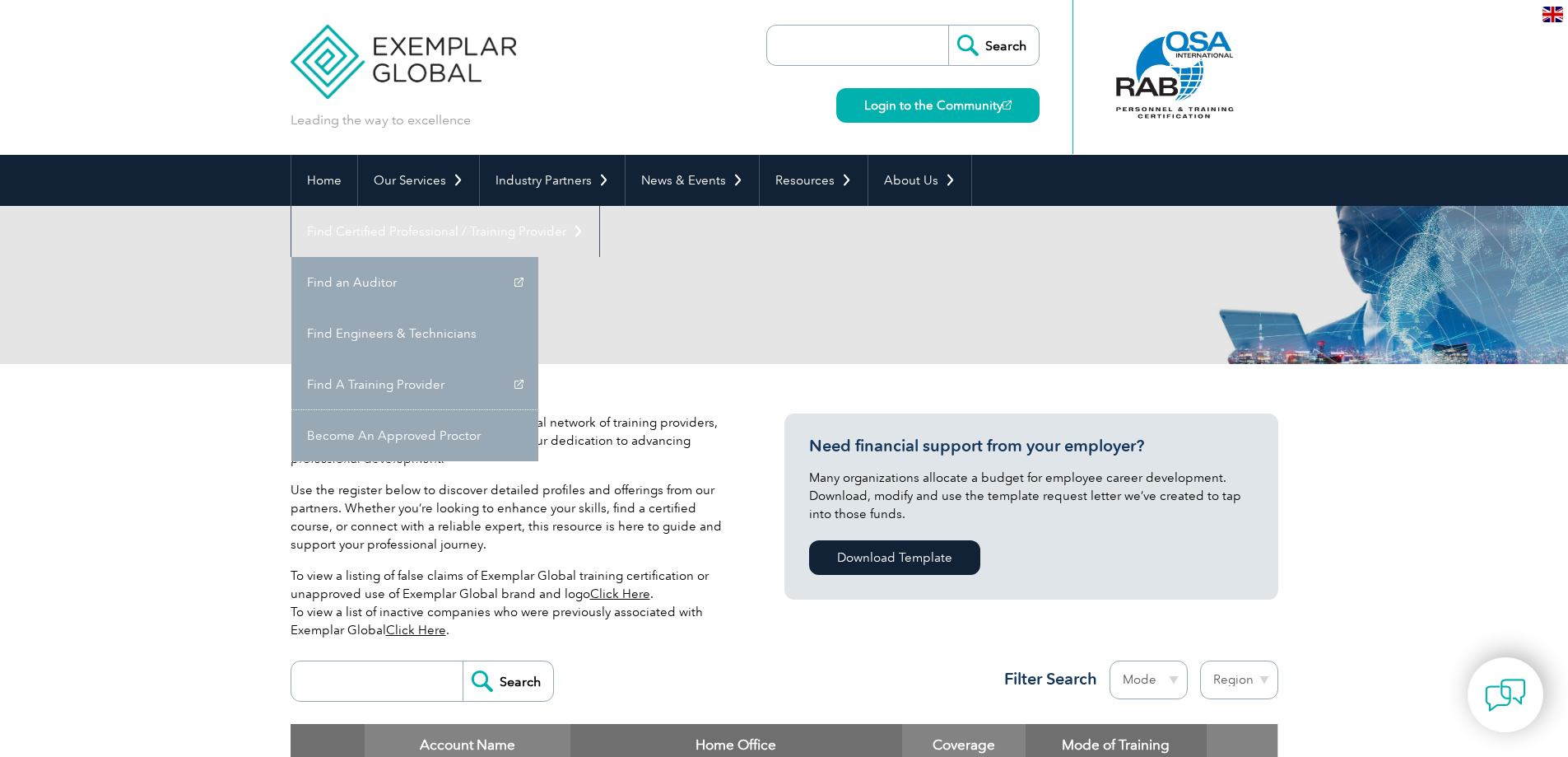
click at [538, 410] on link "Become An Approved Proctor" at bounding box center [415, 435] width 247 height 51
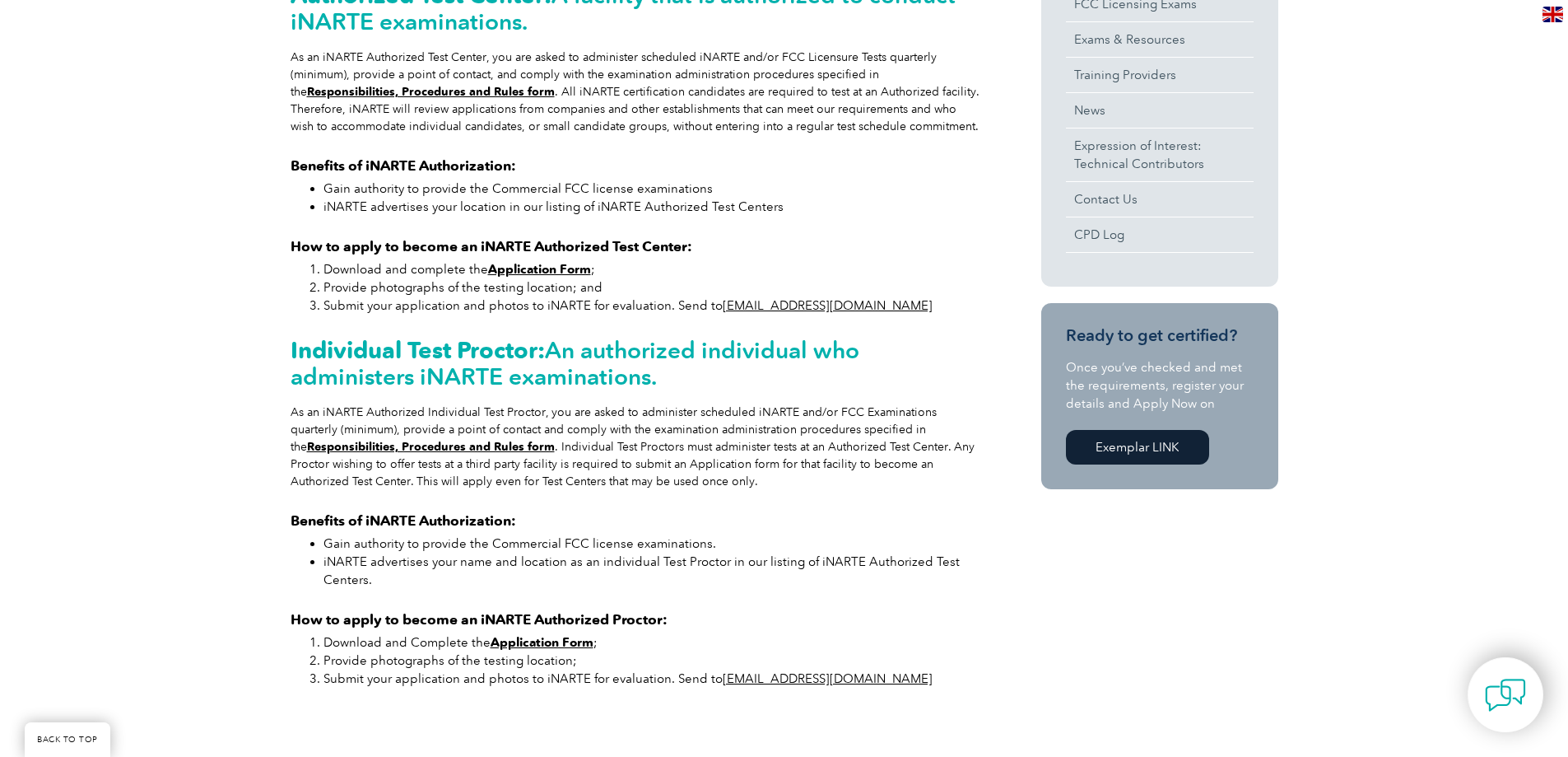
scroll to position [575, 0]
